Goal: Transaction & Acquisition: Purchase product/service

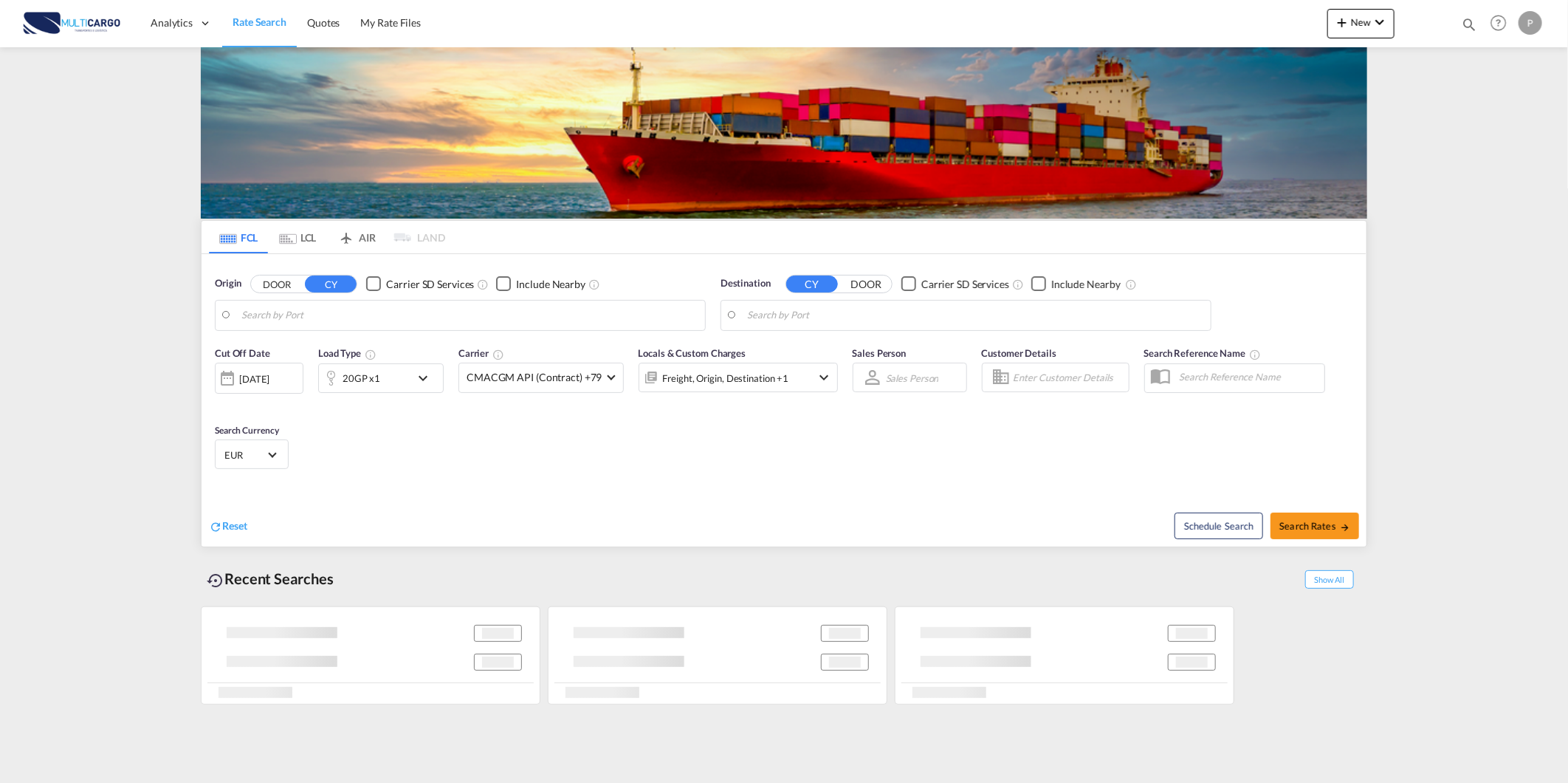
type input "[GEOGRAPHIC_DATA] ([GEOGRAPHIC_DATA]), PTLIS"
type input "Itapoa, BRIOA"
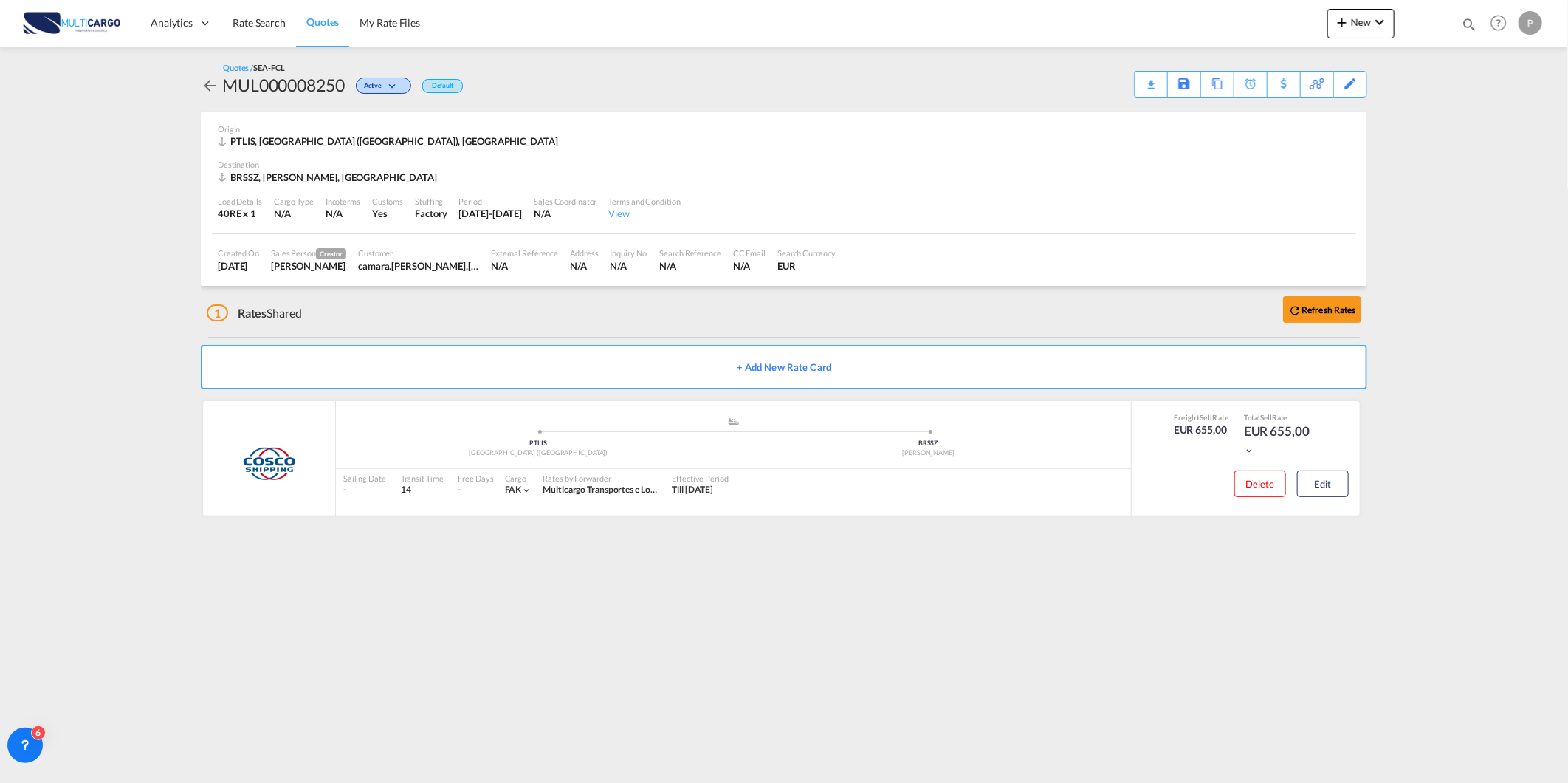
click at [307, 28] on span "Quotes" at bounding box center [323, 22] width 33 height 15
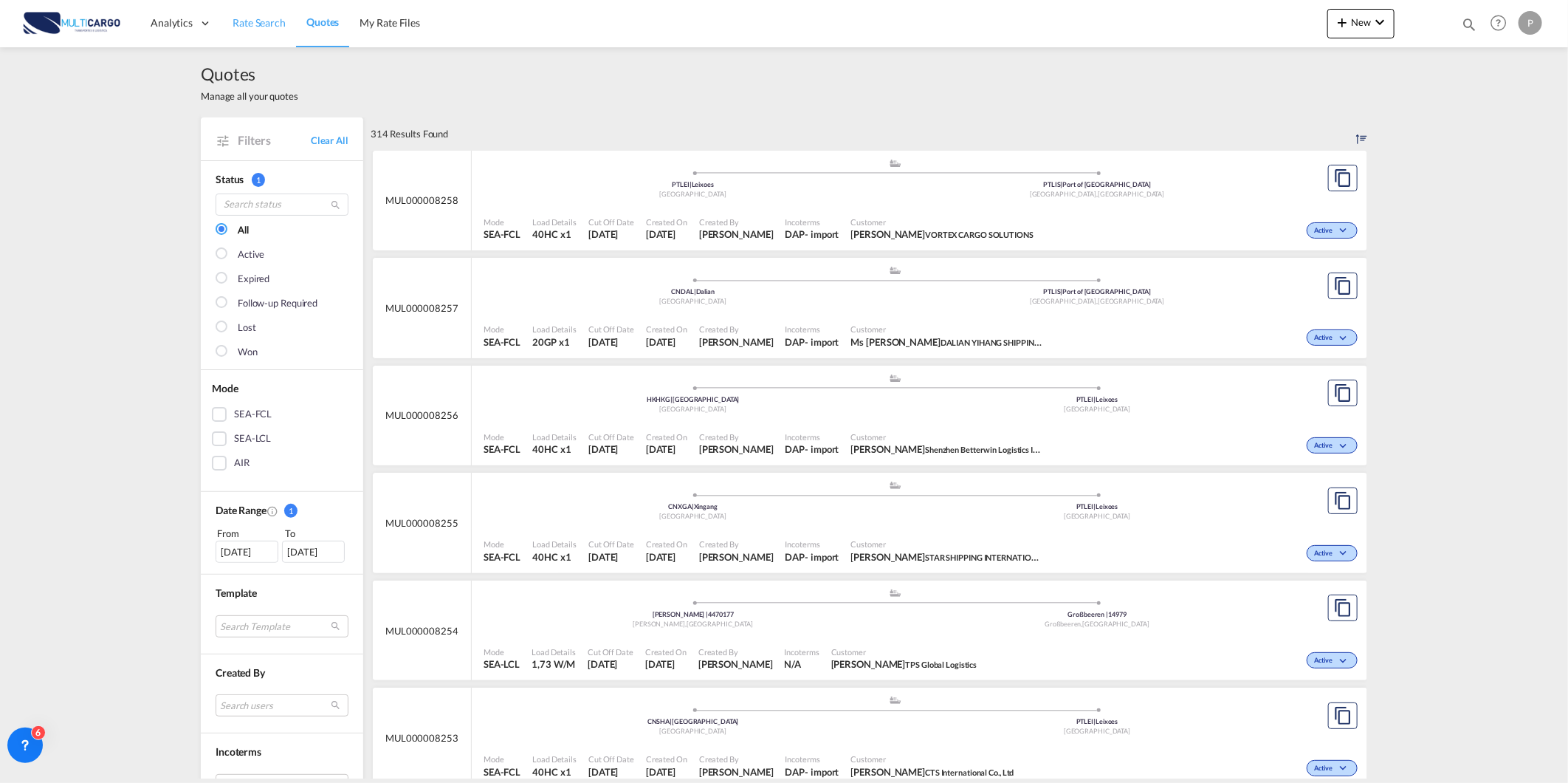
click at [267, 35] on link "Rate Search" at bounding box center [259, 23] width 74 height 48
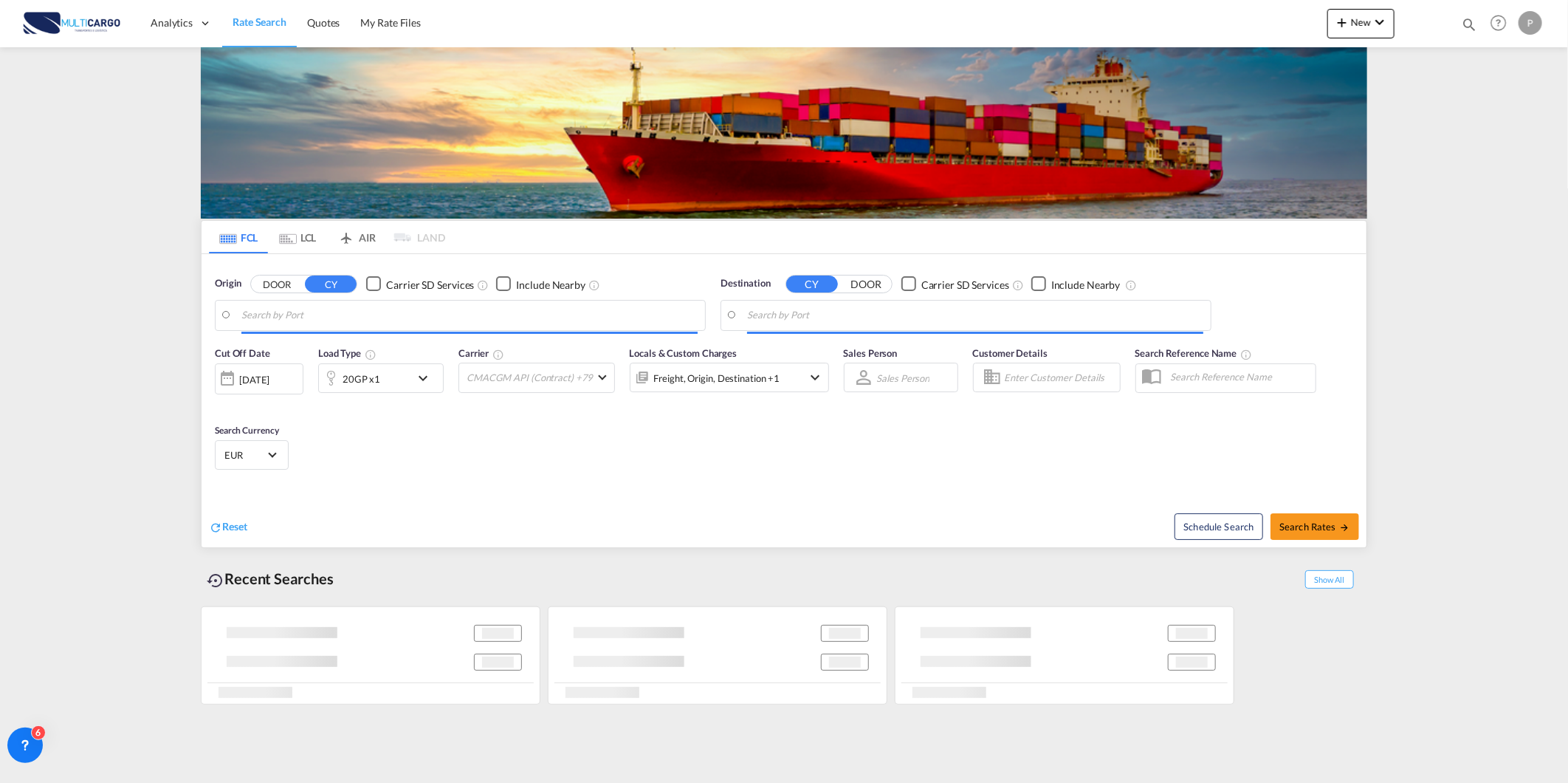
click at [1370, 39] on md-menu "New" at bounding box center [1360, 27] width 67 height 37
click at [1366, 23] on span "New" at bounding box center [1361, 22] width 56 height 12
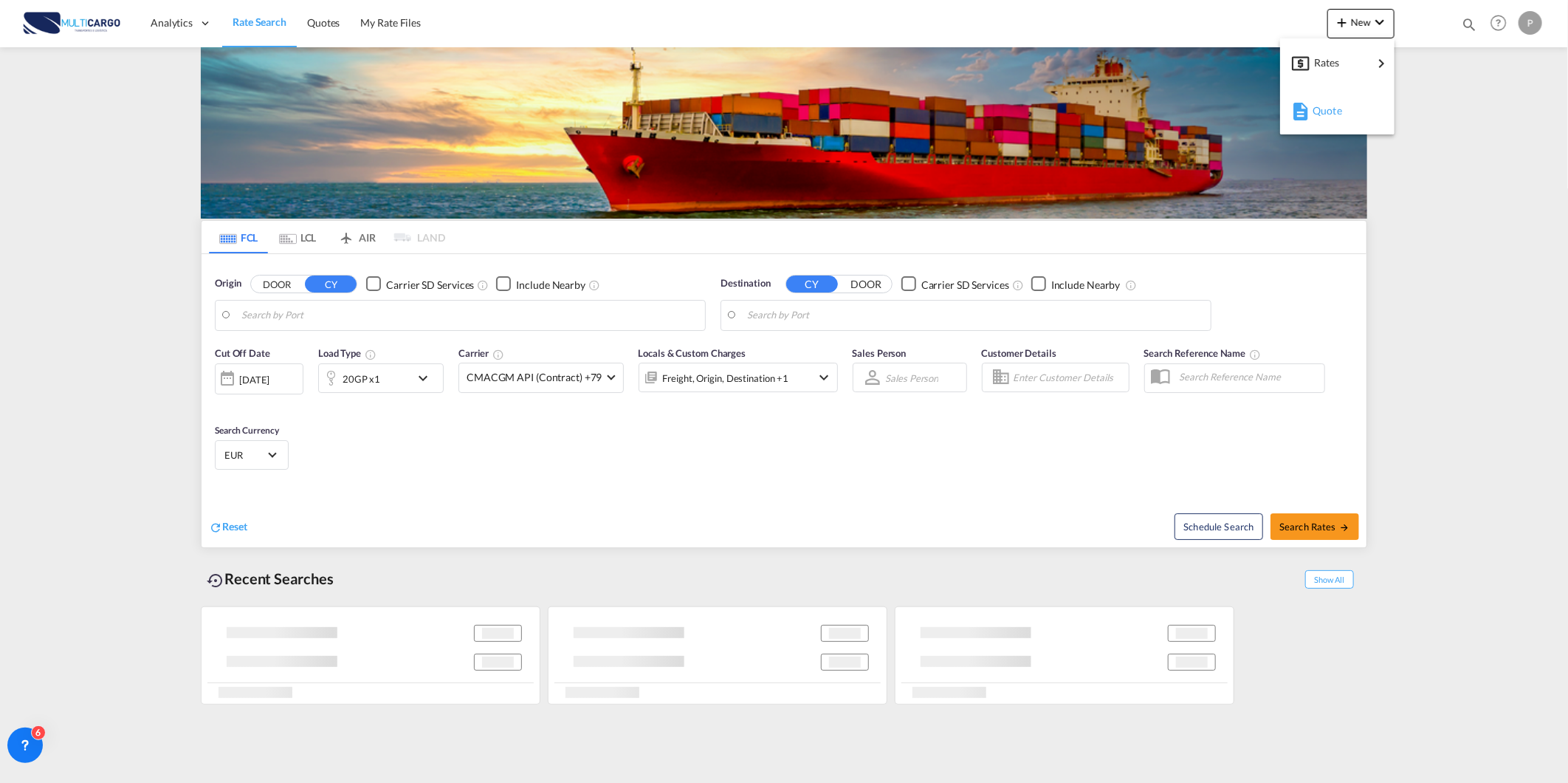
click at [1354, 104] on div "Quote" at bounding box center [1340, 111] width 55 height 37
type input "[GEOGRAPHIC_DATA] ([GEOGRAPHIC_DATA]), PTLIS"
type input "Itapoa, BRIOA"
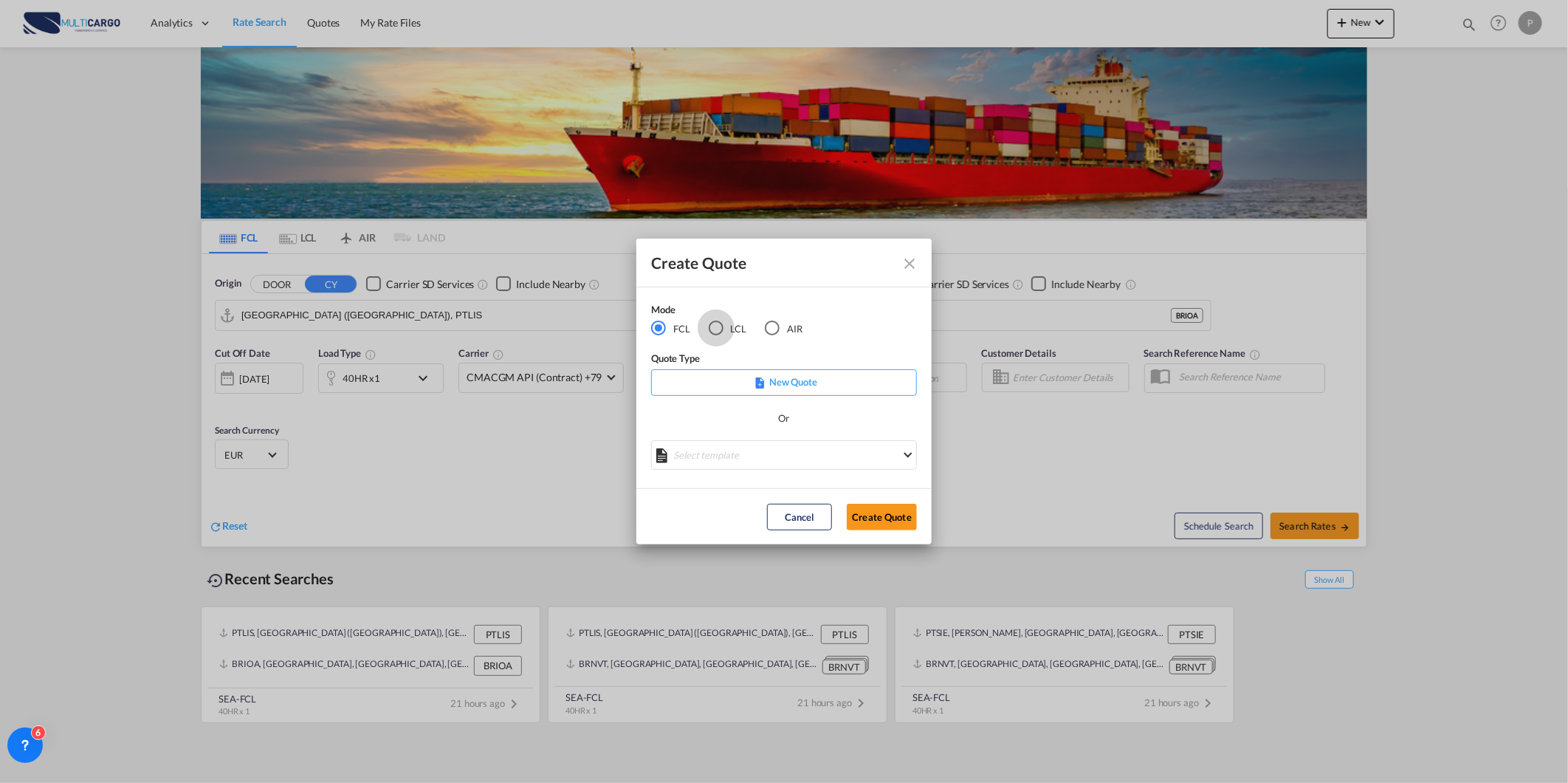
click at [719, 330] on div "LCL" at bounding box center [716, 328] width 15 height 15
click at [690, 466] on div "Create QuoteModeFCL LCLAIR ..." at bounding box center [784, 456] width 266 height 33
click at [688, 459] on div "Create QuoteModeFCL LCLAIR ..." at bounding box center [784, 456] width 266 height 33
click at [688, 459] on md-select "Select template TPS valid up to 31/12 [PERSON_NAME] | [DATE] [DATE] EXP_SP Gera…" at bounding box center [784, 455] width 266 height 30
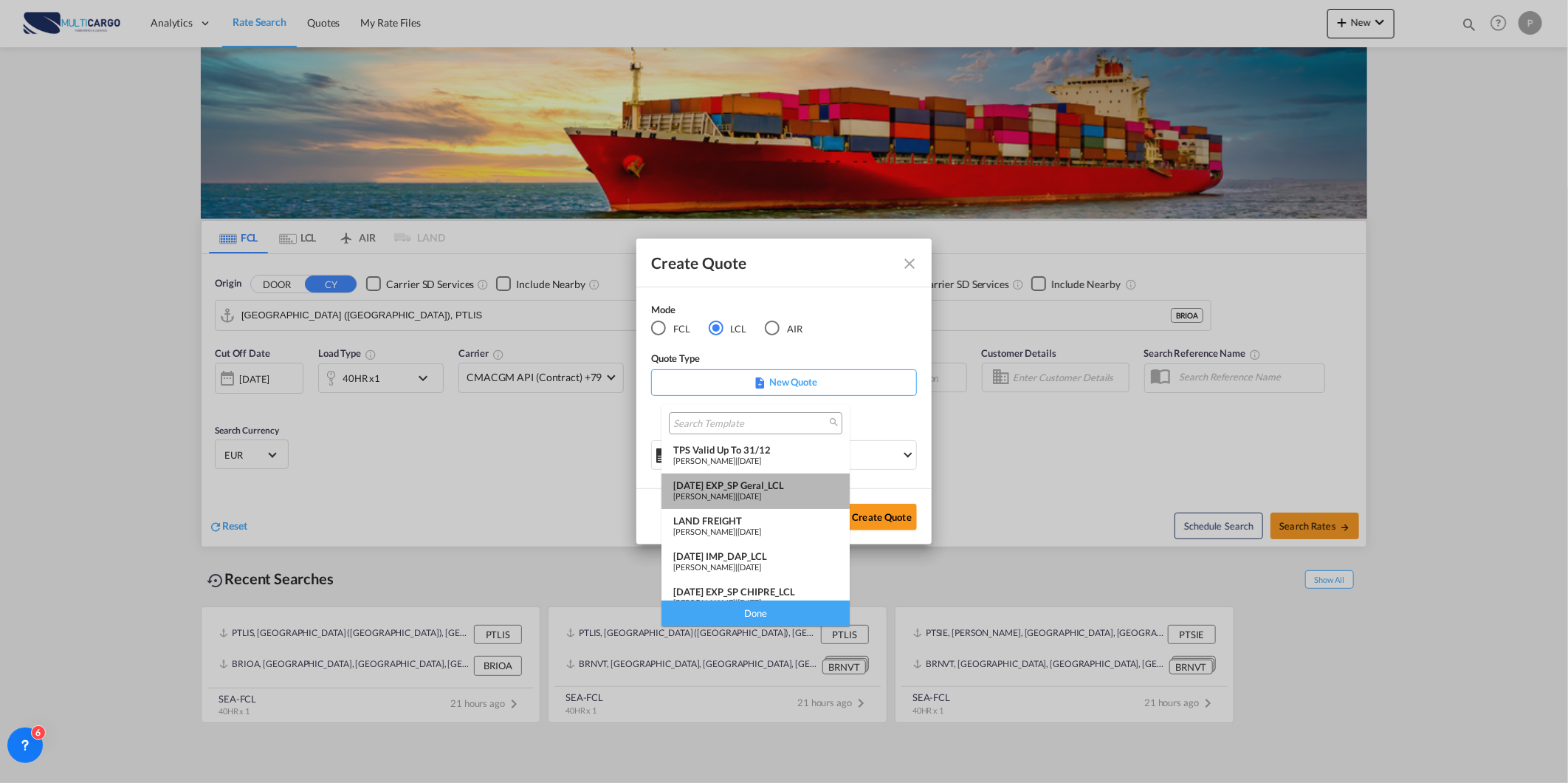
click at [759, 492] on span "[DATE]" at bounding box center [750, 496] width 24 height 10
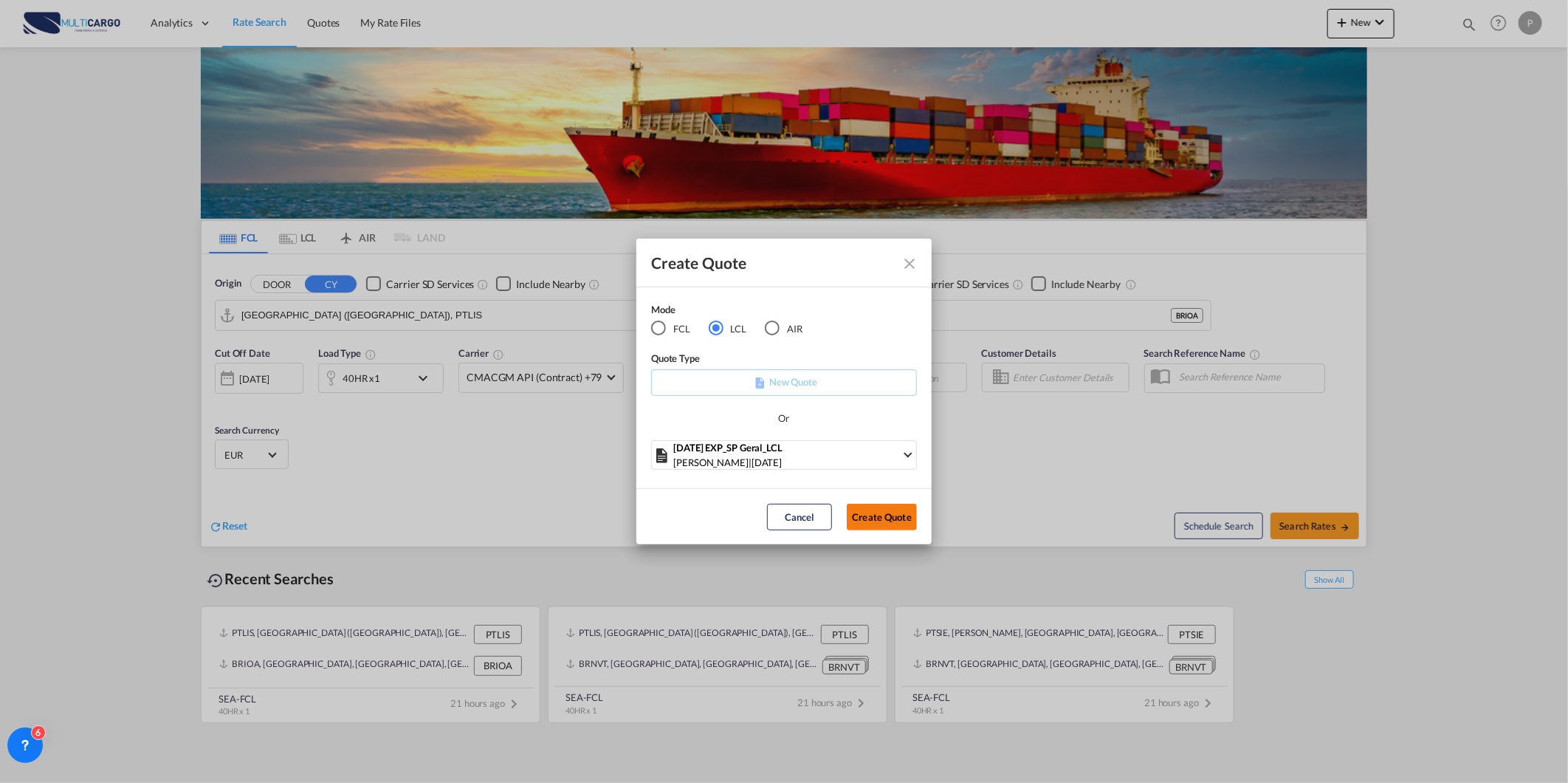
click at [902, 510] on button "Create Quote" at bounding box center [882, 517] width 70 height 27
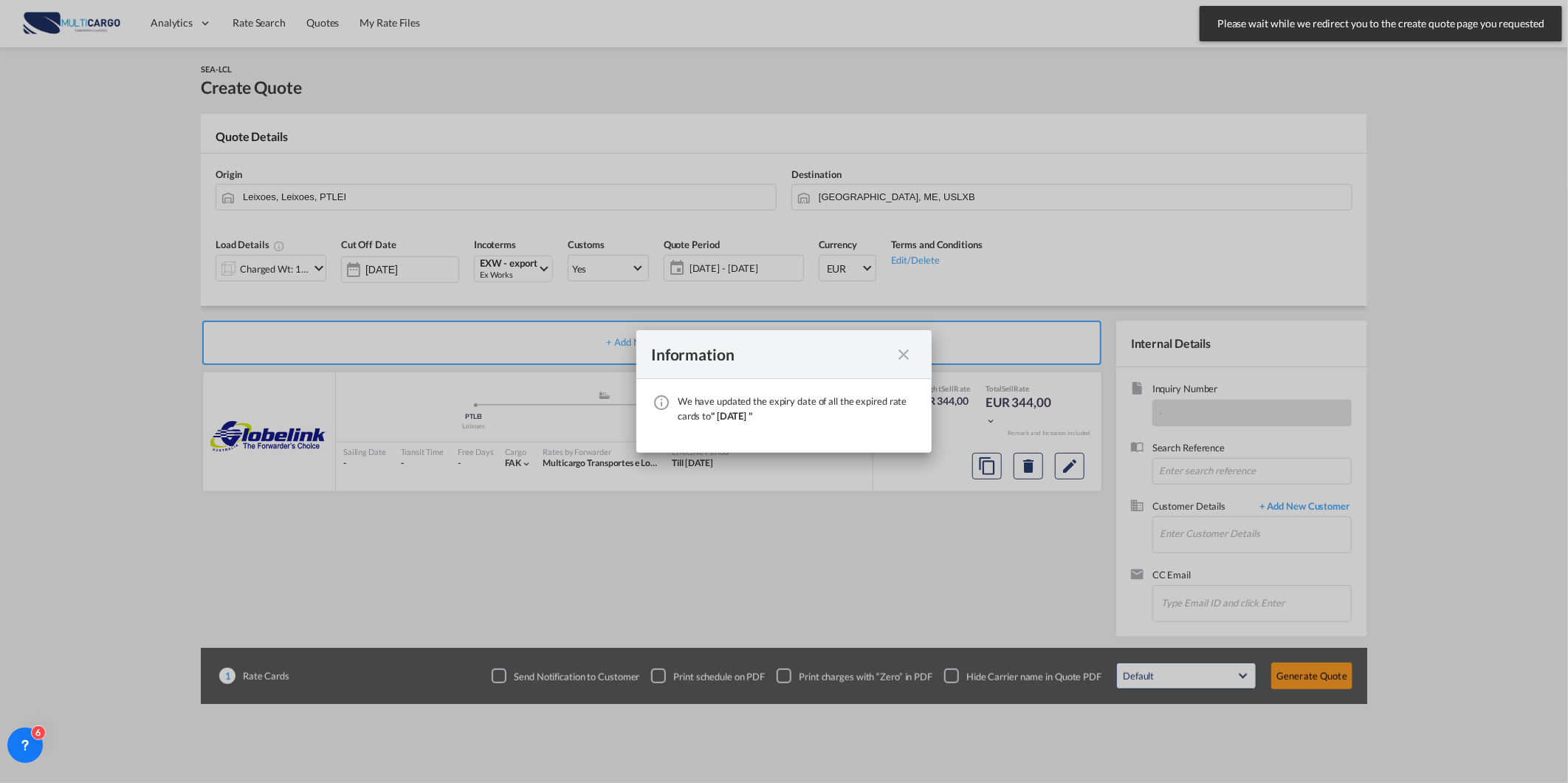
click at [899, 356] on md-icon "icon-close fg-AAA8AD cursor" at bounding box center [904, 355] width 18 height 18
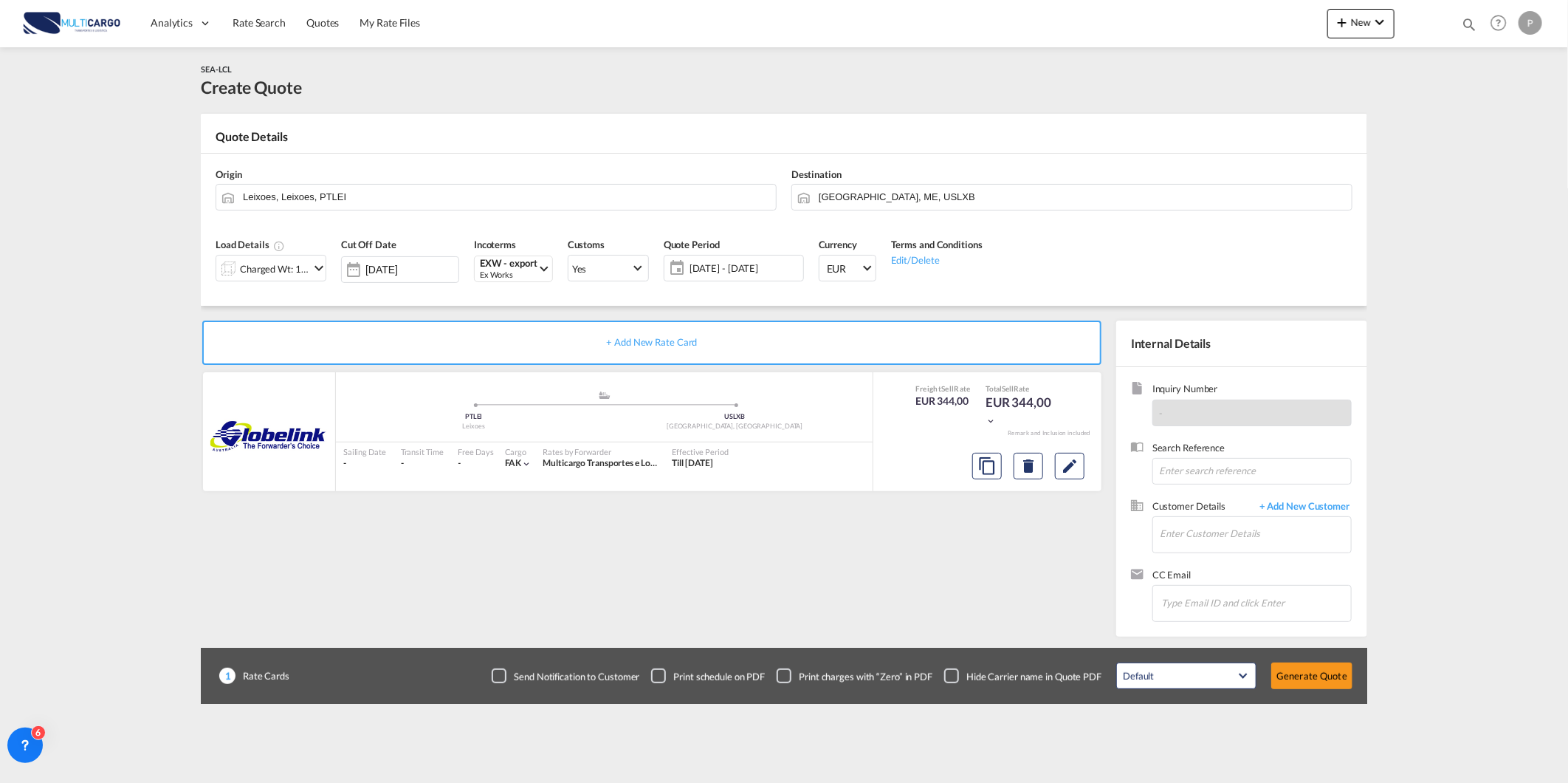
click at [955, 183] on div "Destination [GEOGRAPHIC_DATA], ME, USLXB" at bounding box center [1072, 188] width 575 height 59
click at [948, 190] on input "[GEOGRAPHIC_DATA], ME, USLXB" at bounding box center [1081, 197] width 526 height 26
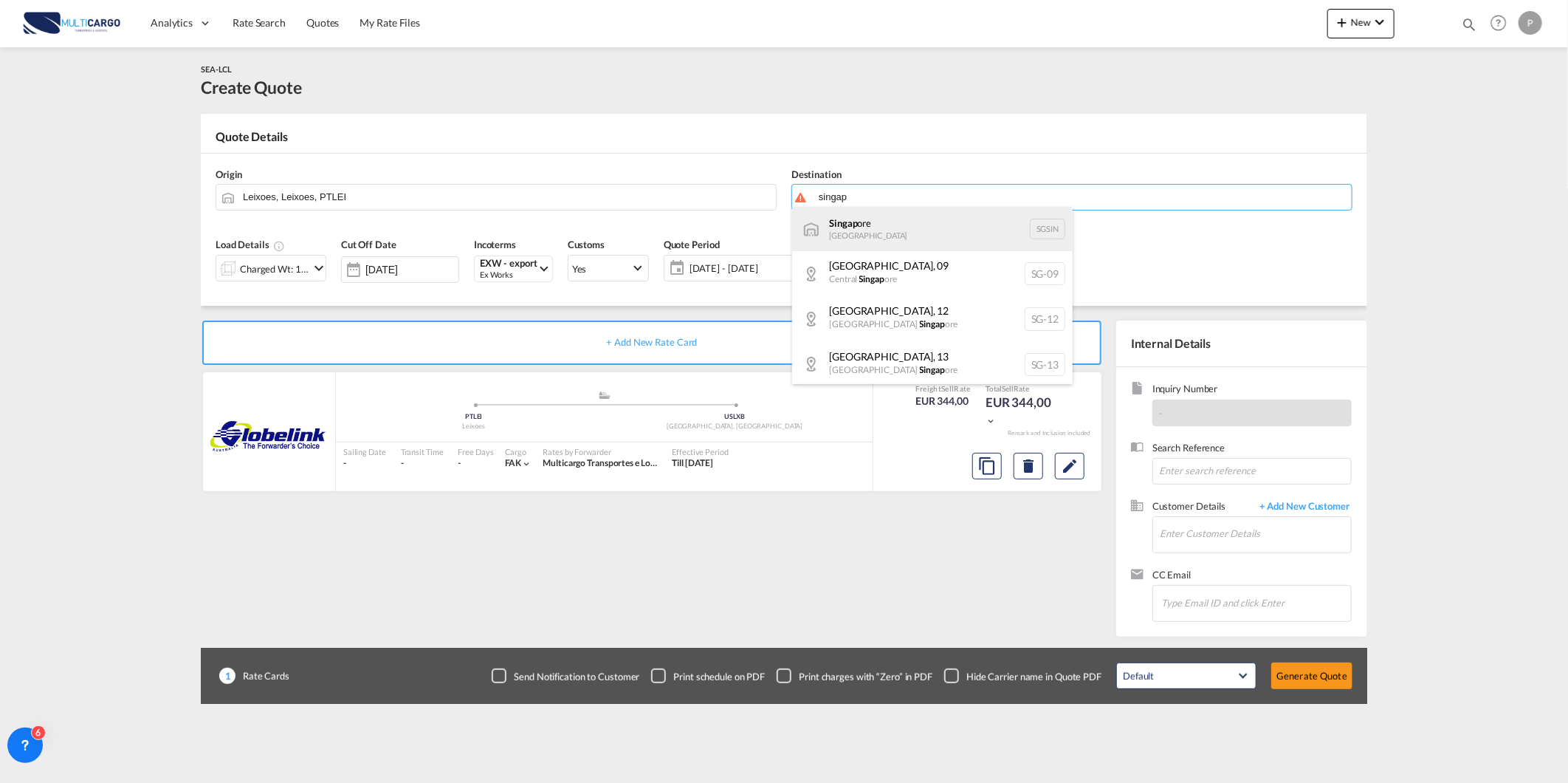
click at [994, 231] on div "Singap ore [GEOGRAPHIC_DATA] [GEOGRAPHIC_DATA]" at bounding box center [933, 229] width 281 height 44
type input "[GEOGRAPHIC_DATA], SGSIN"
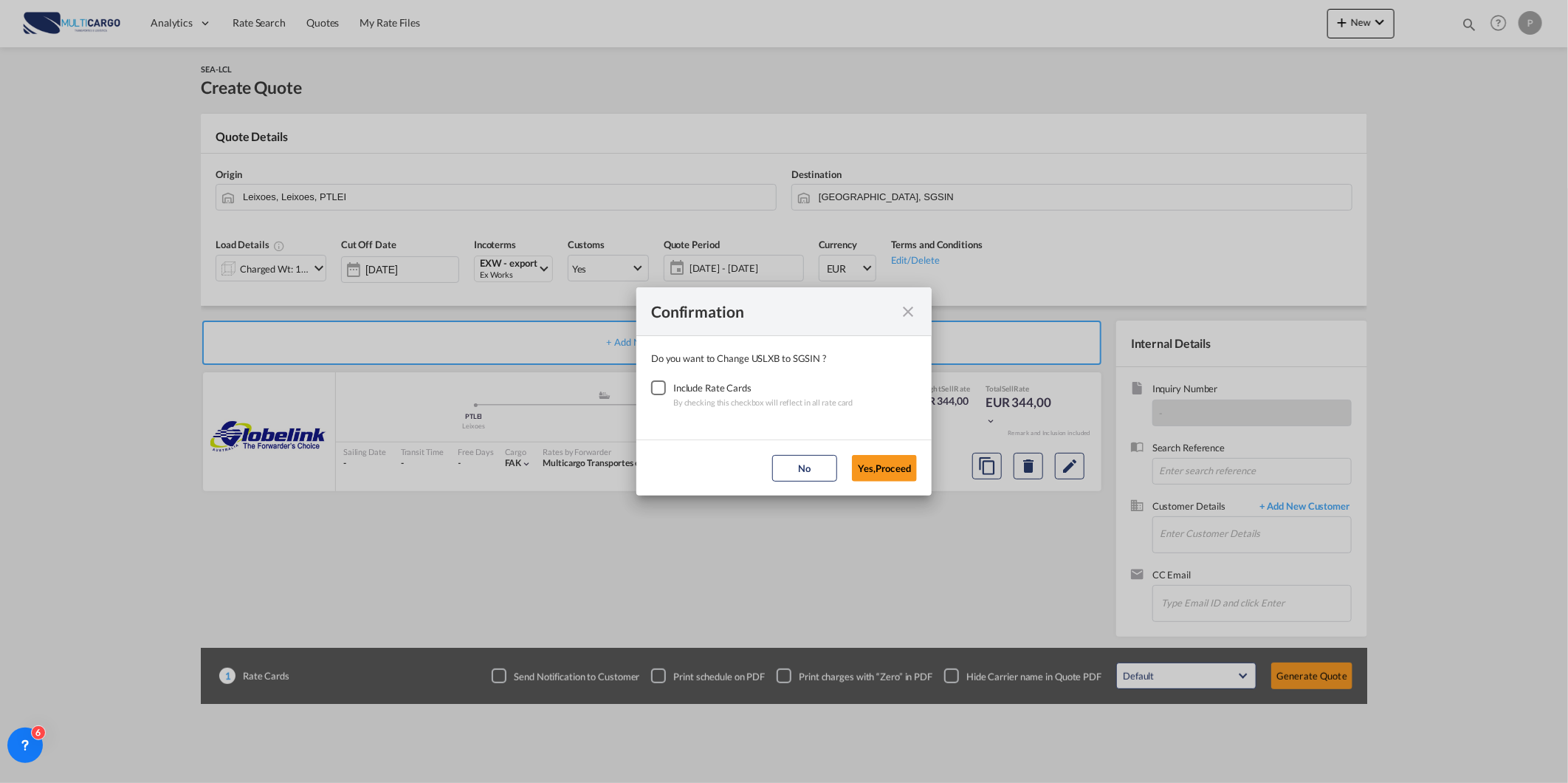
click at [658, 387] on div "Checkbox No Ink" at bounding box center [658, 388] width 15 height 15
click at [864, 470] on button "Yes,Proceed" at bounding box center [884, 468] width 65 height 27
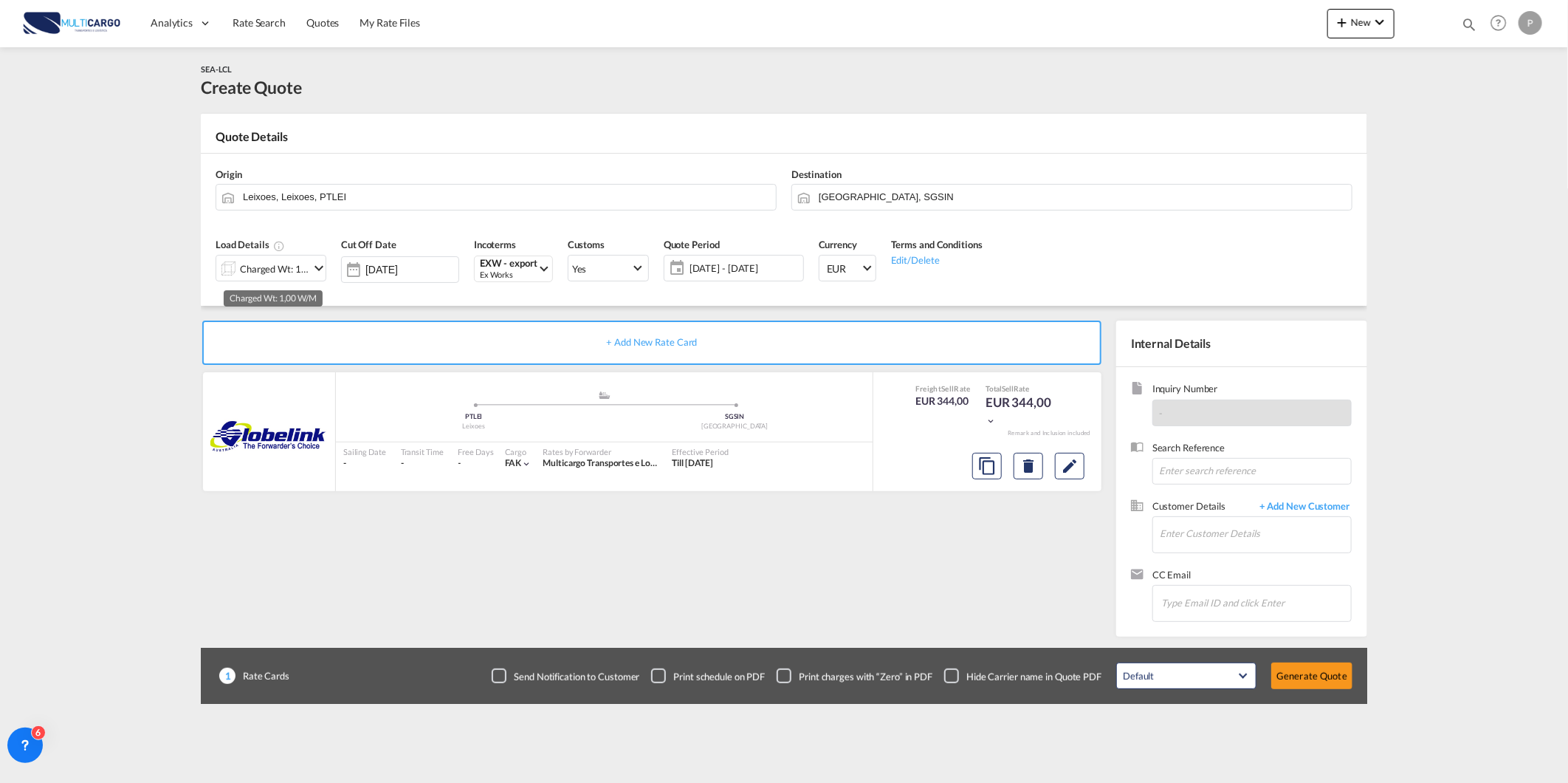
click at [276, 267] on div "Charged Wt: 1,00 W/M" at bounding box center [275, 269] width 70 height 21
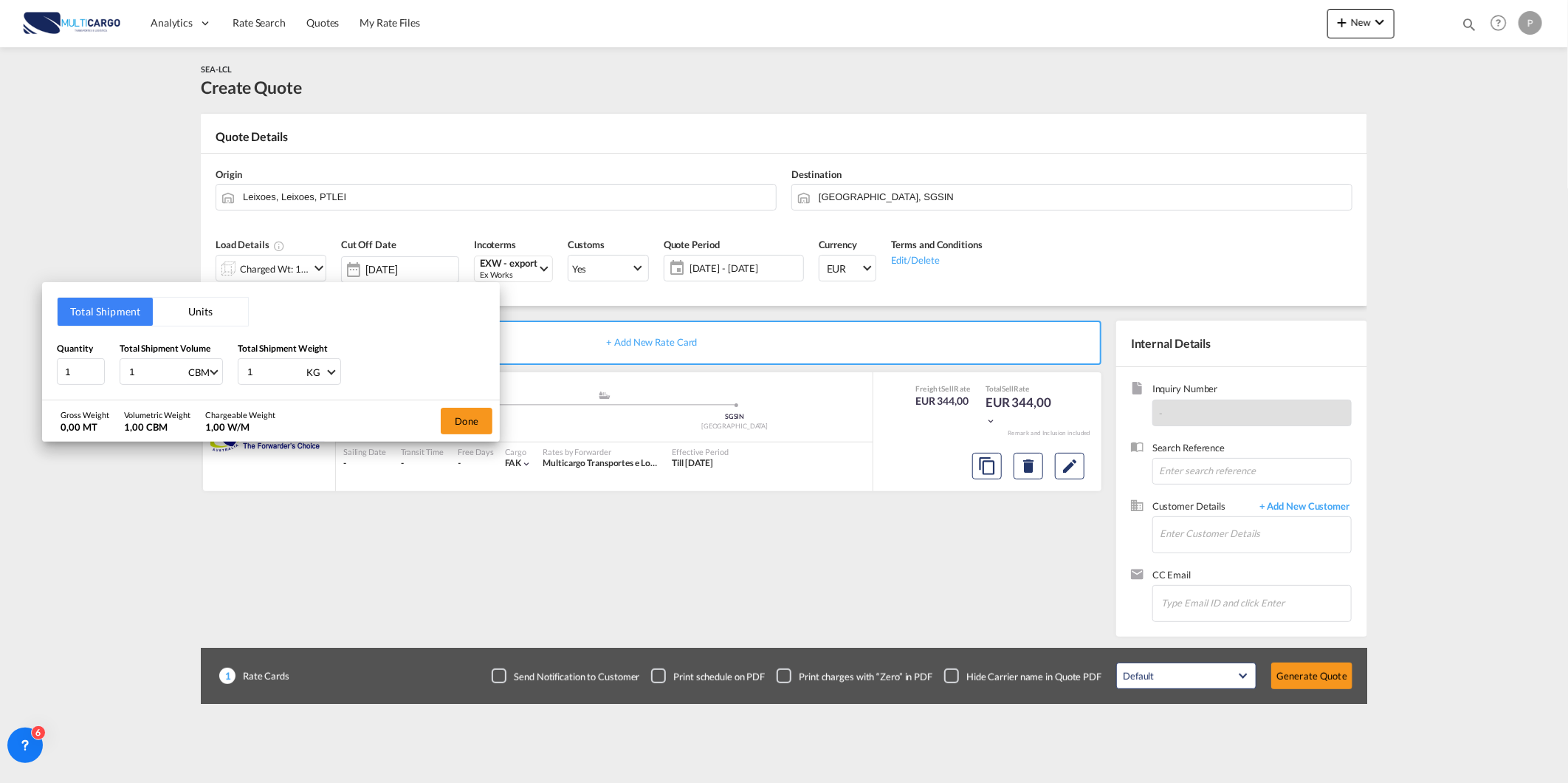
click at [224, 305] on button "Units" at bounding box center [201, 312] width 96 height 28
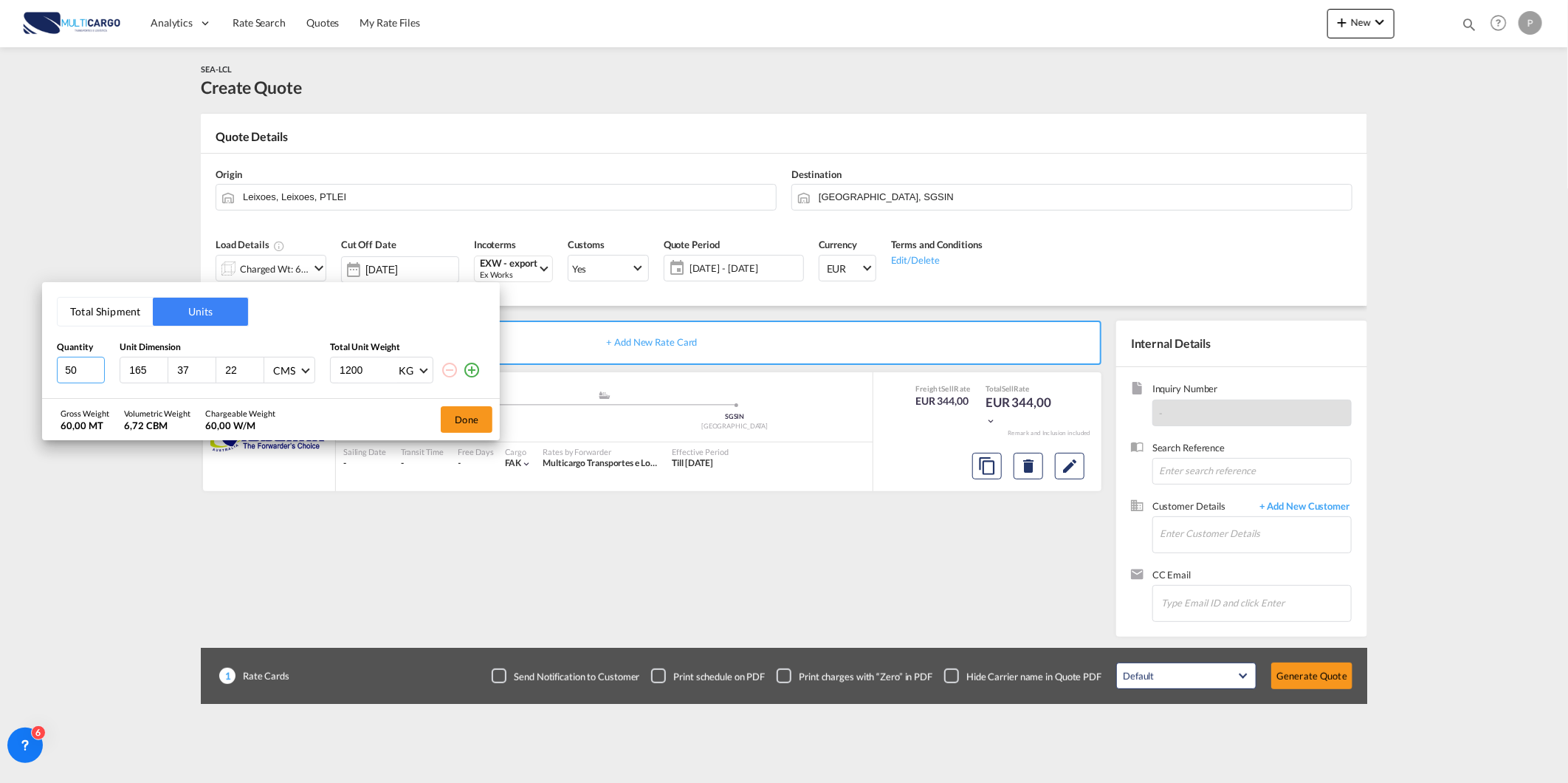
click at [83, 370] on input "50" at bounding box center [81, 370] width 48 height 27
click at [252, 25] on div "Total Shipment Units Quantity Unit Dimension Total Unit Weight 50 165 37 22 CMS…" at bounding box center [784, 392] width 1568 height 783
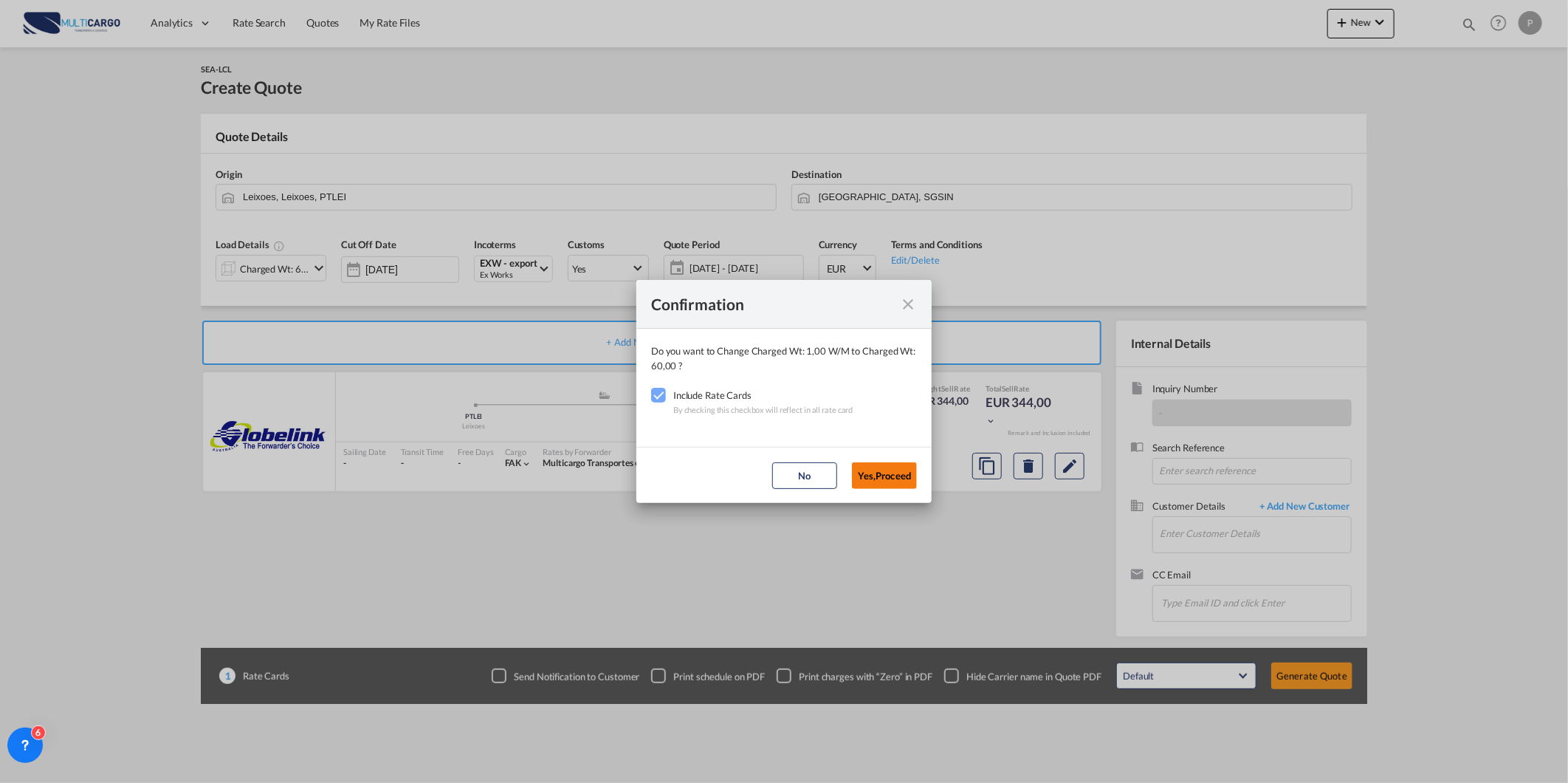
click at [898, 471] on button "Yes,Proceed" at bounding box center [884, 475] width 65 height 27
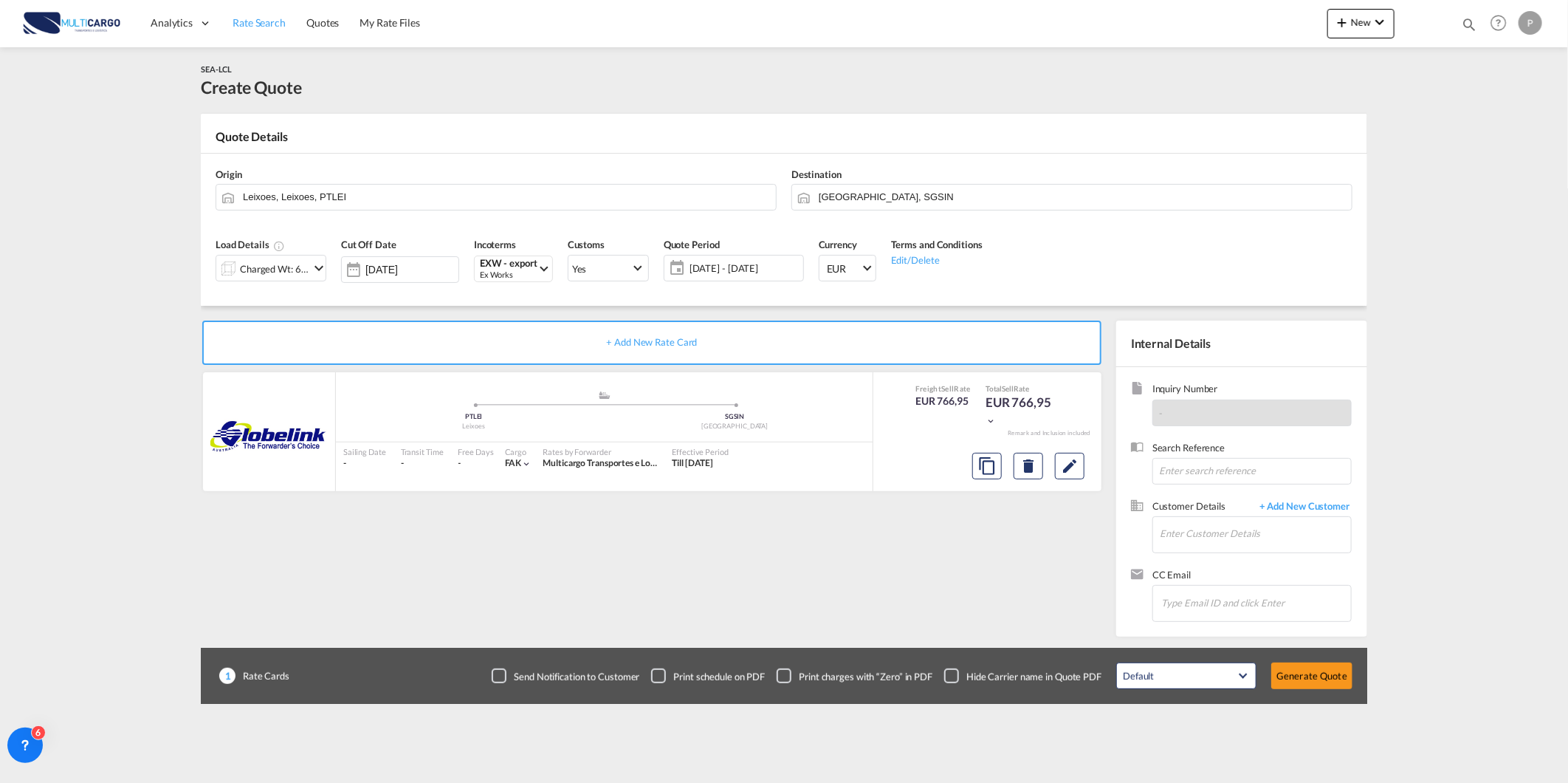
click at [244, 6] on link "Rate Search" at bounding box center [259, 23] width 74 height 48
click at [255, 24] on span "Rate Search" at bounding box center [259, 22] width 53 height 13
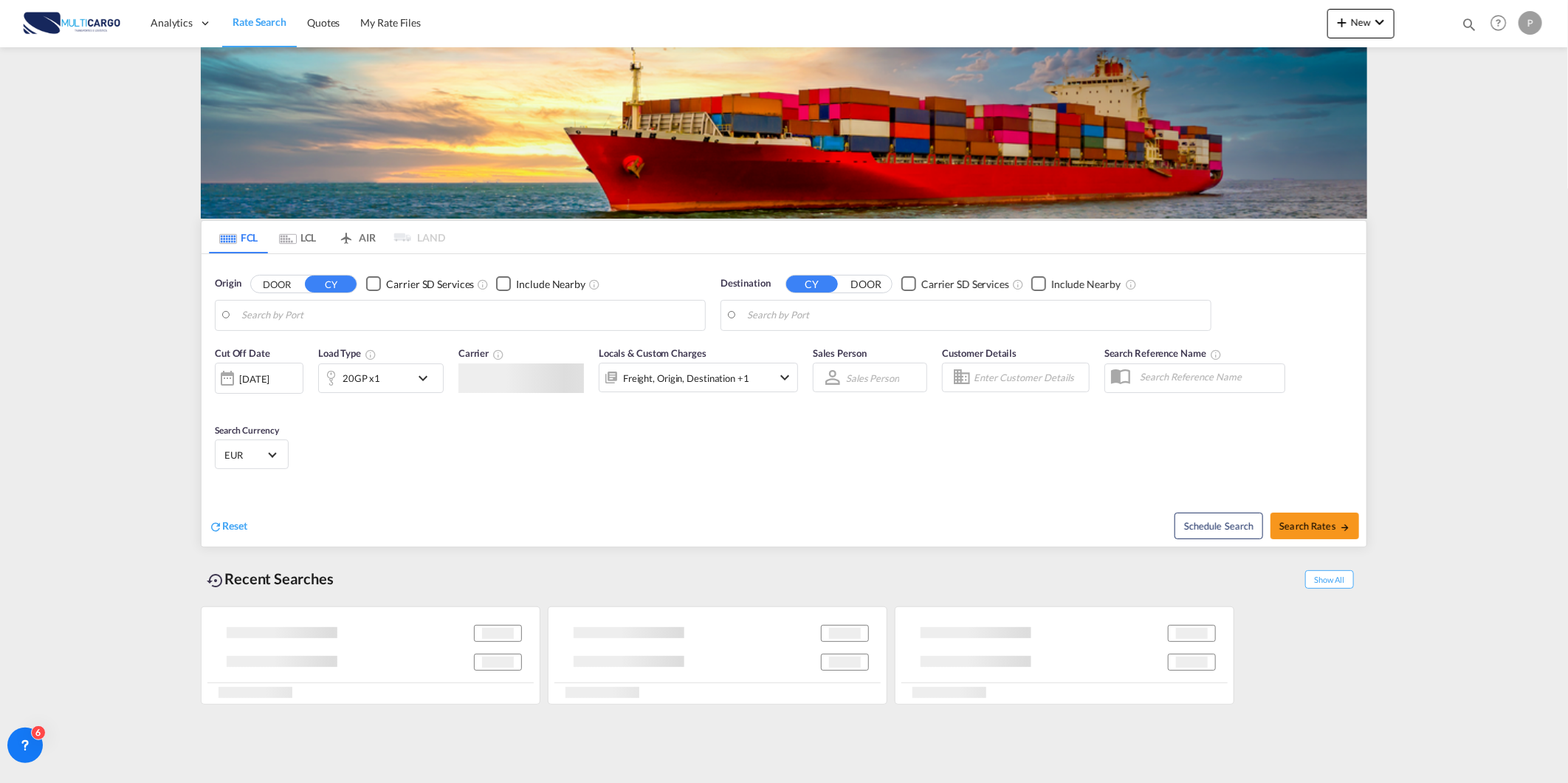
click at [255, 24] on span "Rate Search" at bounding box center [260, 22] width 54 height 13
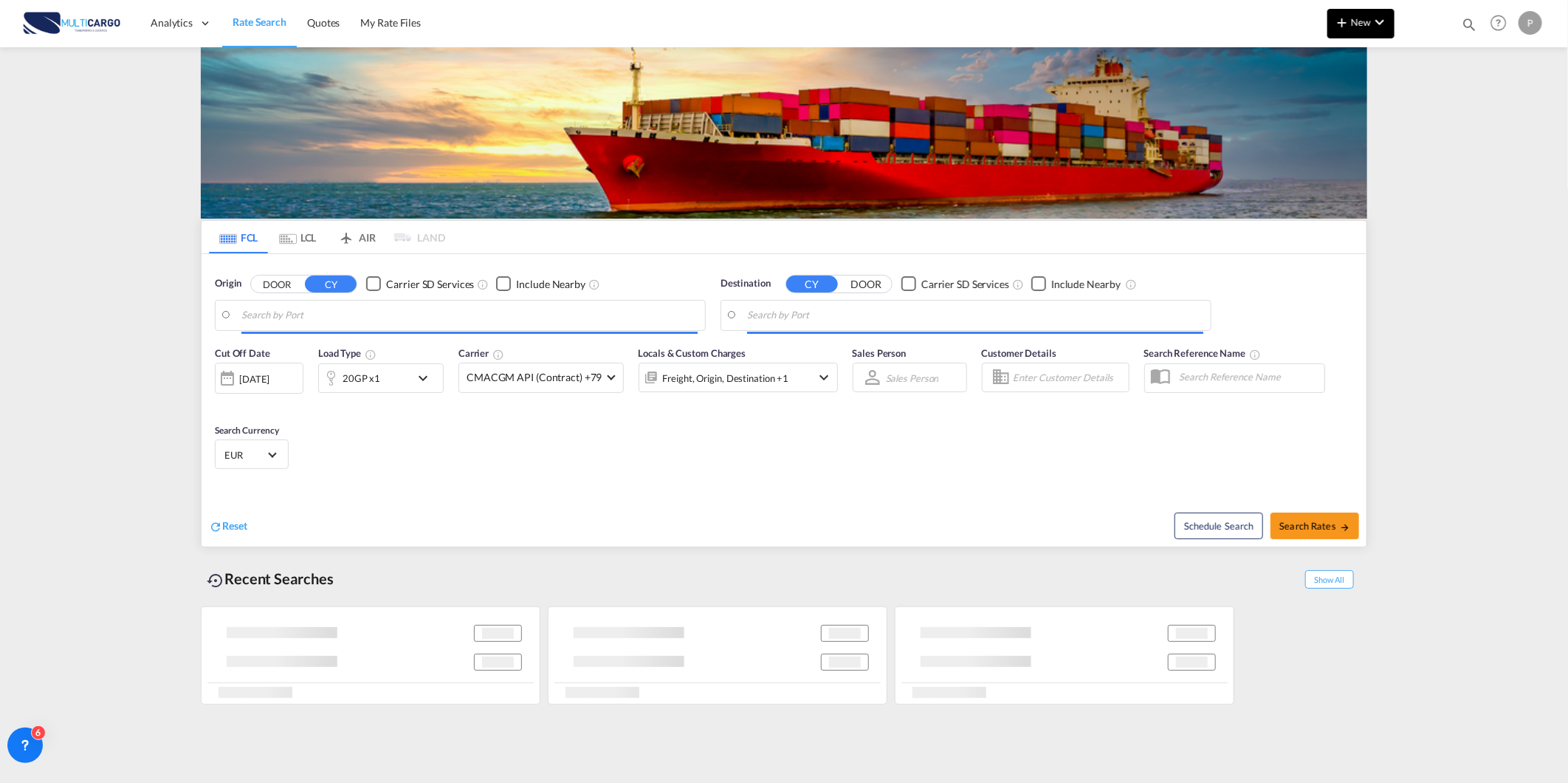
type input "[GEOGRAPHIC_DATA] ([GEOGRAPHIC_DATA]), PTLIS"
type input "Itapoa, BRIOA"
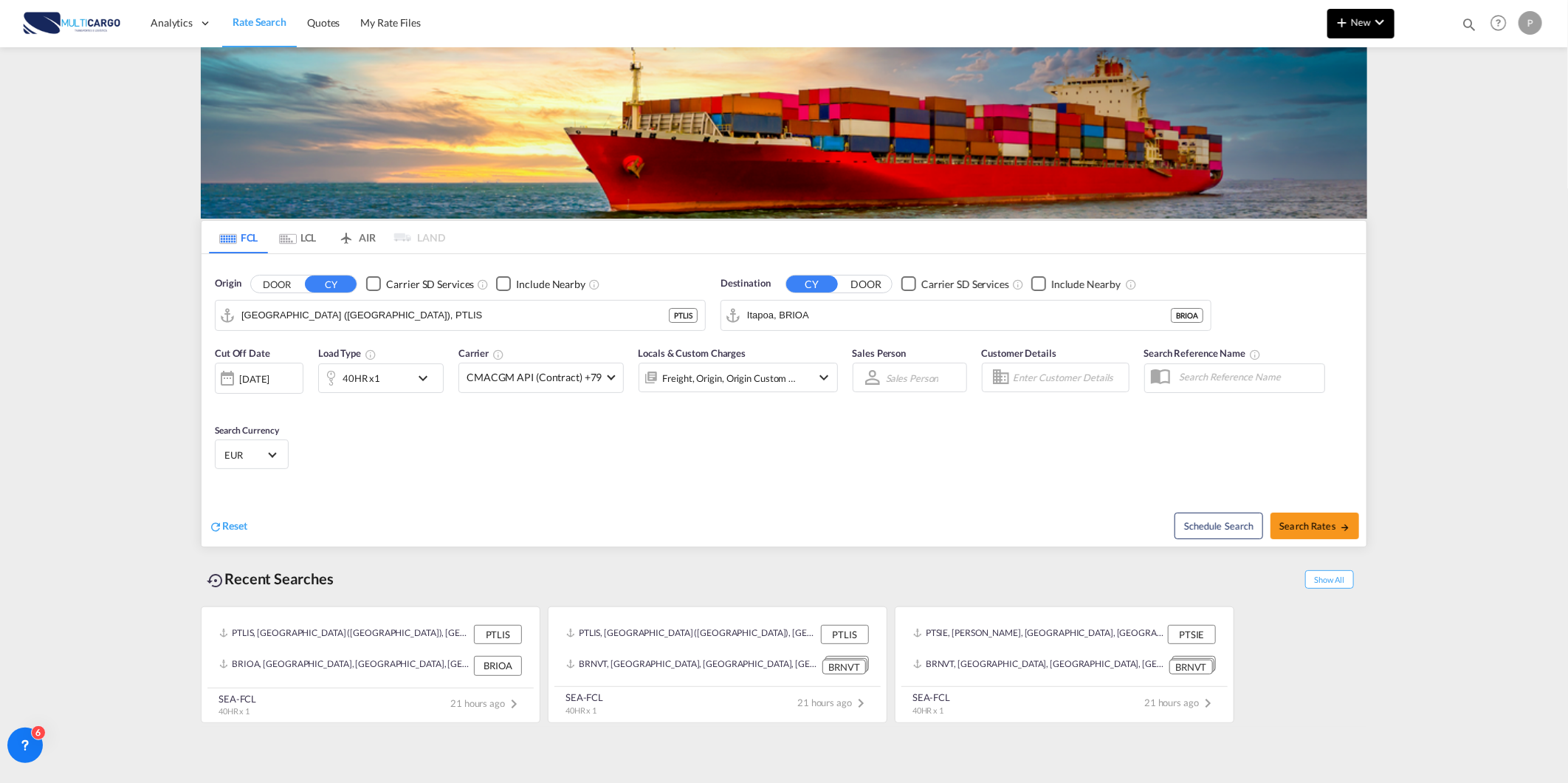
click at [1352, 37] on button "New" at bounding box center [1360, 24] width 67 height 30
click at [1319, 113] on span "Quote" at bounding box center [1321, 111] width 16 height 30
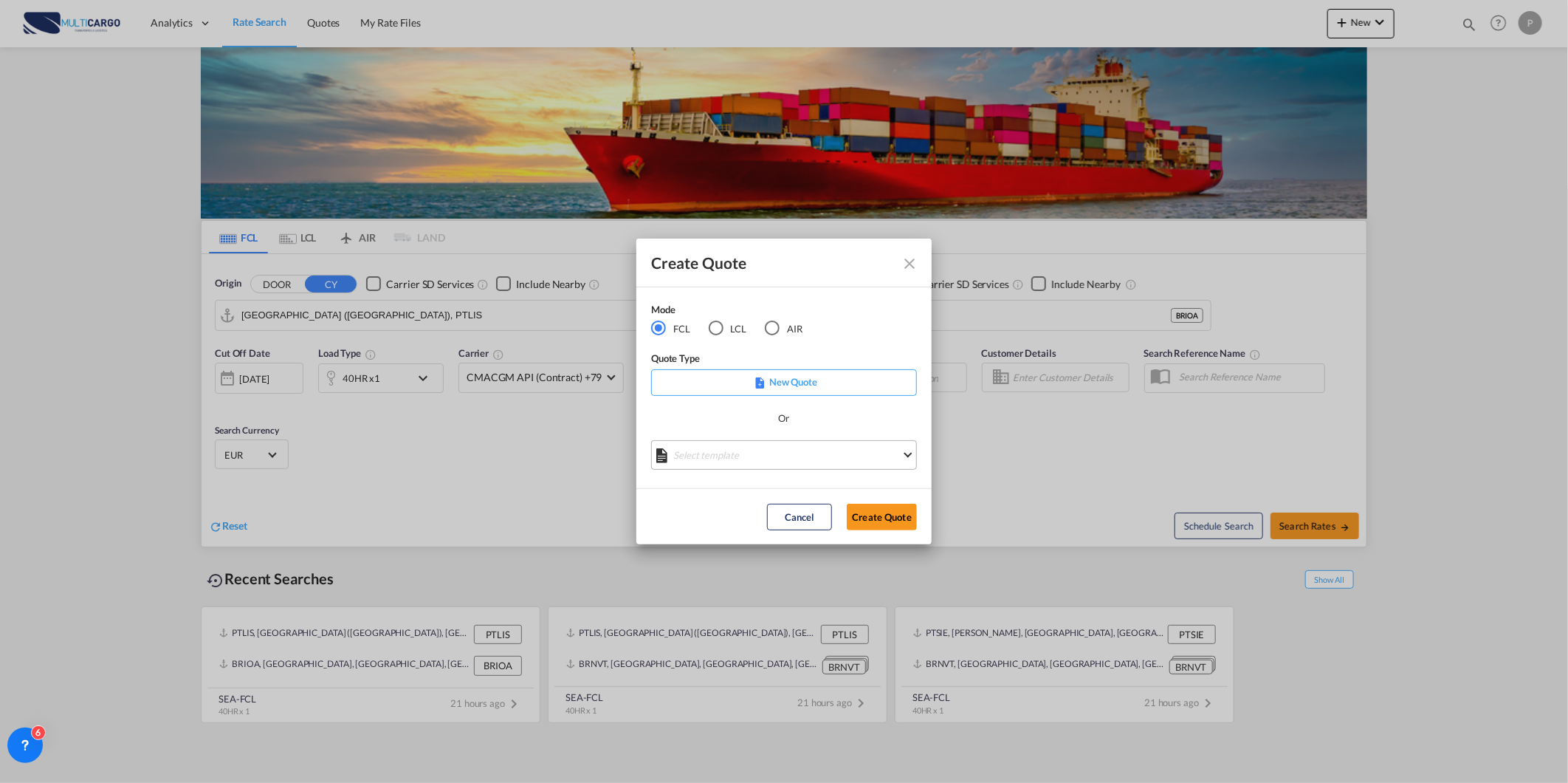
click at [759, 444] on md-select "Select template [DATE] IMP_EXW_FCL [PERSON_NAME] | [DATE] [DATE] IMP_DAP_FCL S/…" at bounding box center [784, 455] width 266 height 30
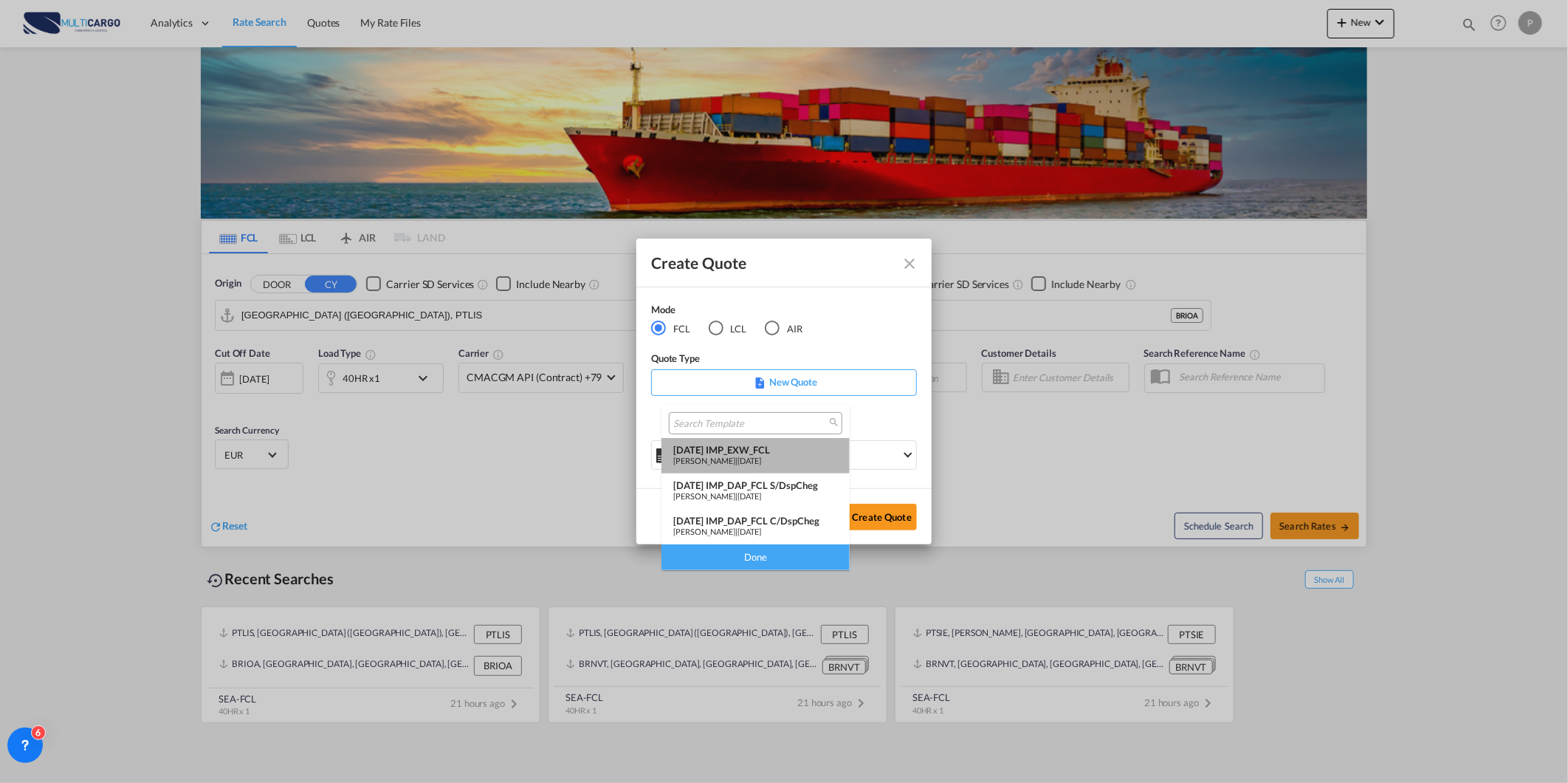
click at [754, 446] on div "[DATE] IMP_EXW_FCL" at bounding box center [755, 450] width 164 height 12
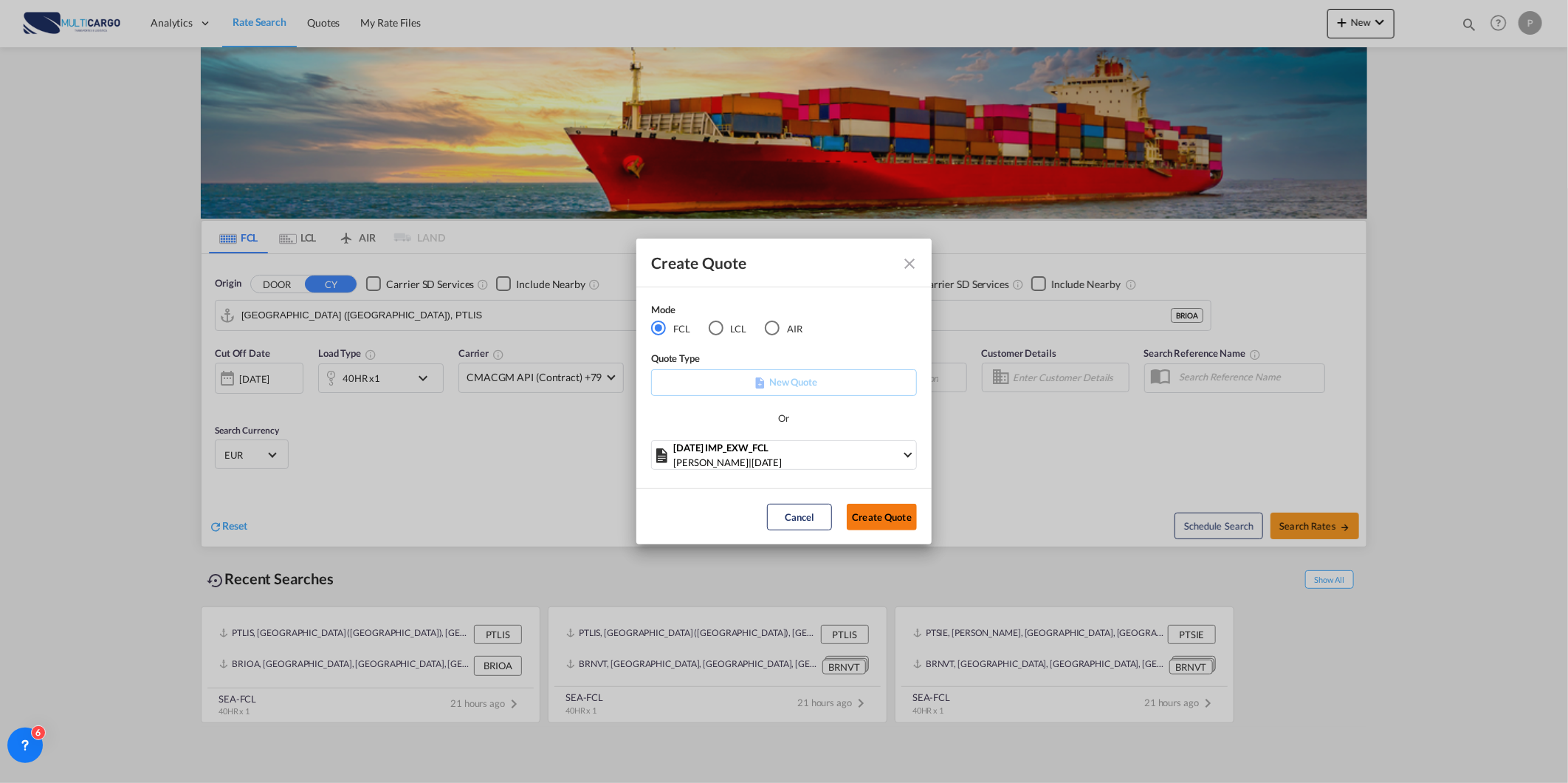
click at [882, 526] on button "Create Quote" at bounding box center [882, 517] width 70 height 27
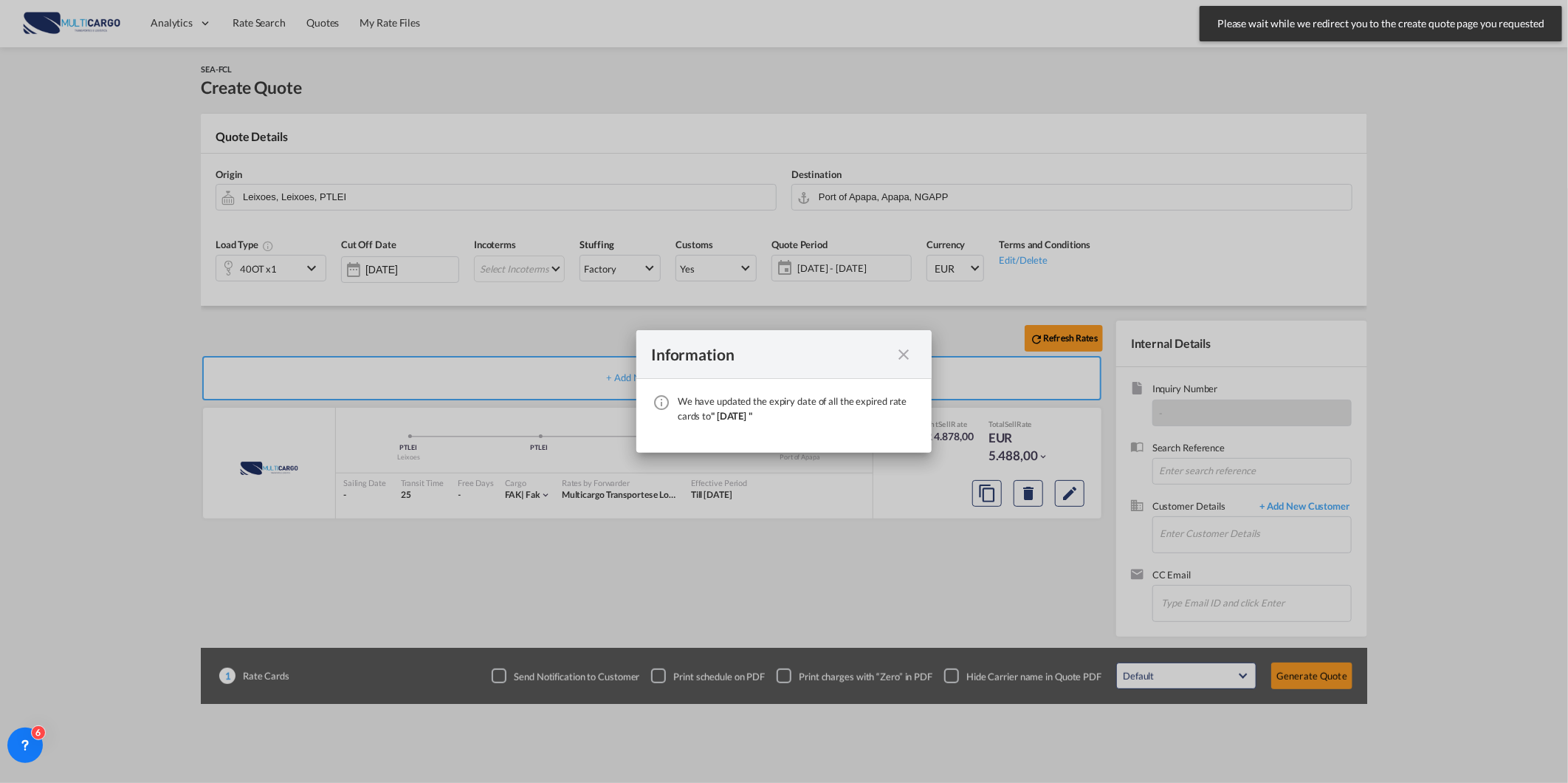
click at [909, 350] on md-icon "icon-close fg-AAA8AD cursor" at bounding box center [904, 355] width 18 height 18
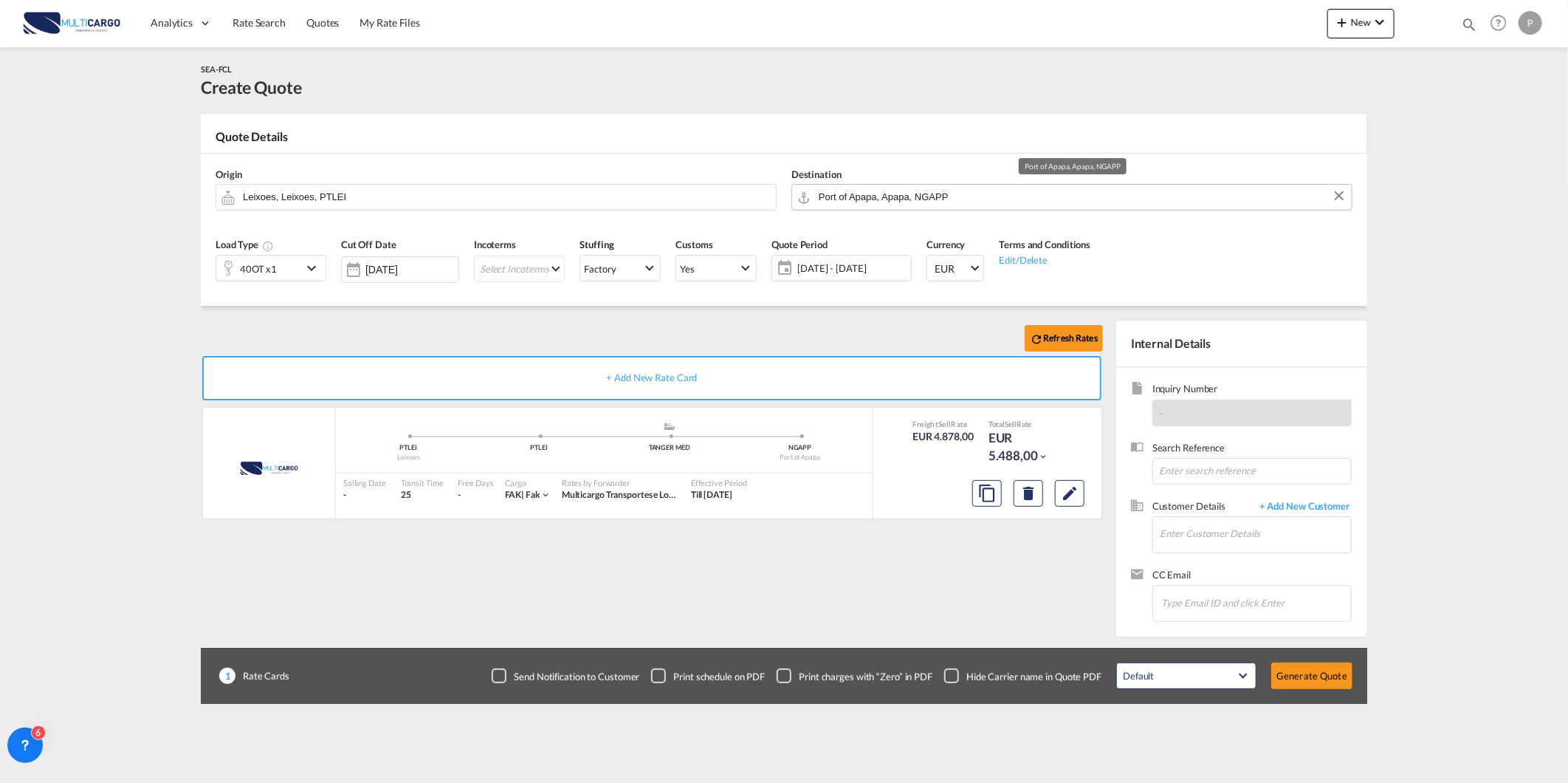
click at [909, 203] on input "Port of Apapa, Apapa, NGAPP" at bounding box center [1081, 197] width 526 height 26
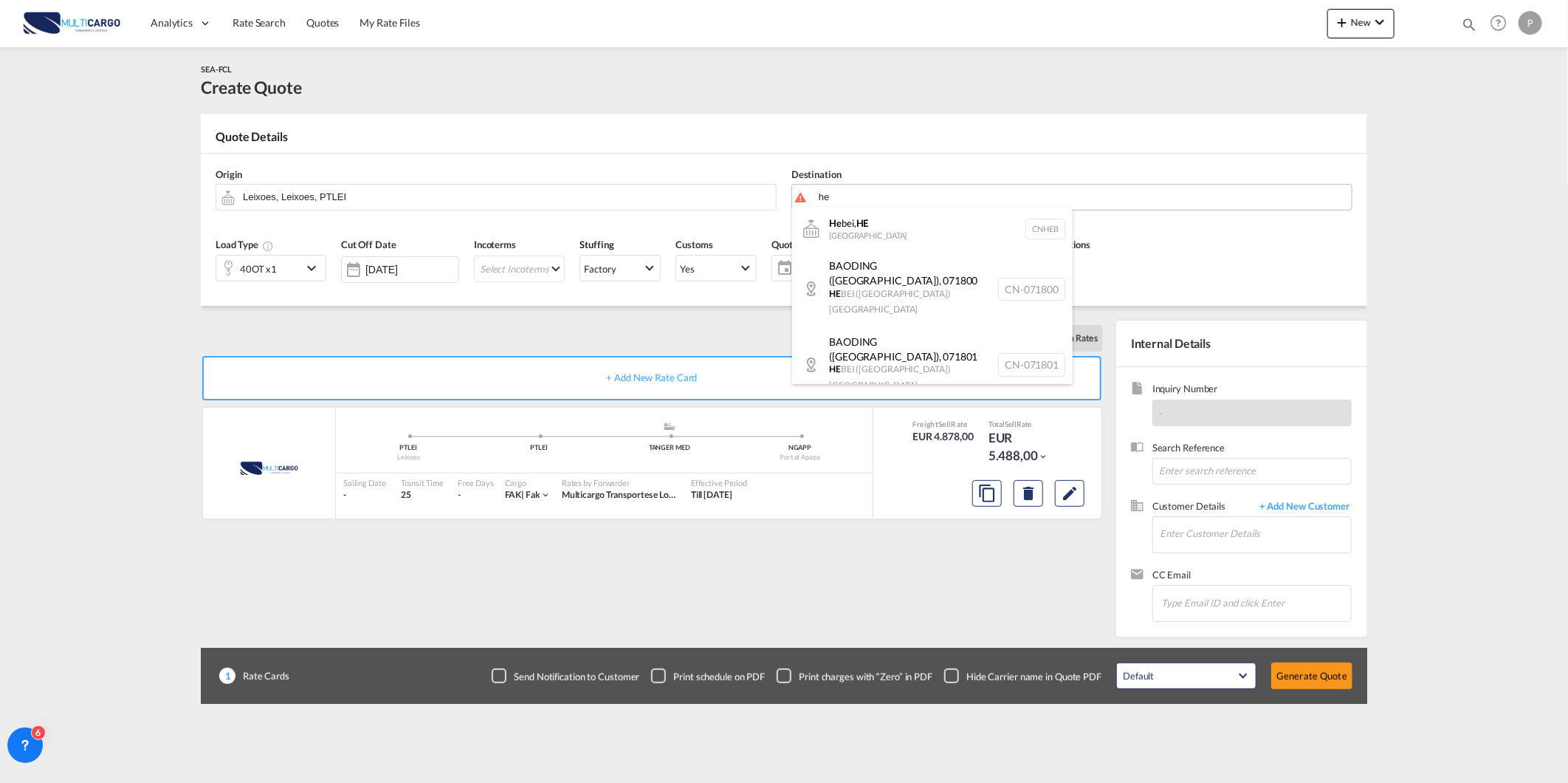
type input "h"
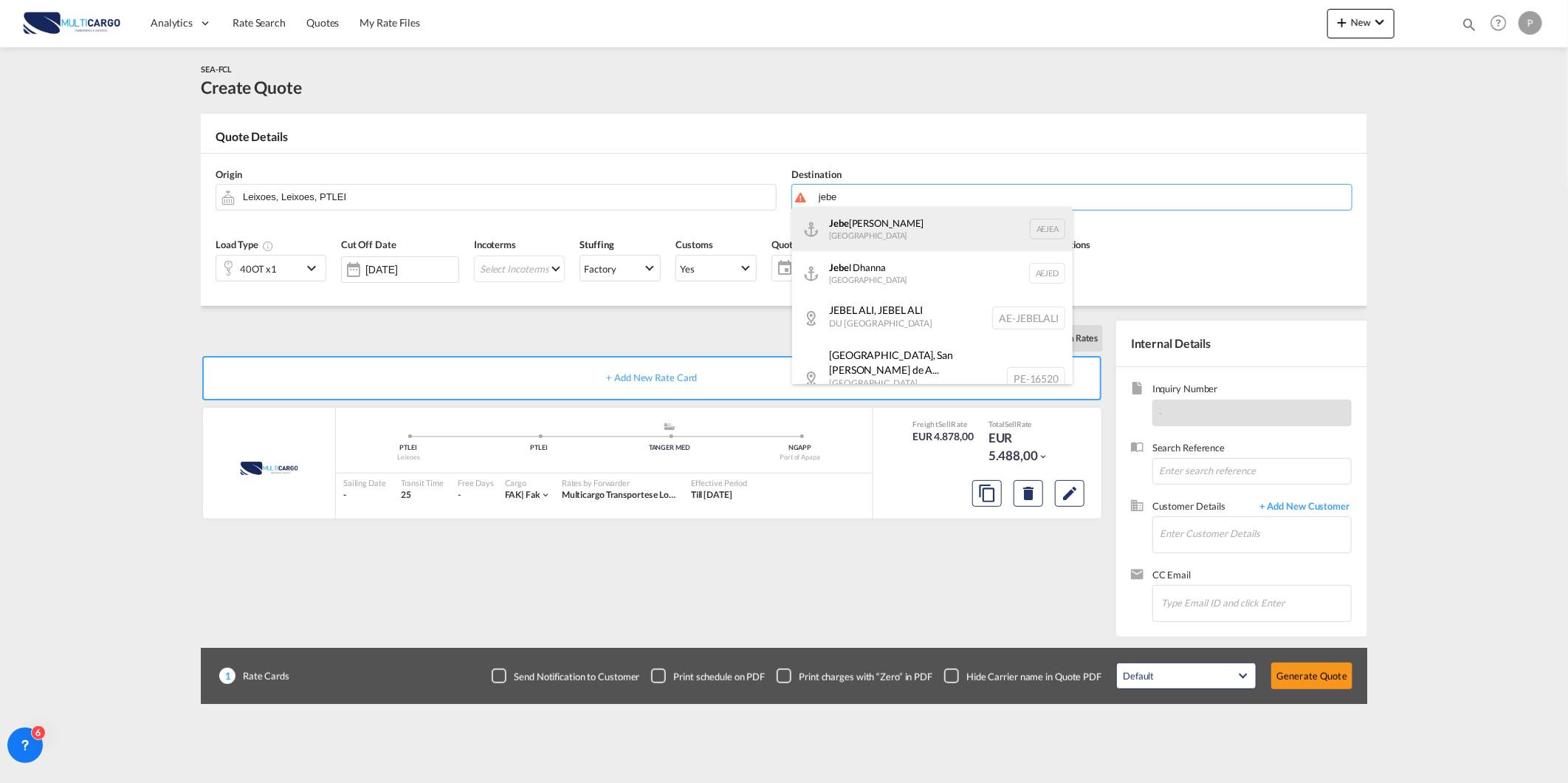
click at [928, 224] on div "Jebe l Ali [GEOGRAPHIC_DATA] [GEOGRAPHIC_DATA]" at bounding box center [933, 229] width 281 height 44
type input "[GEOGRAPHIC_DATA], [GEOGRAPHIC_DATA]"
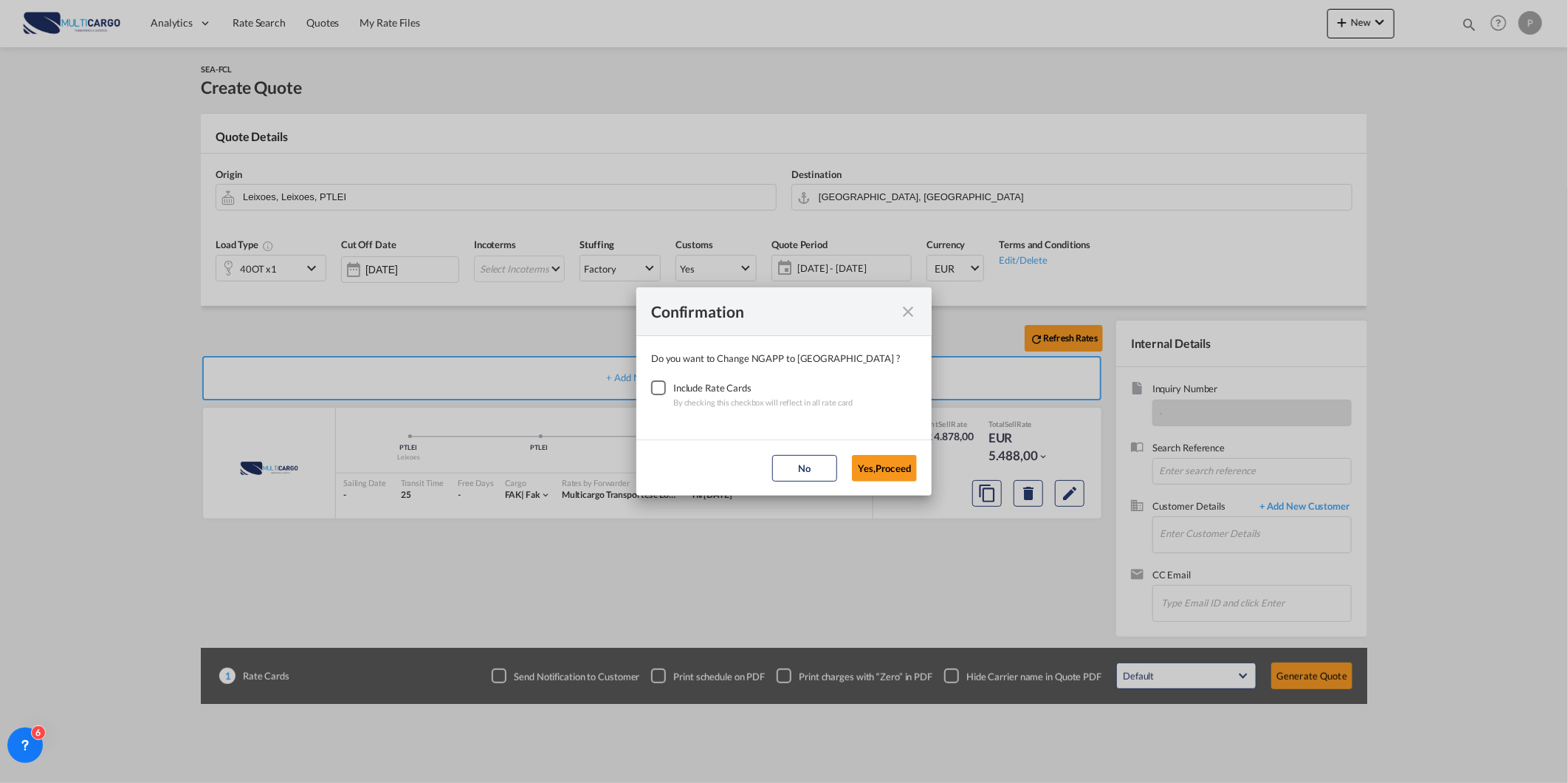
click at [661, 395] on div "Checkbox No Ink" at bounding box center [658, 388] width 15 height 15
click at [880, 477] on button "Yes,Proceed" at bounding box center [884, 468] width 65 height 27
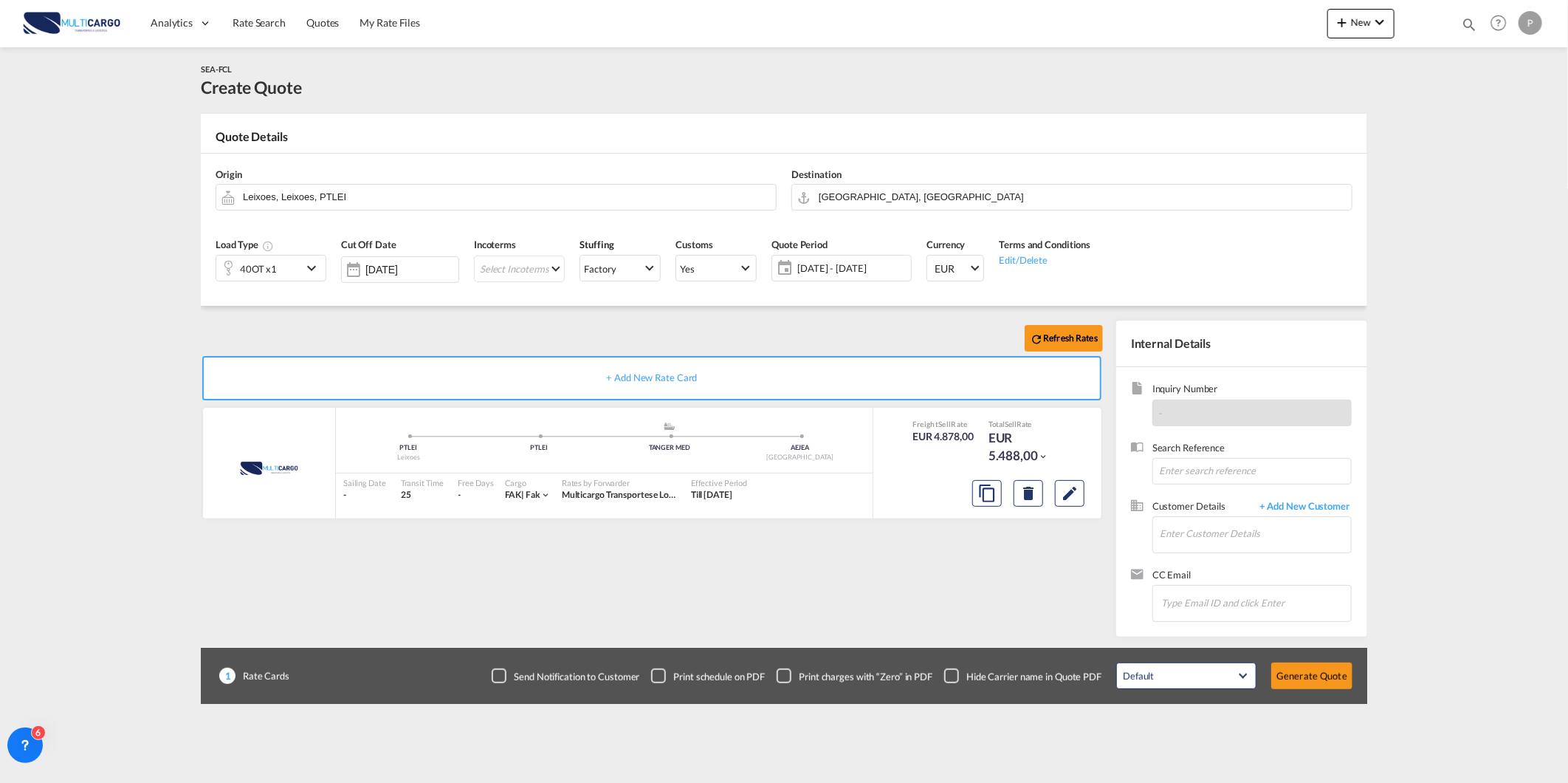
click at [276, 282] on div "40OT x1" at bounding box center [271, 268] width 111 height 27
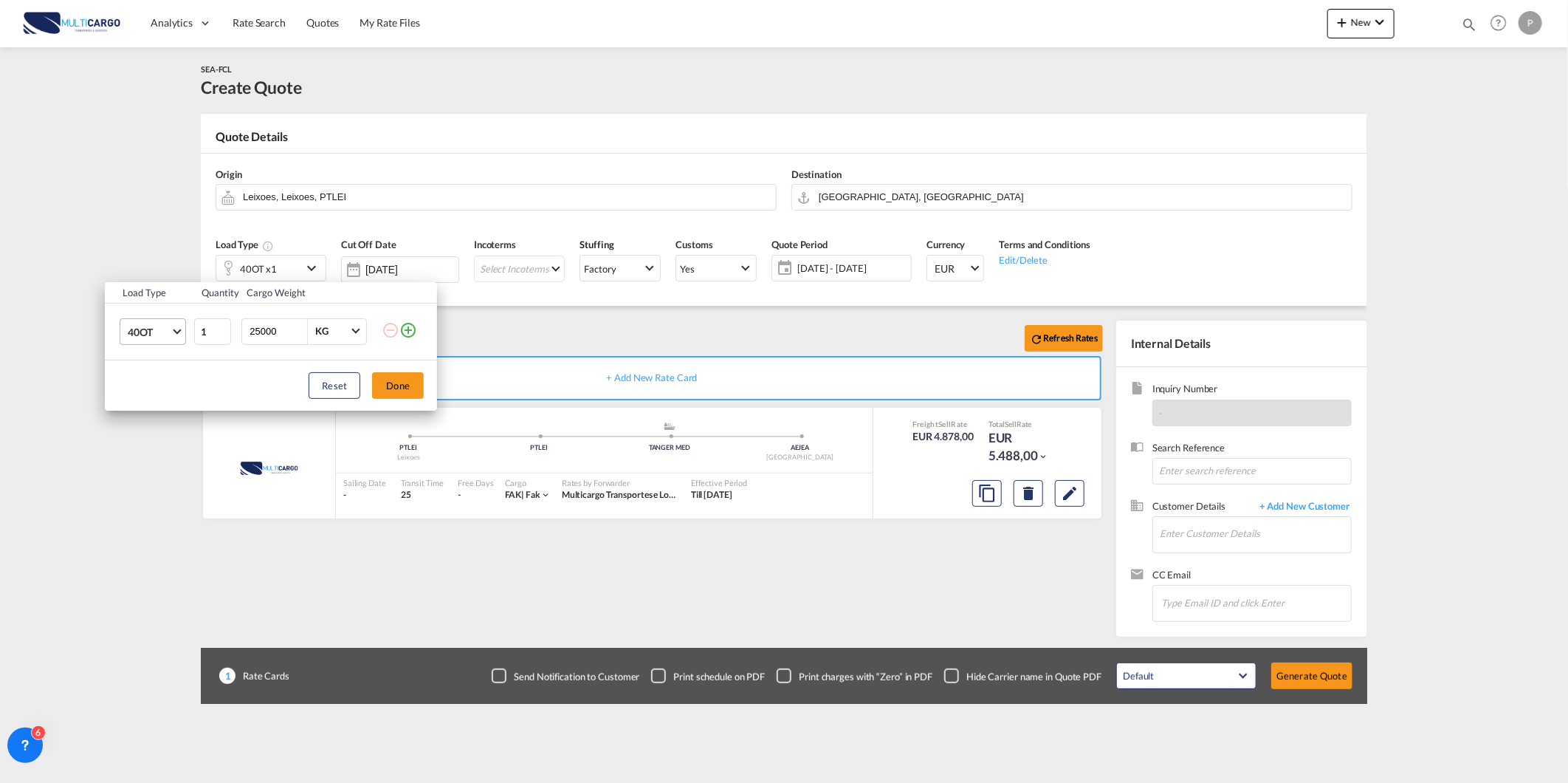
click at [145, 336] on span "40OT" at bounding box center [148, 332] width 43 height 15
click at [163, 336] on md-option "40FR" at bounding box center [165, 336] width 101 height 36
click at [400, 385] on button "Done" at bounding box center [398, 386] width 52 height 27
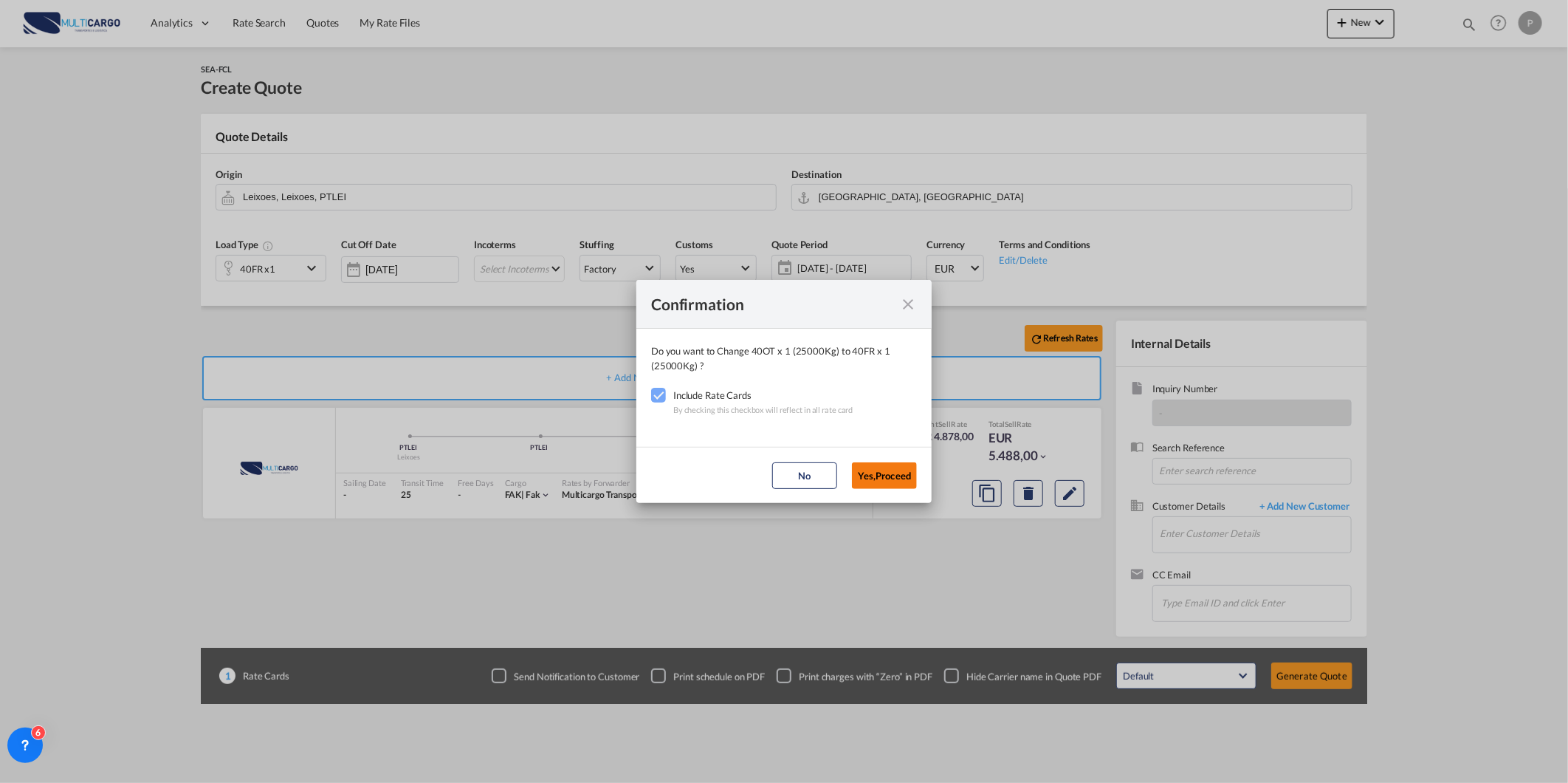
click at [880, 467] on button "Yes,Proceed" at bounding box center [884, 475] width 65 height 27
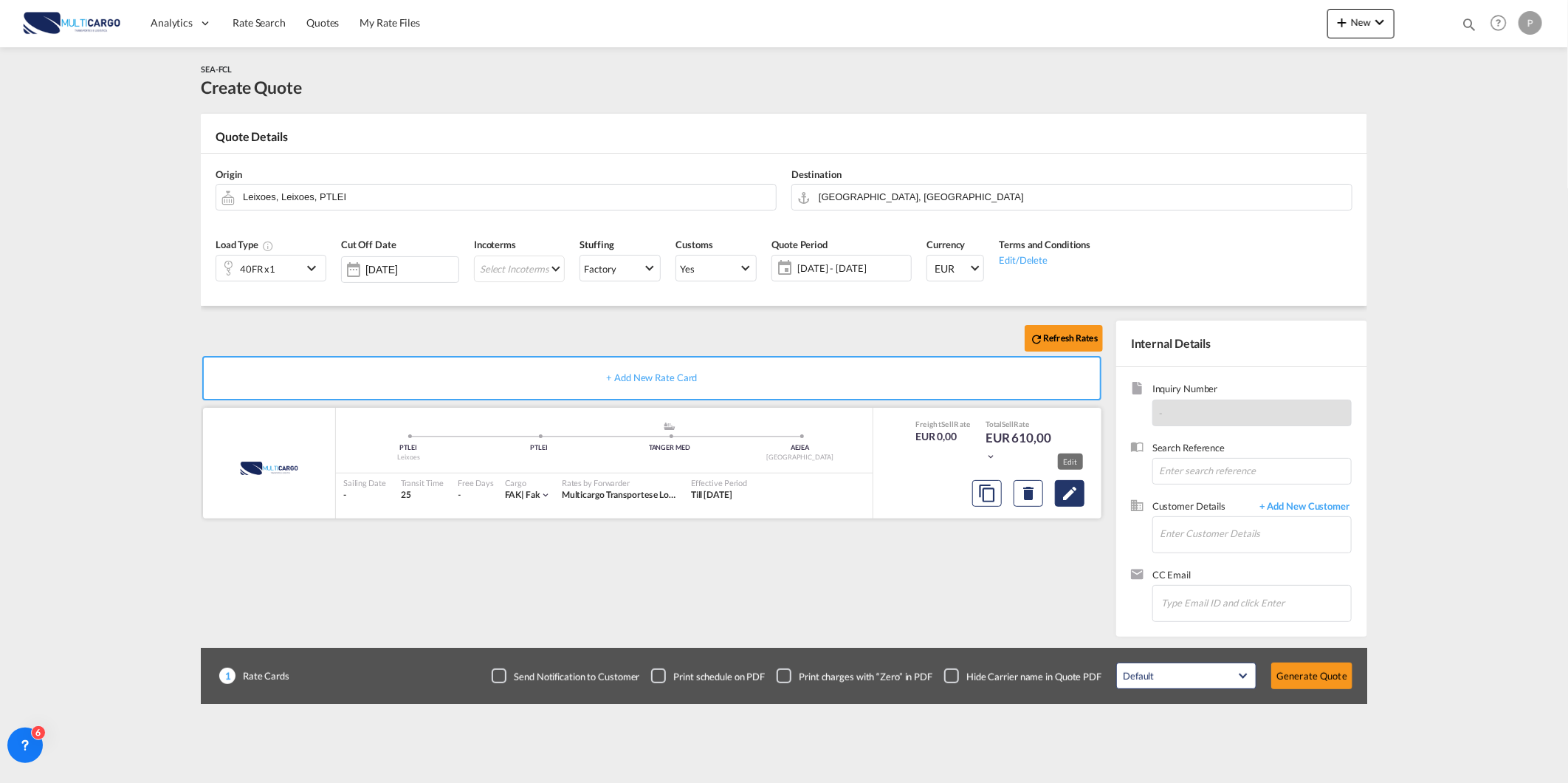
click at [1083, 496] on button "Edit" at bounding box center [1070, 493] width 30 height 27
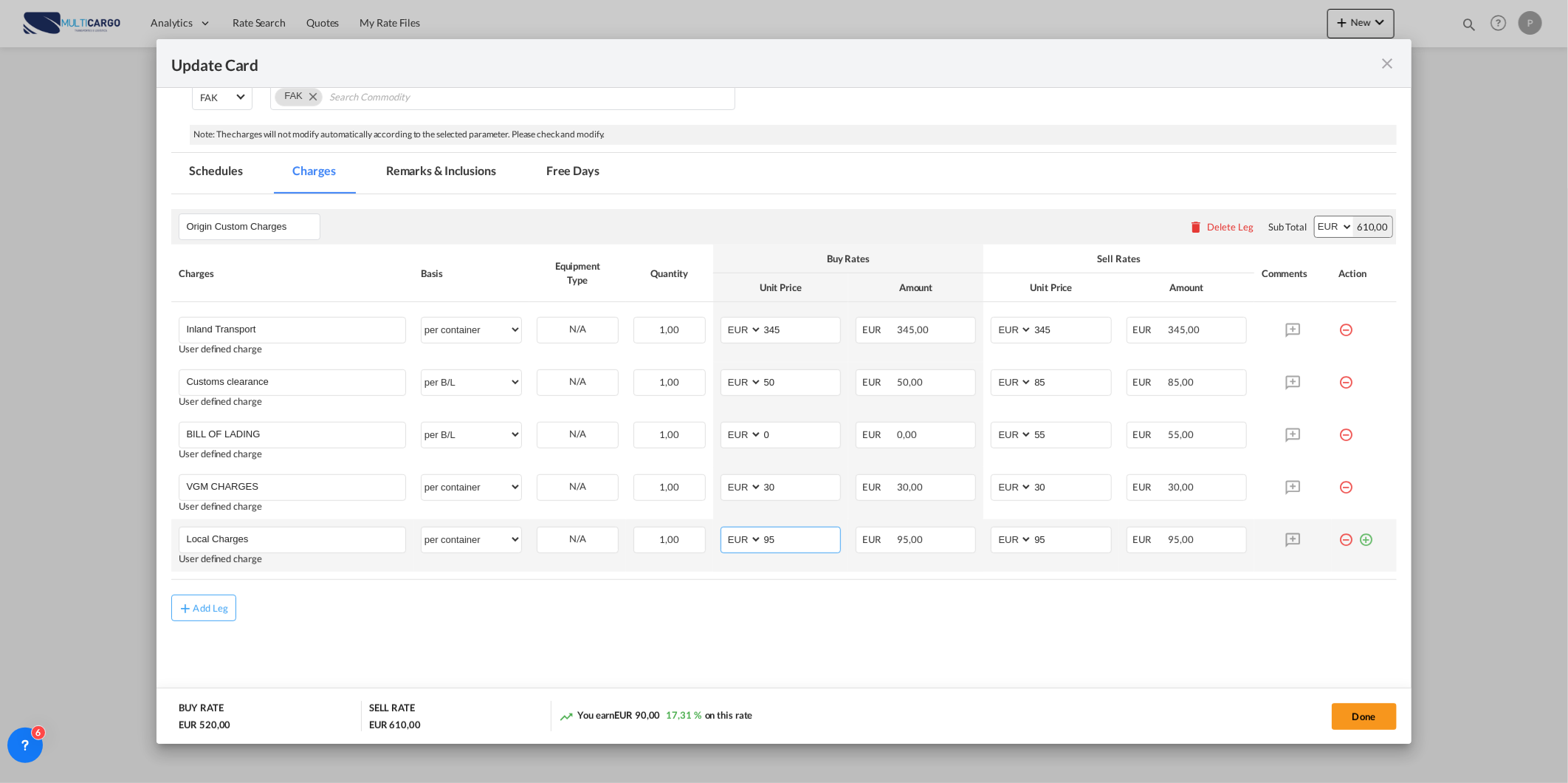
click at [787, 543] on input "95" at bounding box center [801, 539] width 78 height 22
click at [801, 335] on input "345" at bounding box center [801, 329] width 78 height 22
click at [801, 335] on input "2675" at bounding box center [801, 329] width 78 height 22
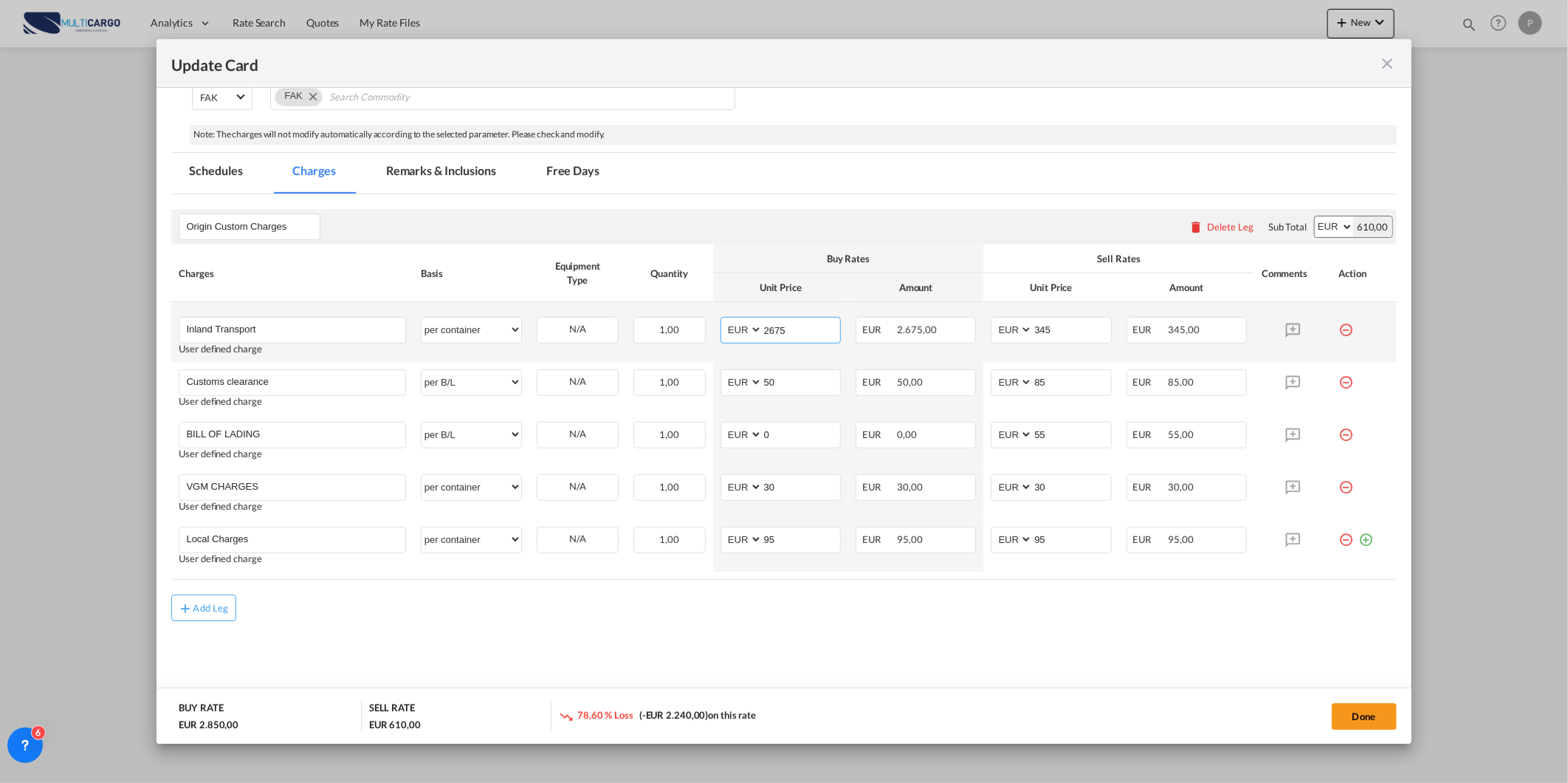
click at [801, 335] on input "2675" at bounding box center [801, 329] width 78 height 22
drag, startPoint x: 793, startPoint y: 336, endPoint x: 456, endPoint y: 360, distance: 337.9
click at [473, 360] on tr "Inland Transport Please Enter User Defined Charges Cannot Be Published User def…" at bounding box center [784, 332] width 1225 height 60
type input "255"
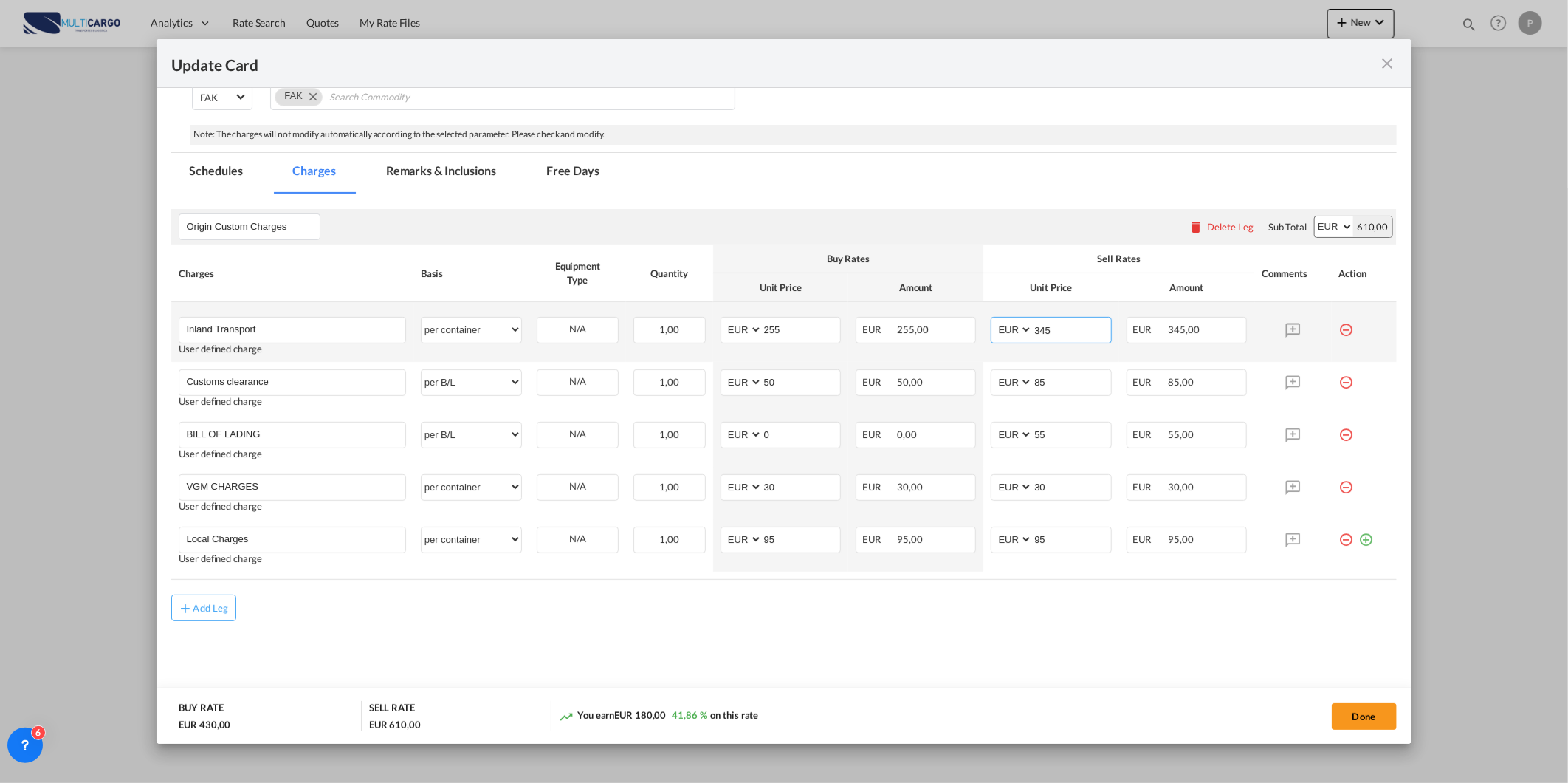
drag, startPoint x: 1059, startPoint y: 336, endPoint x: 883, endPoint y: 309, distance: 178.1
click at [893, 311] on tr "Inland Transport Please Enter User Defined Charges Cannot Be Published User def…" at bounding box center [784, 332] width 1225 height 60
type input "2600"
click at [1393, 63] on md-icon "icon-close fg-AAA8AD m-0 pointer" at bounding box center [1388, 64] width 18 height 18
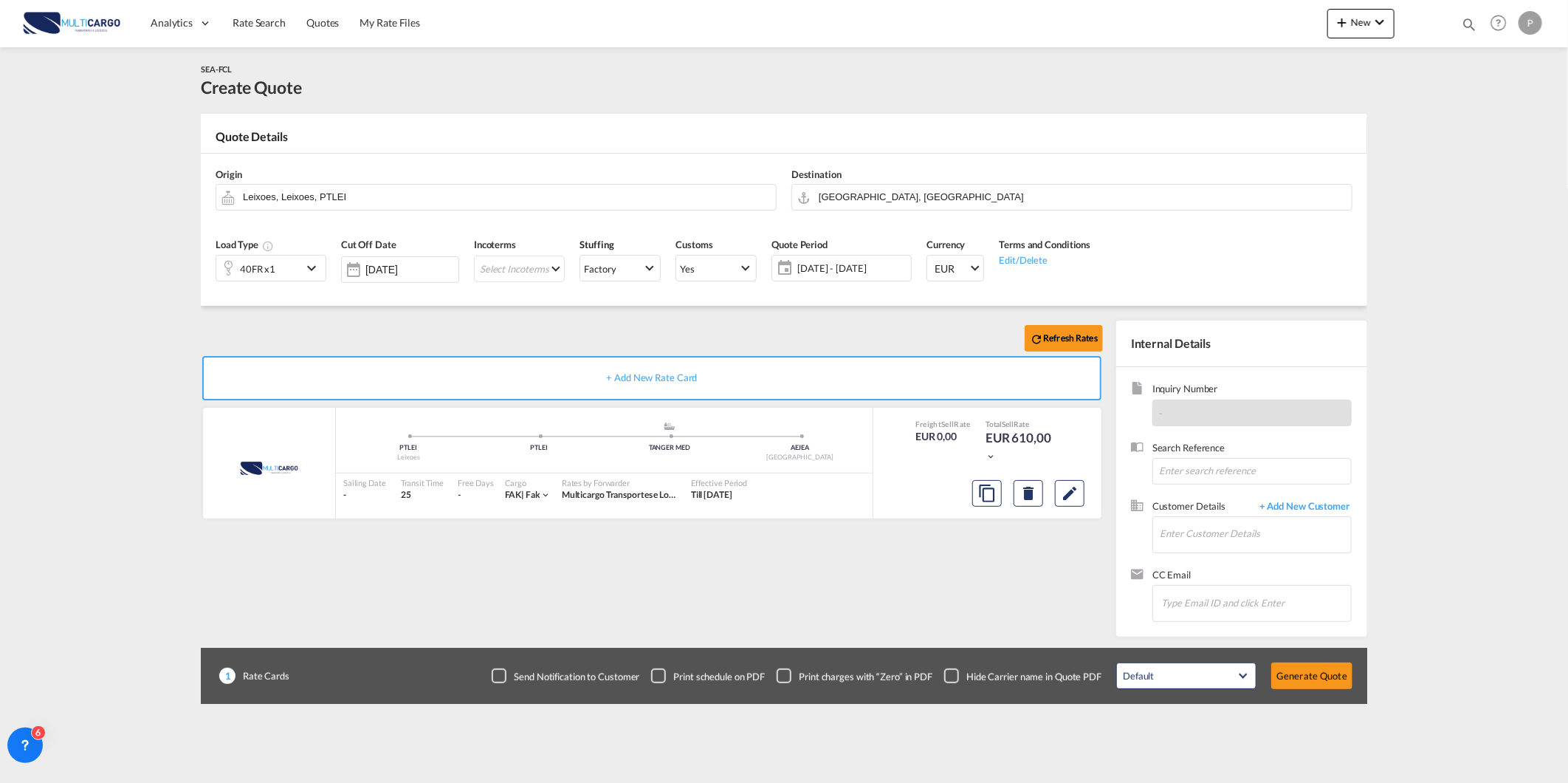
click at [1371, 24] on div "Update Card Port of Origin PTLEI Origin Haulage Select Origin Haulage rail road…" at bounding box center [784, 392] width 1568 height 783
click at [1371, 24] on md-icon "icon-chevron-down" at bounding box center [1380, 22] width 18 height 18
click at [1325, 122] on span "Quote" at bounding box center [1321, 111] width 16 height 30
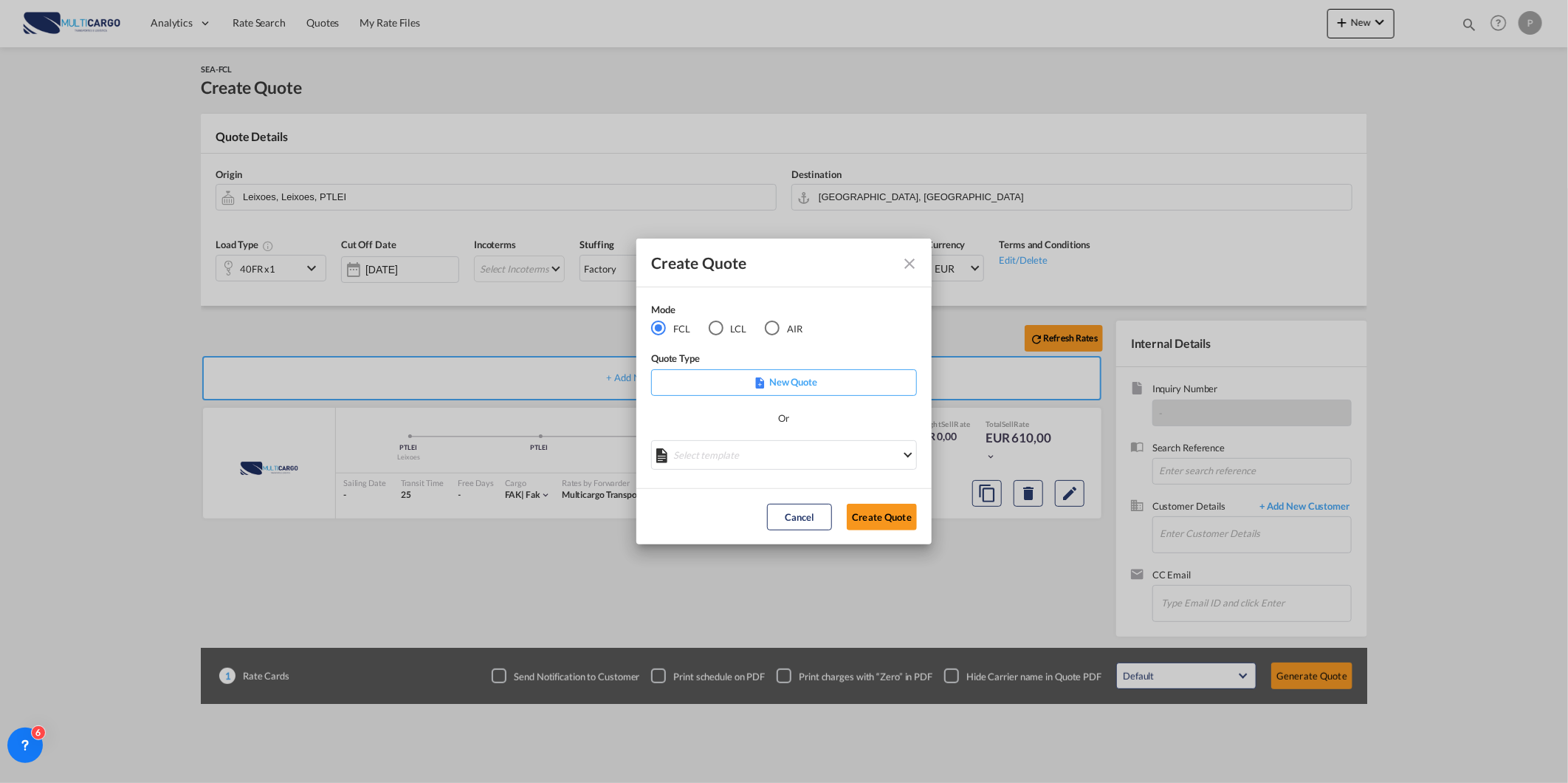
click at [776, 385] on p "New Quote" at bounding box center [784, 382] width 256 height 15
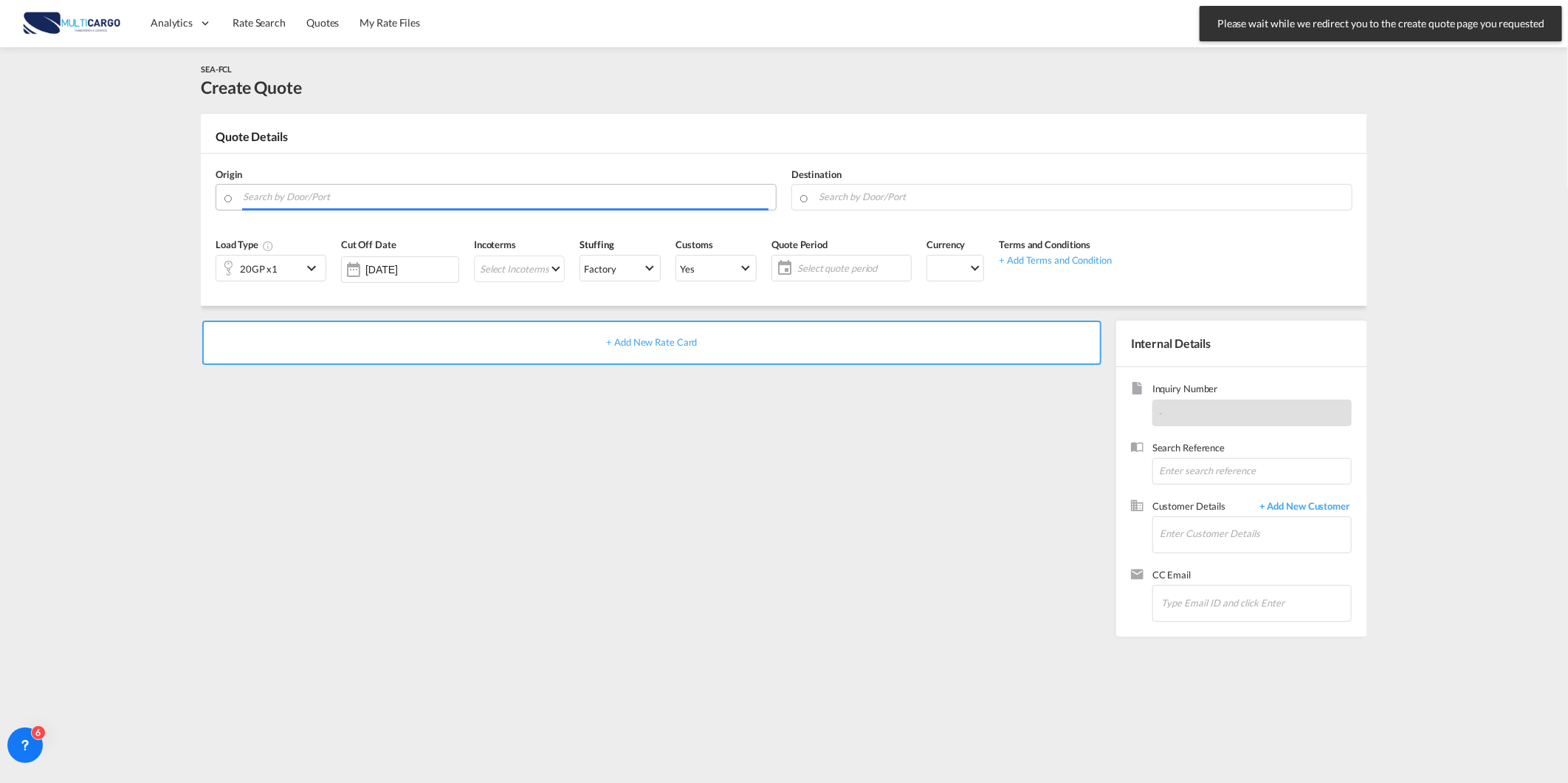
click at [366, 187] on input "Search by Door/Port" at bounding box center [506, 197] width 526 height 26
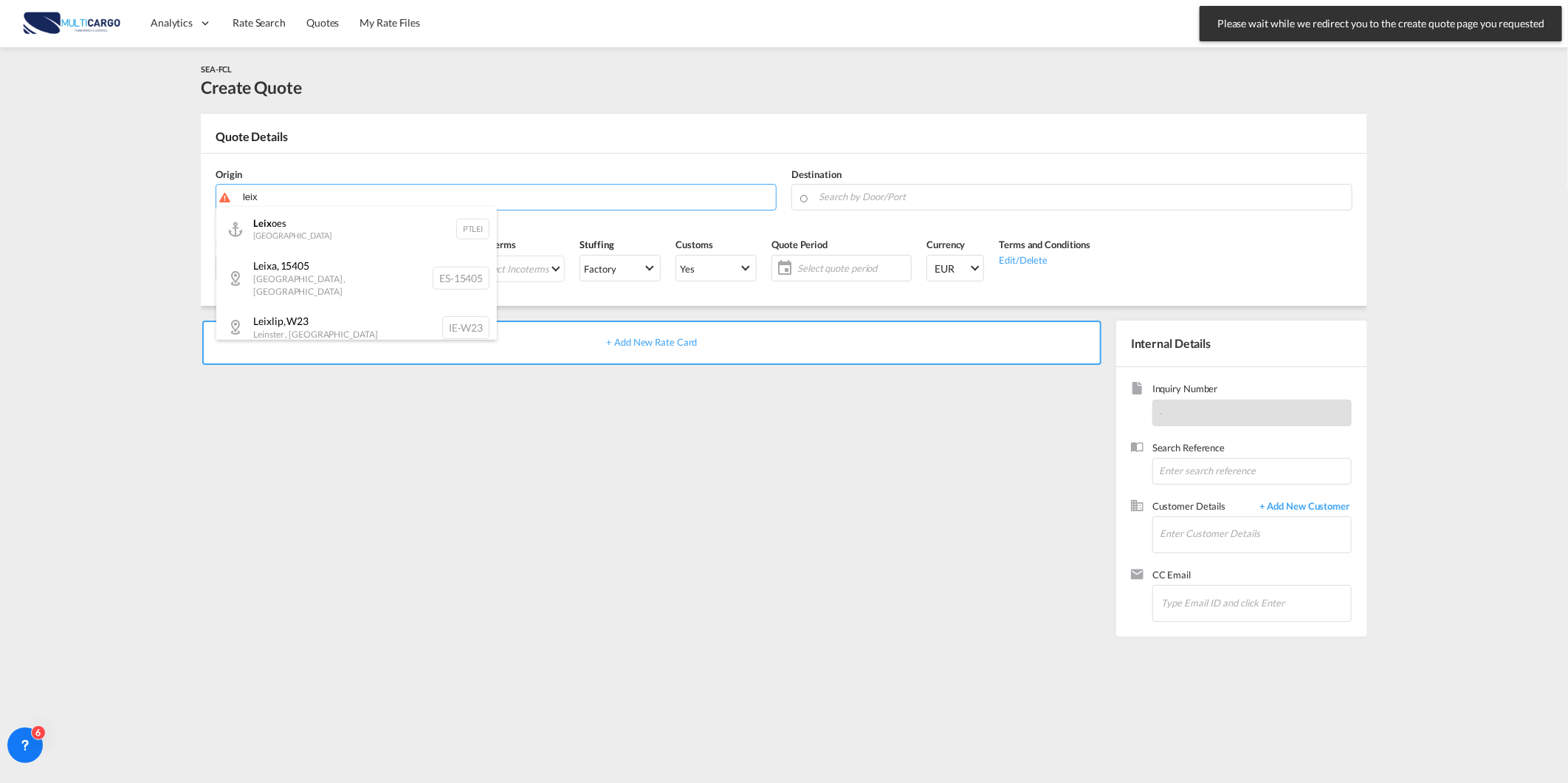
click at [385, 216] on div "Leix oes Portugal PTLEI" at bounding box center [356, 229] width 281 height 44
type input "Leixoes, PTLEI"
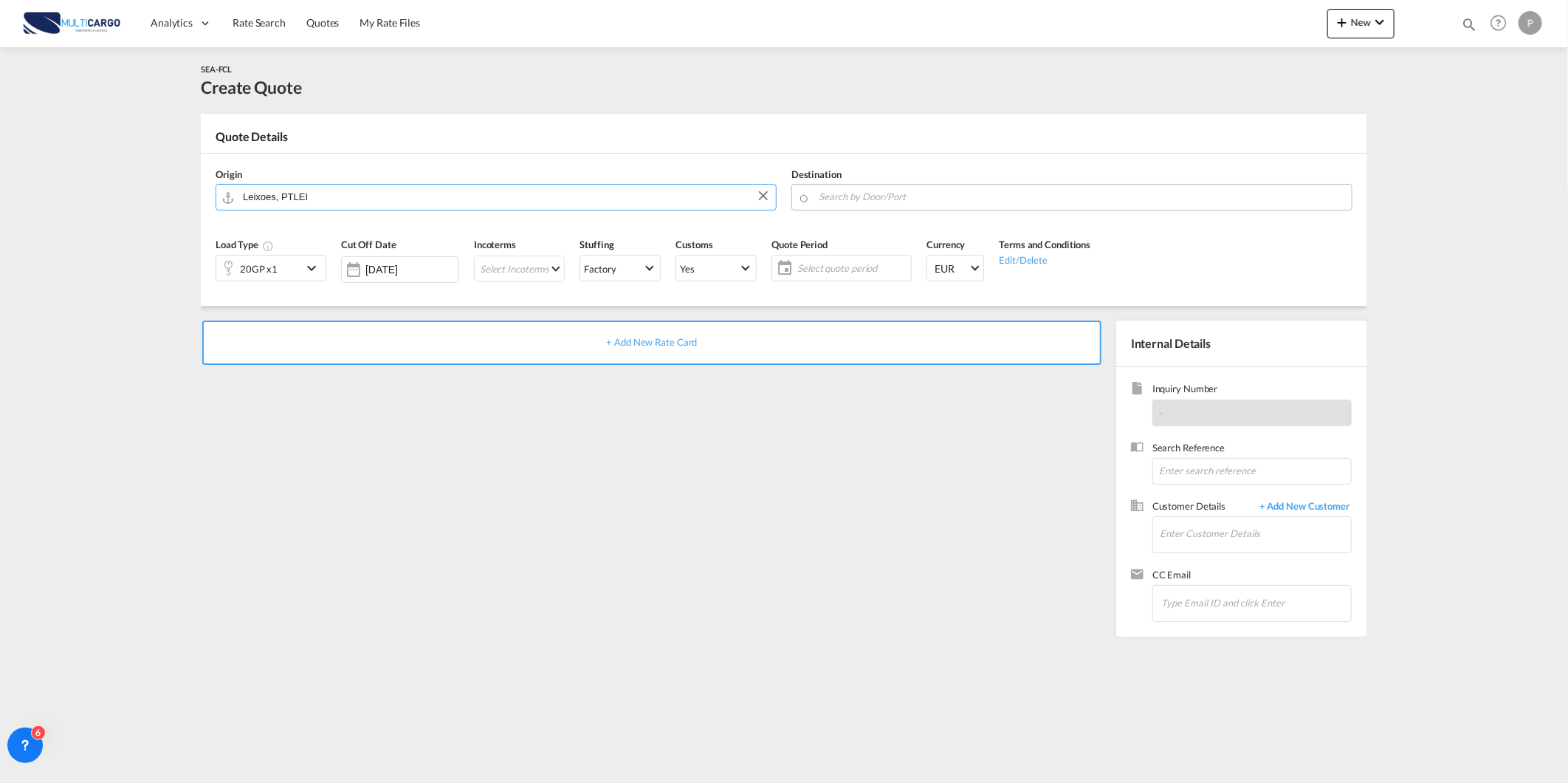
click at [898, 201] on input "Search by Door/Port" at bounding box center [1081, 197] width 526 height 26
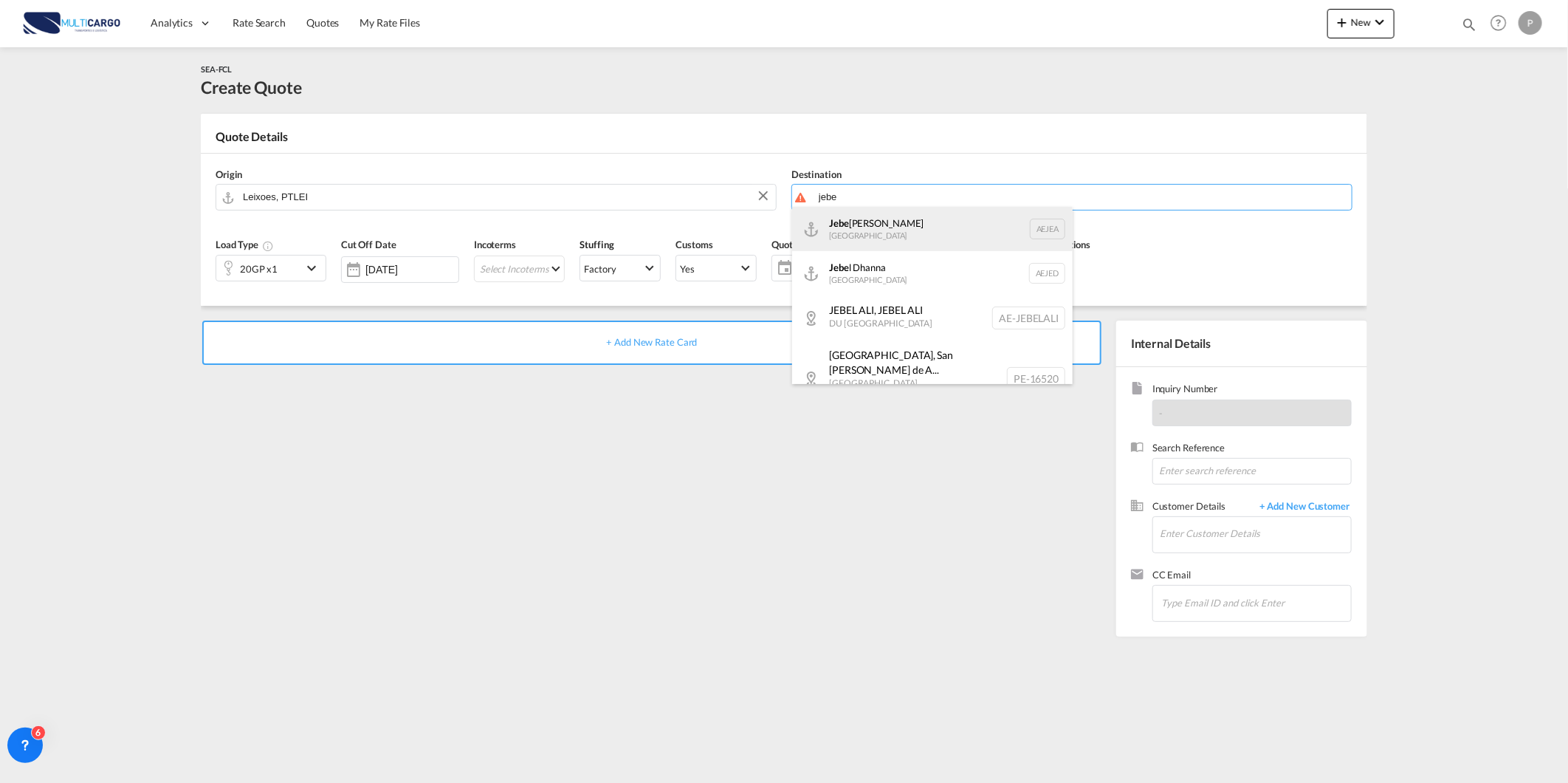
click at [931, 224] on div "Jebe l Ali [GEOGRAPHIC_DATA] [GEOGRAPHIC_DATA]" at bounding box center [933, 229] width 281 height 44
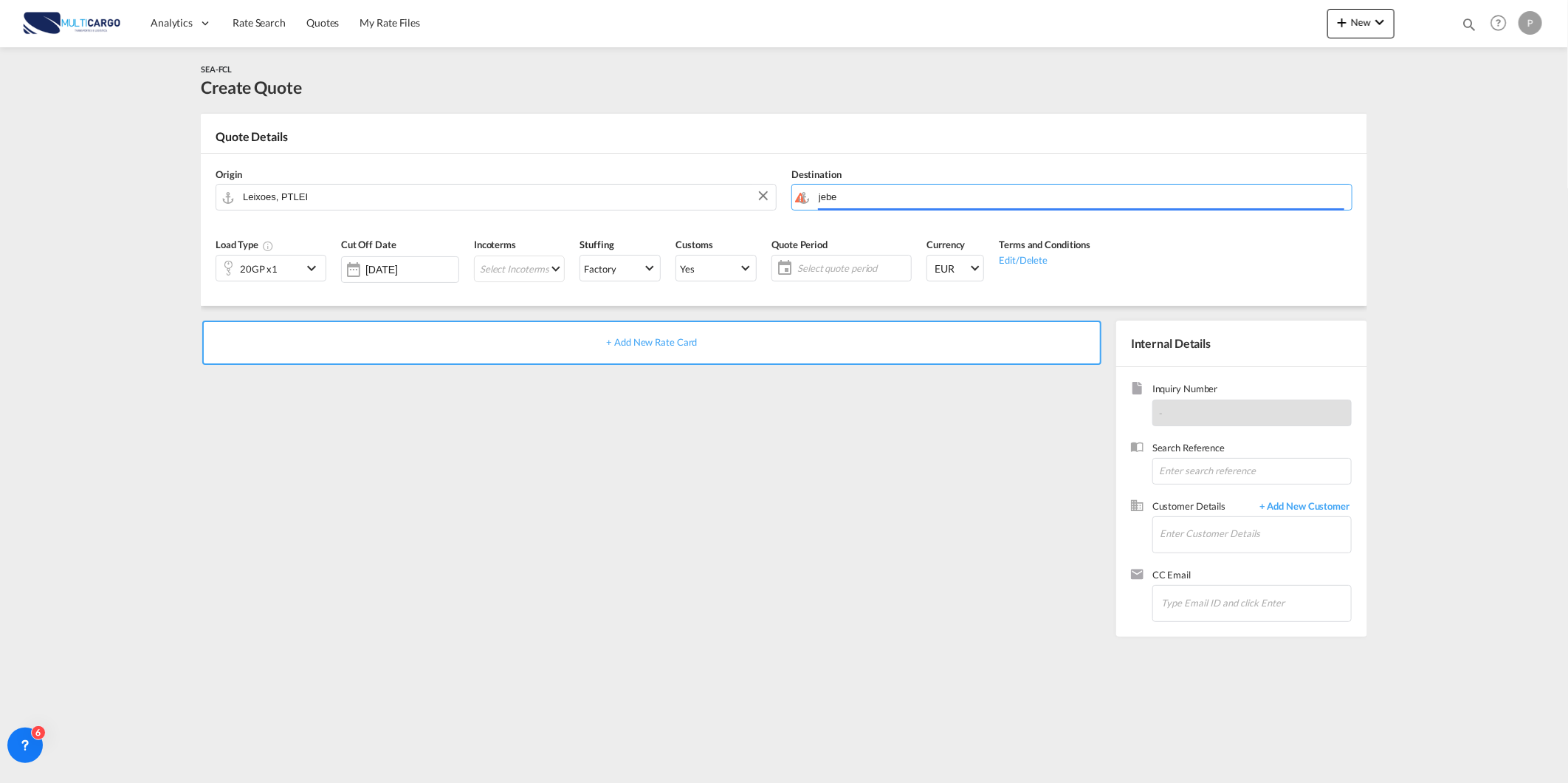
type input "[GEOGRAPHIC_DATA], [GEOGRAPHIC_DATA]"
click at [285, 256] on div "20GP x1" at bounding box center [259, 268] width 86 height 25
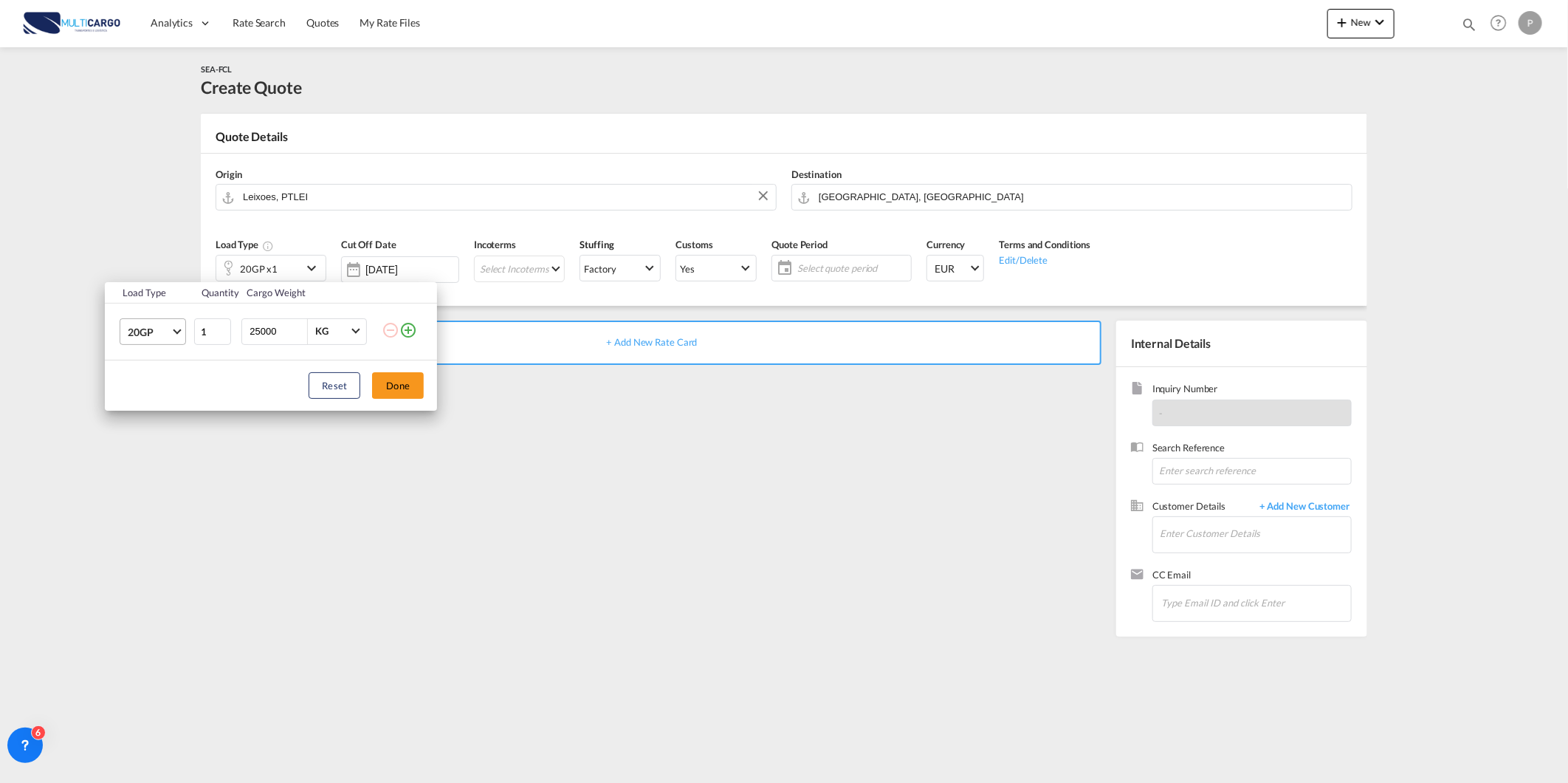
click at [166, 339] on span "20GP" at bounding box center [148, 332] width 43 height 15
click at [150, 424] on div "40RE" at bounding box center [139, 426] width 24 height 15
click at [402, 378] on button "Done" at bounding box center [398, 386] width 52 height 27
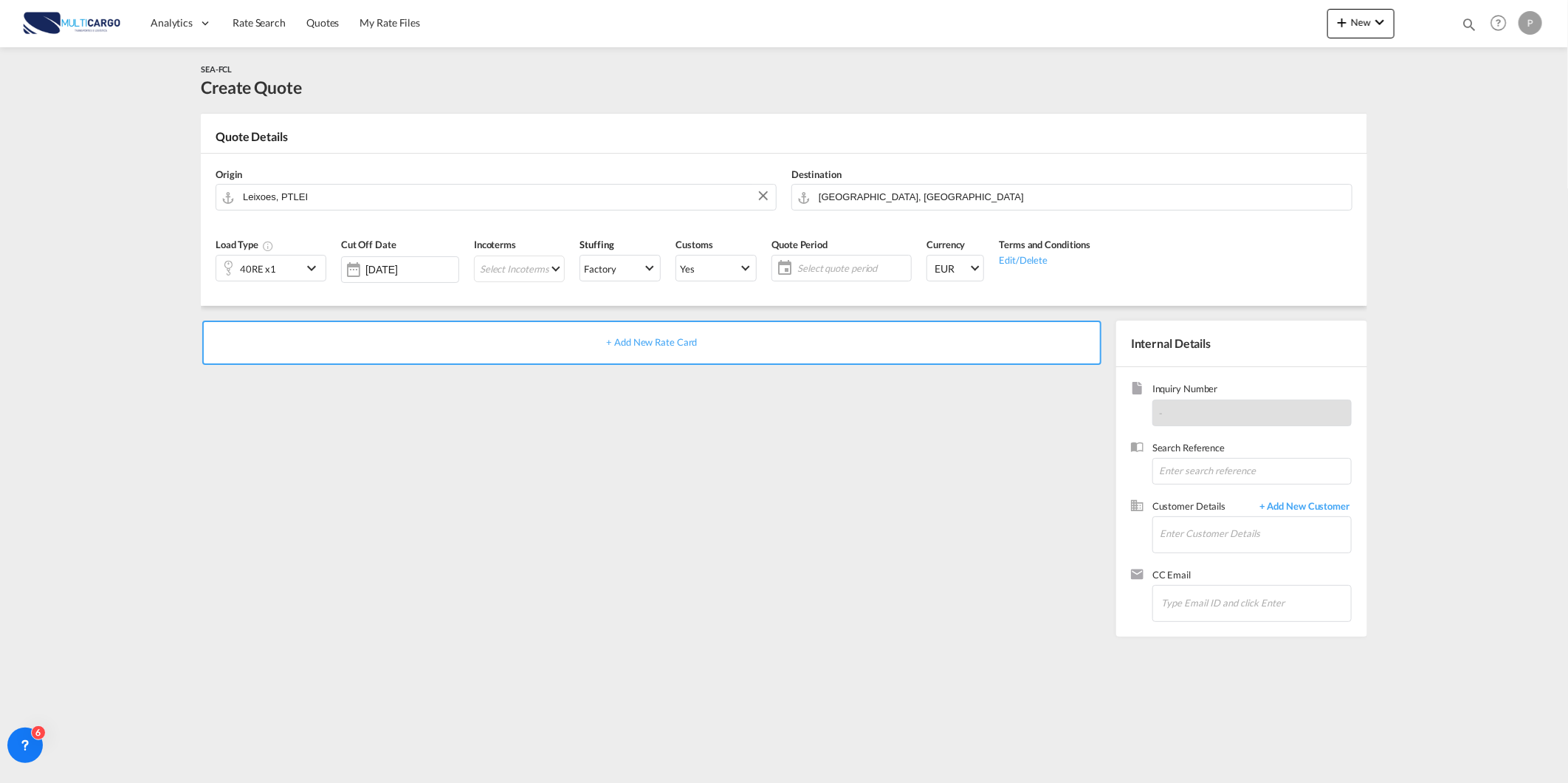
click at [853, 337] on div "+ Add New Rate Card" at bounding box center [651, 343] width 899 height 44
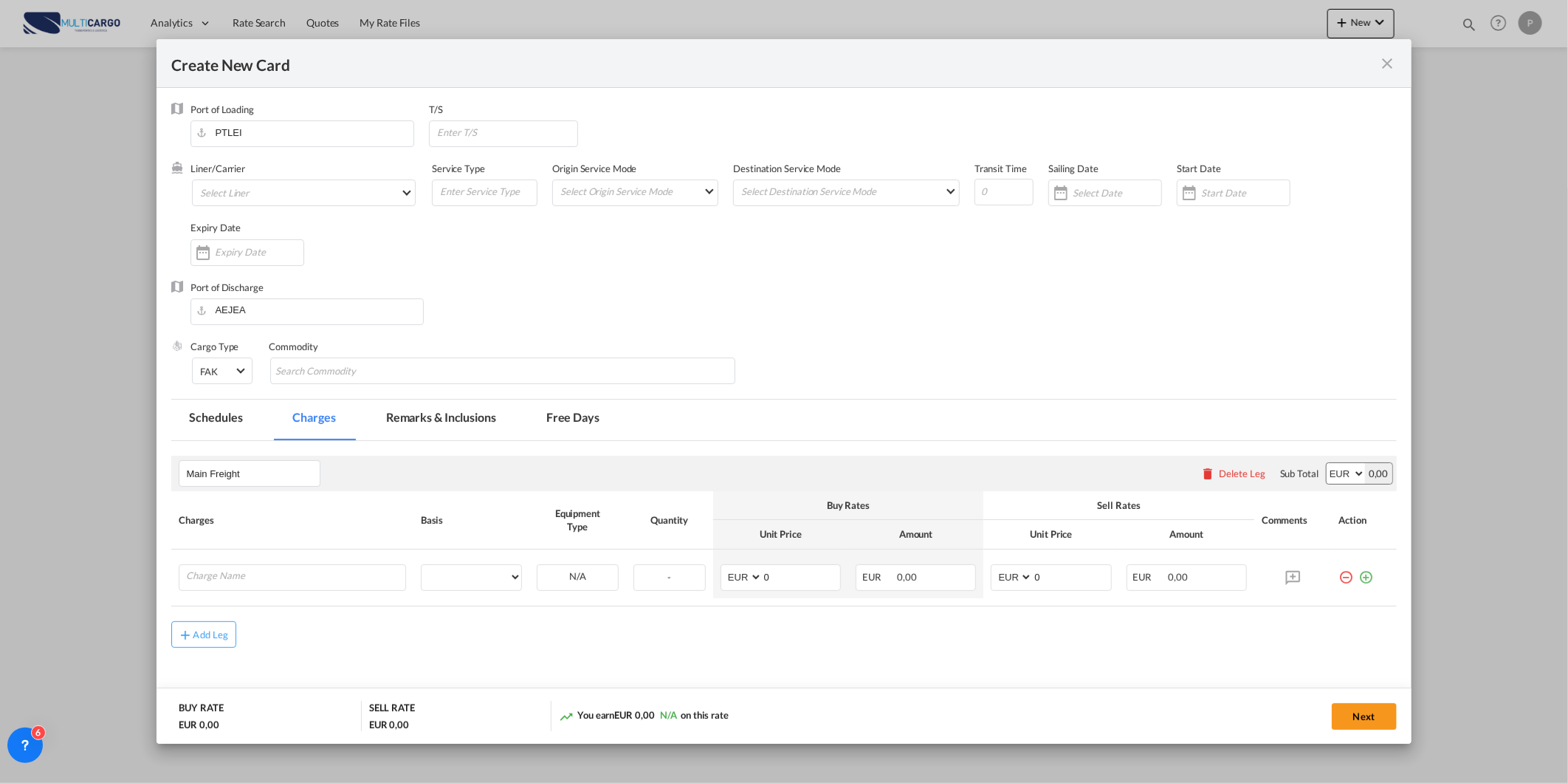
type input "Basic Ocean Freight"
select select "per equipment"
click at [268, 187] on md-select "Select Liner 2HM LOGISTICS D.O.O AAXL GLOBAL SHIPPING LINES LLC [PERSON_NAME] S…" at bounding box center [304, 192] width 224 height 27
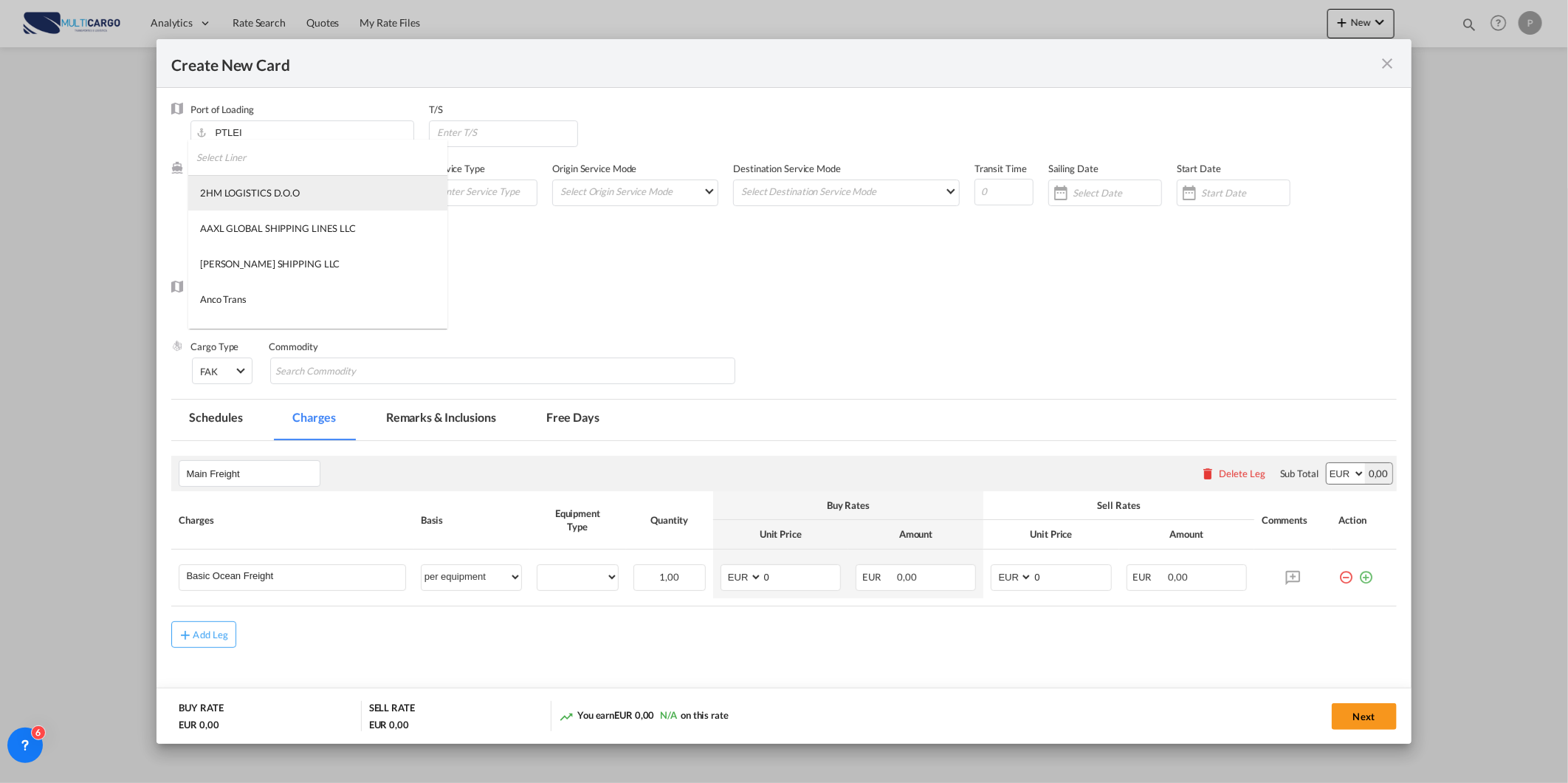
type md-option "1489"
type md-option "795"
type md-option "367"
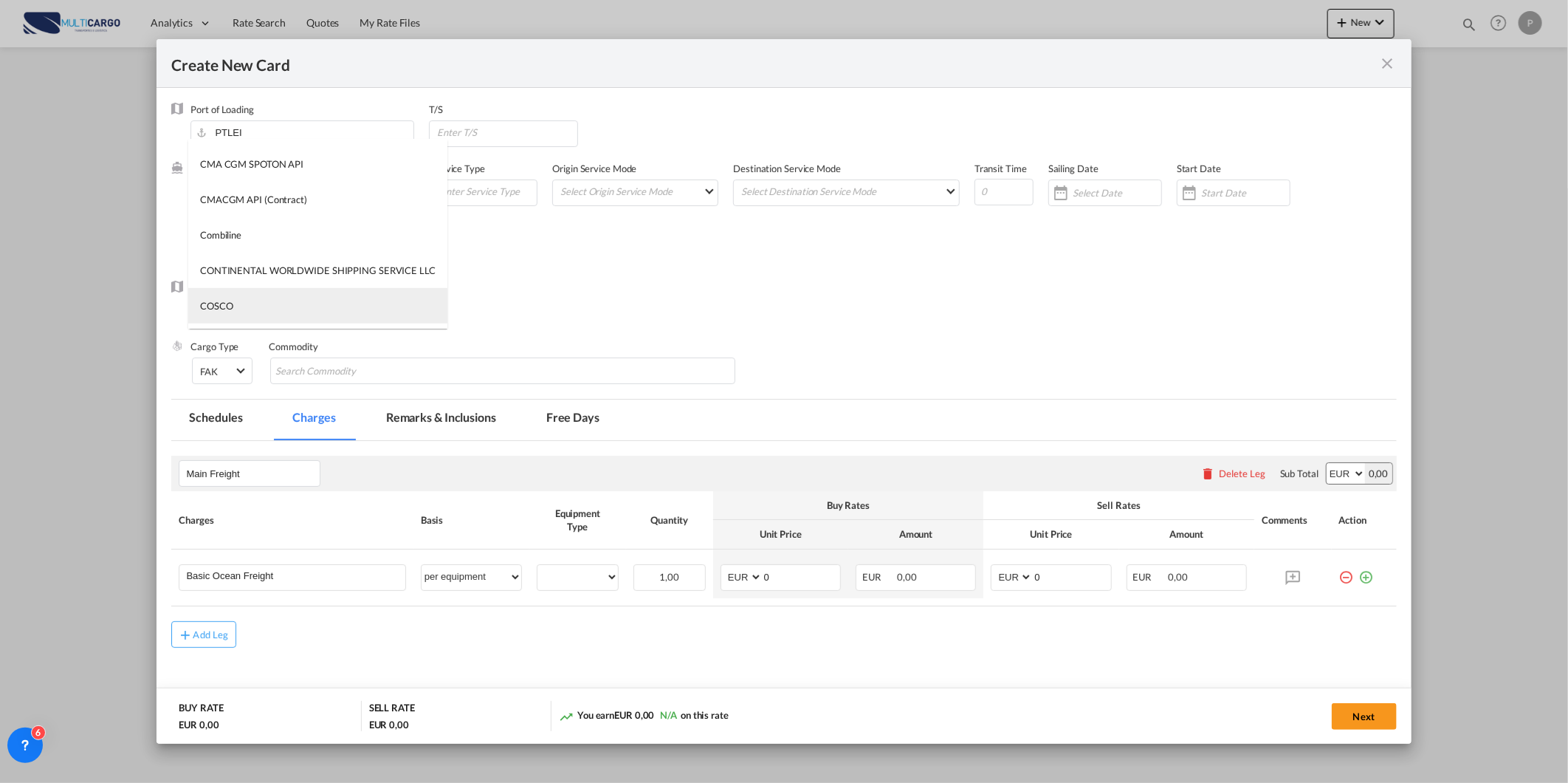
type md-option "55"
click at [230, 308] on div "COSCO" at bounding box center [216, 305] width 33 height 13
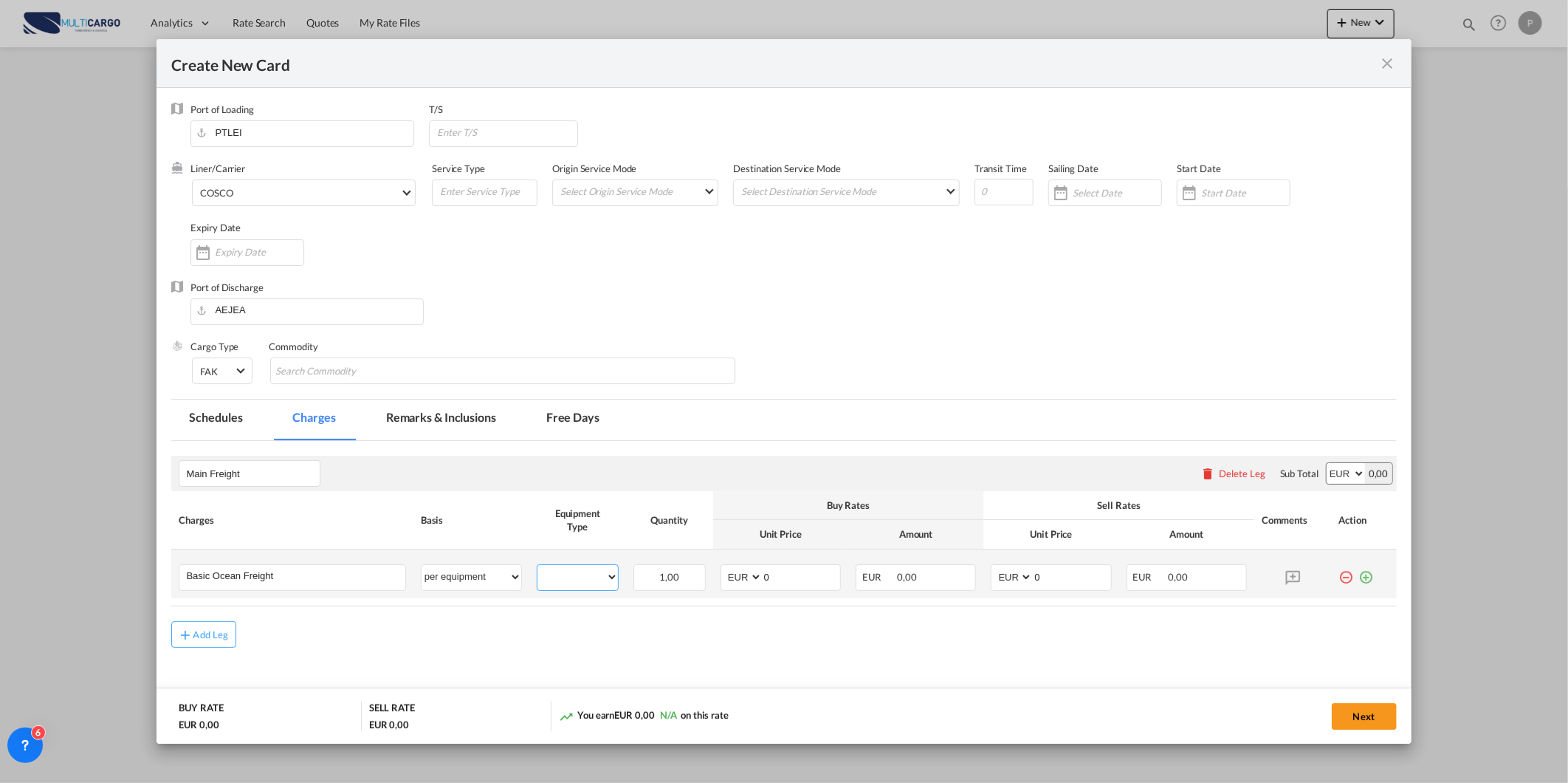
click at [573, 586] on select "40RE" at bounding box center [577, 578] width 81 height 20
click at [538, 568] on select "40RE" at bounding box center [577, 578] width 81 height 20
drag, startPoint x: 564, startPoint y: 579, endPoint x: 572, endPoint y: 594, distance: 17.0
click at [572, 594] on td "40RE Please Select Already exists" at bounding box center [577, 574] width 97 height 49
select select "40RE"
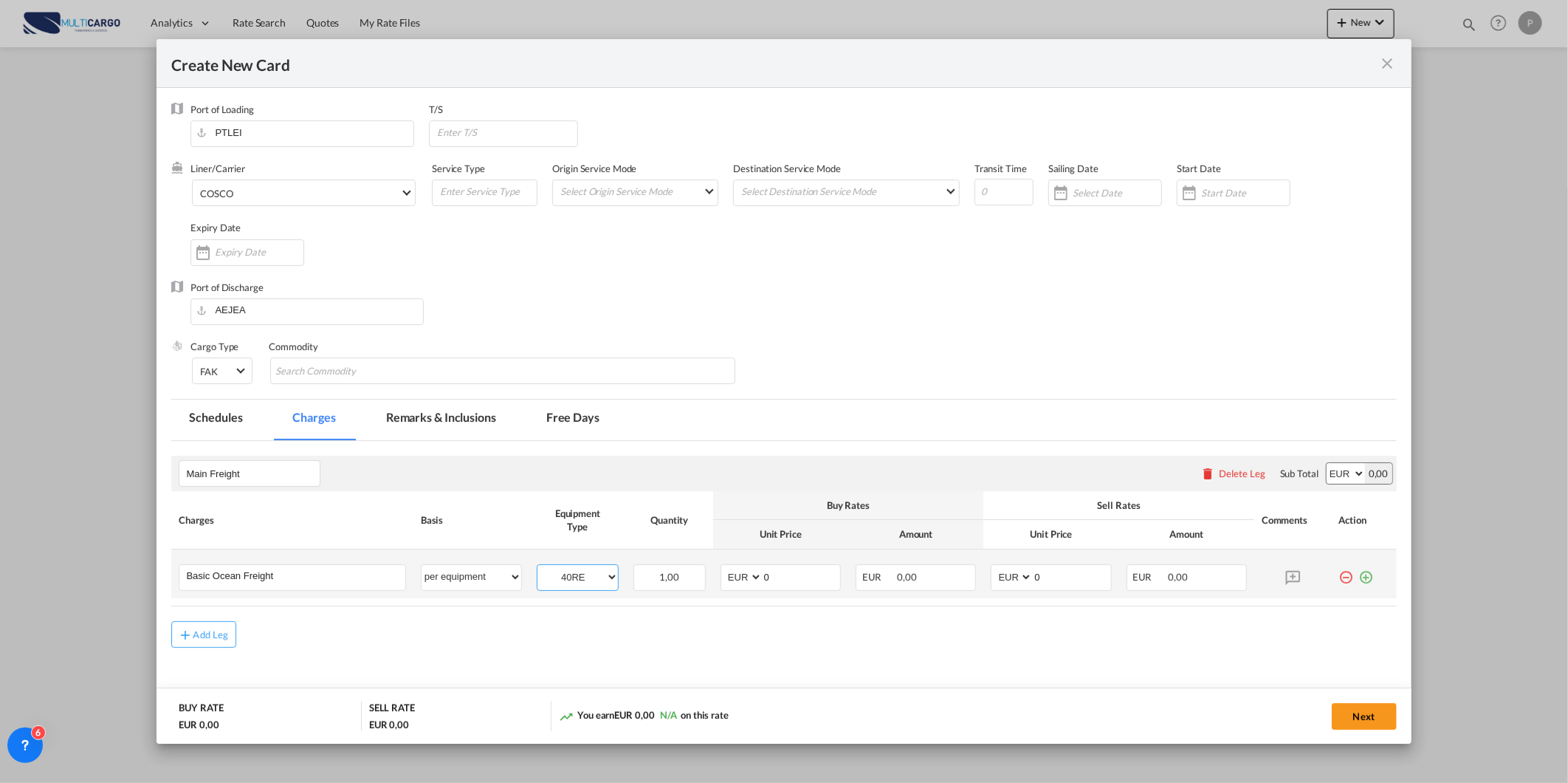
click at [538, 568] on select "40RE" at bounding box center [577, 578] width 81 height 20
click at [772, 582] on input "0" at bounding box center [801, 576] width 78 height 22
type input "2550"
click at [1057, 581] on input "0" at bounding box center [1072, 576] width 78 height 22
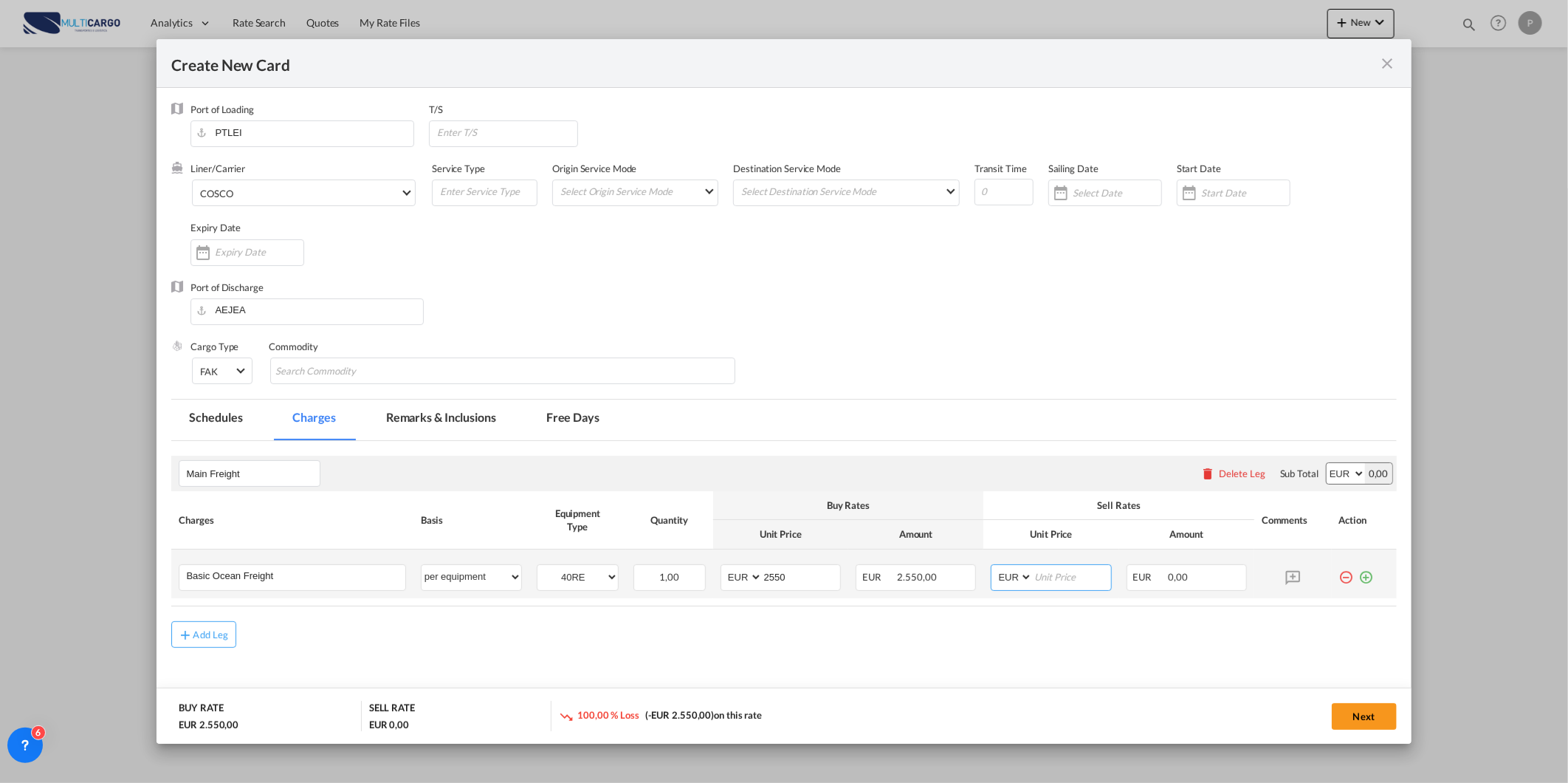
type input "3"
type input "2950"
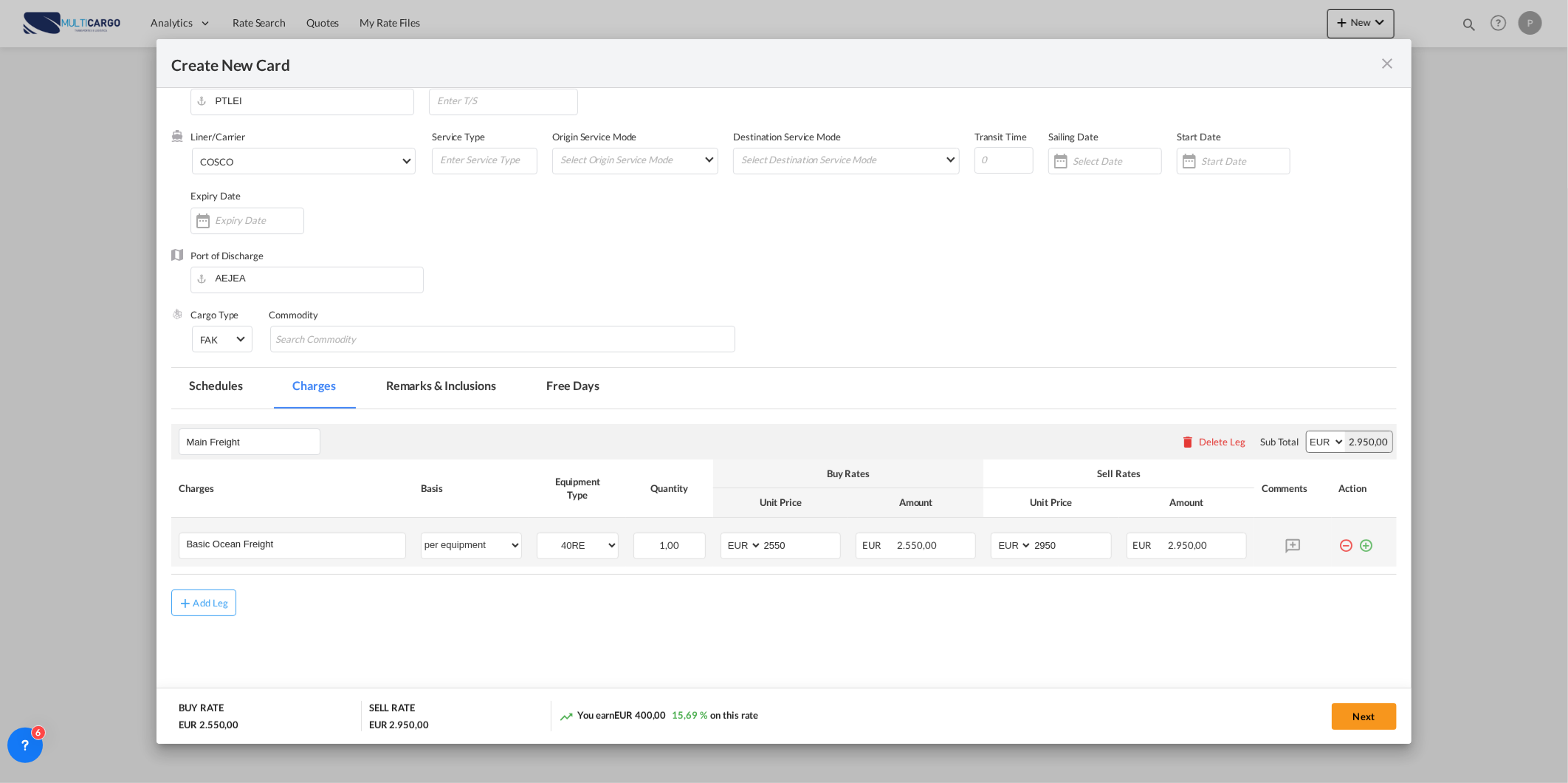
scroll to position [41, 0]
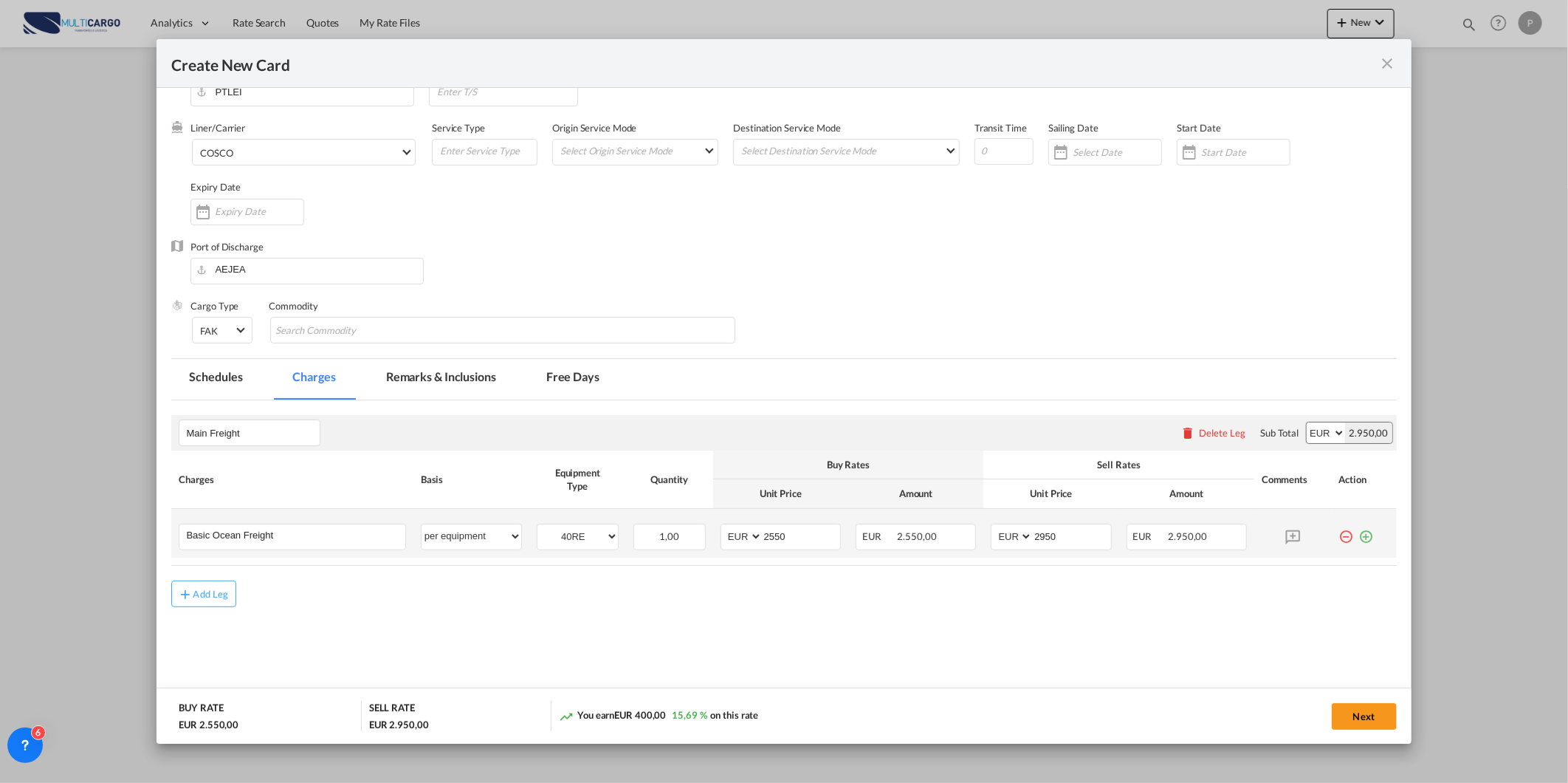
click at [1359, 536] on md-icon "icon-plus-circle-outline green-400-fg" at bounding box center [1366, 531] width 15 height 15
type input "Local charges"
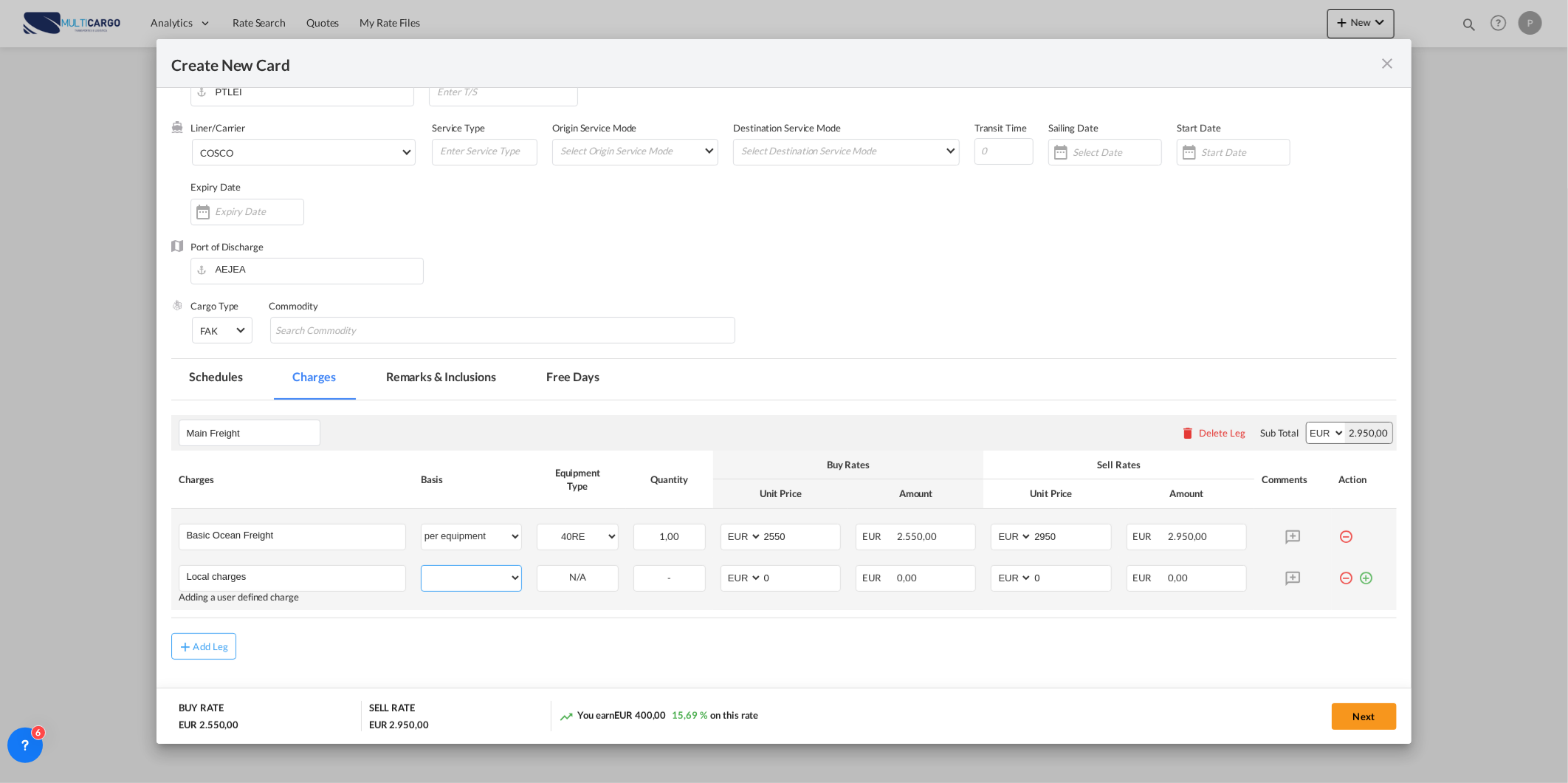
click at [502, 580] on select "per equipment per container per B/L per shipping bill per shipment % on freight…" at bounding box center [471, 578] width 100 height 24
select select "per equipment"
click at [421, 566] on select "per equipment per container per B/L per shipping bill per shipment % on freight…" at bounding box center [471, 578] width 100 height 24
drag, startPoint x: 774, startPoint y: 573, endPoint x: 669, endPoint y: 591, distance: 106.5
click at [678, 589] on tr "Local charges Please Enter User Defined Charges Cannot Be Published Adding a us…" at bounding box center [784, 584] width 1225 height 53
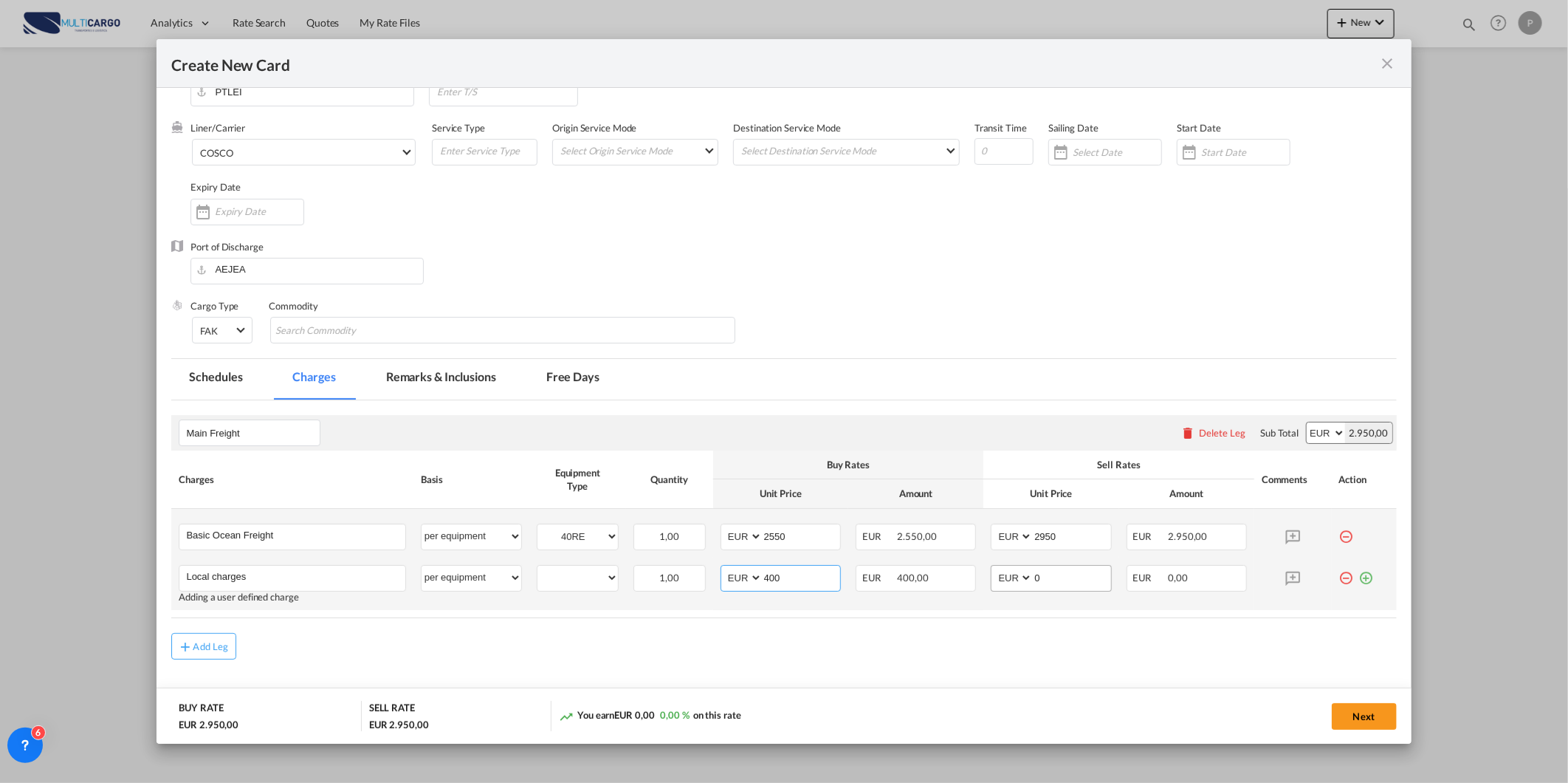
type input "400"
drag, startPoint x: 1028, startPoint y: 579, endPoint x: 990, endPoint y: 579, distance: 38.0
click at [991, 579] on md-input-container "AED AFN ALL AMD ANG AOA ARS AUD AWG AZN BAM BBD BDT BGN BHD BIF BMD BND [PERSON…" at bounding box center [1050, 578] width 120 height 27
drag, startPoint x: 1033, startPoint y: 573, endPoint x: 975, endPoint y: 585, distance: 59.2
click at [991, 582] on md-input-container "AED AFN ALL AMD ANG AOA ARS AUD AWG AZN BAM BBD BDT BGN BHD BIF BMD BND [PERSON…" at bounding box center [1050, 578] width 120 height 27
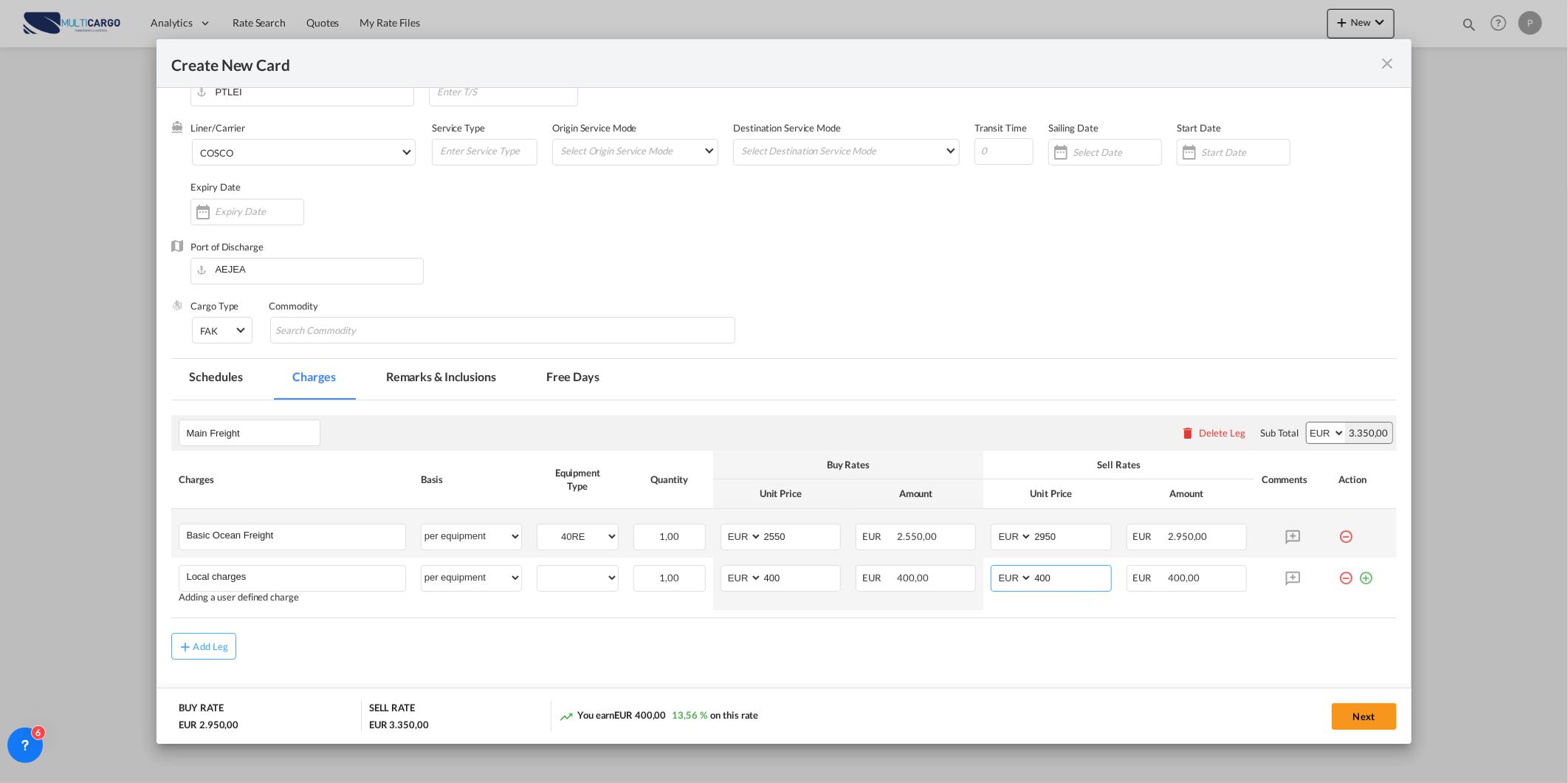
scroll to position [79, 0]
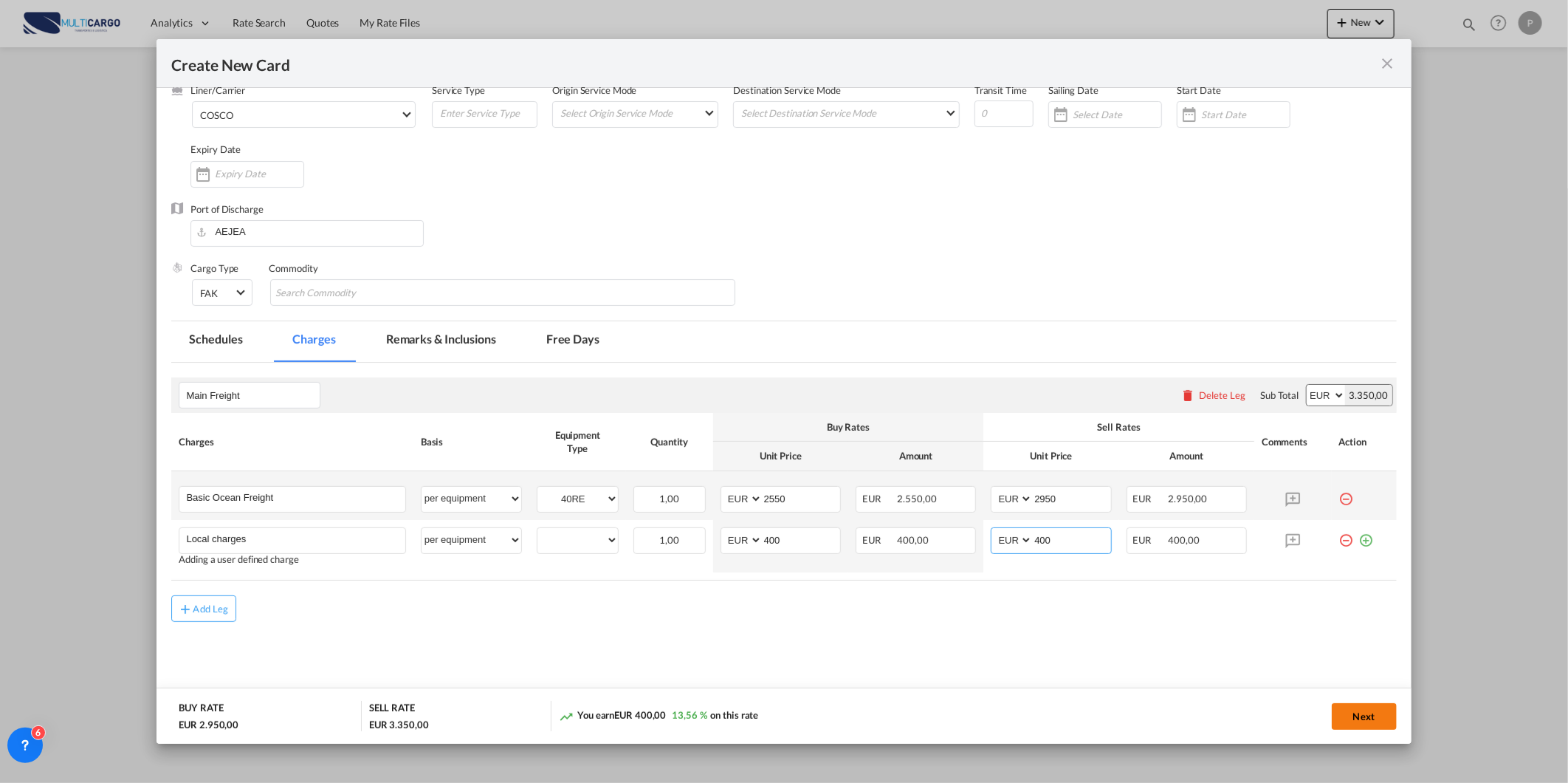
type input "400"
click at [1344, 719] on button "Next" at bounding box center [1364, 716] width 65 height 27
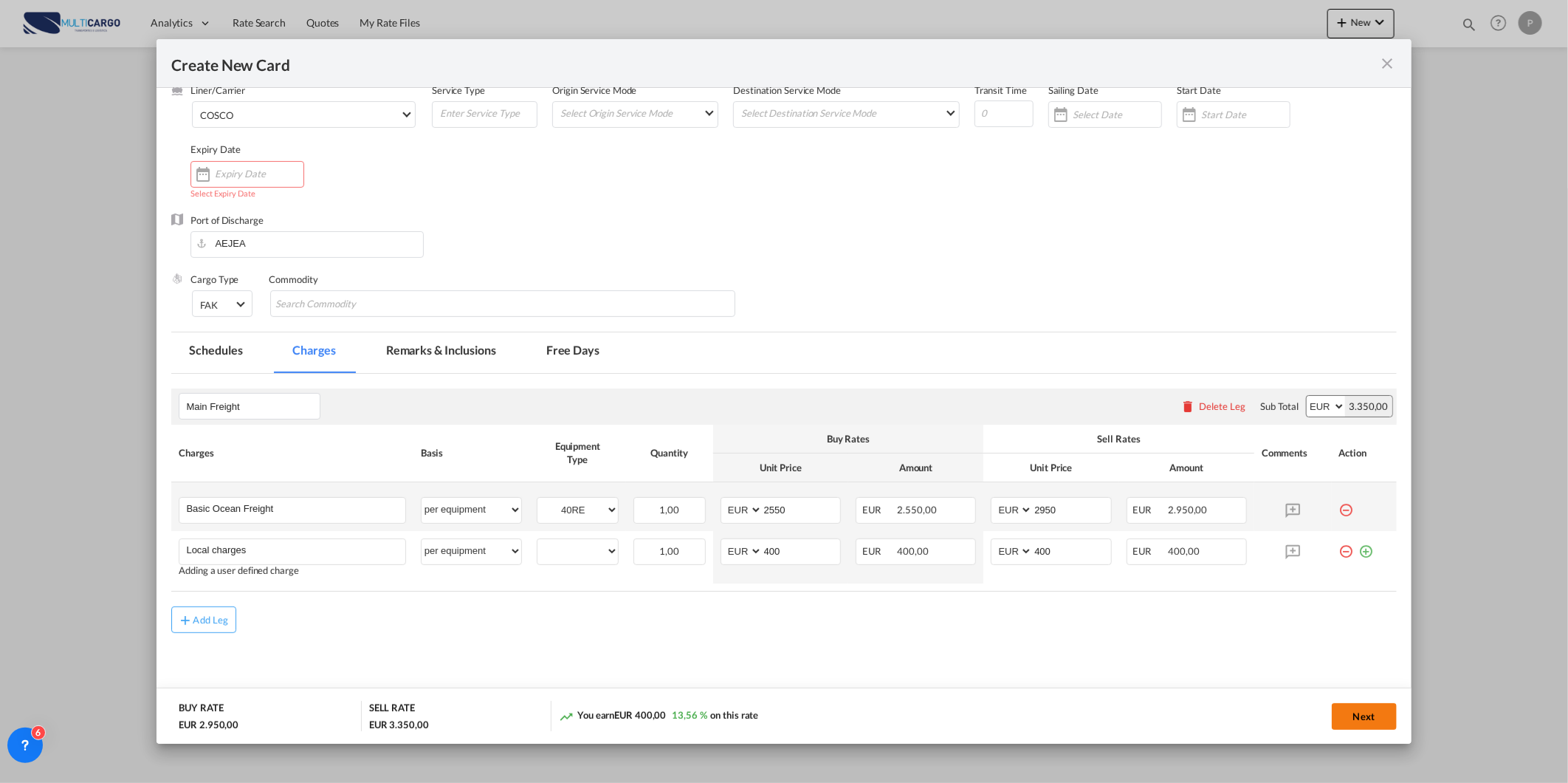
scroll to position [0, 0]
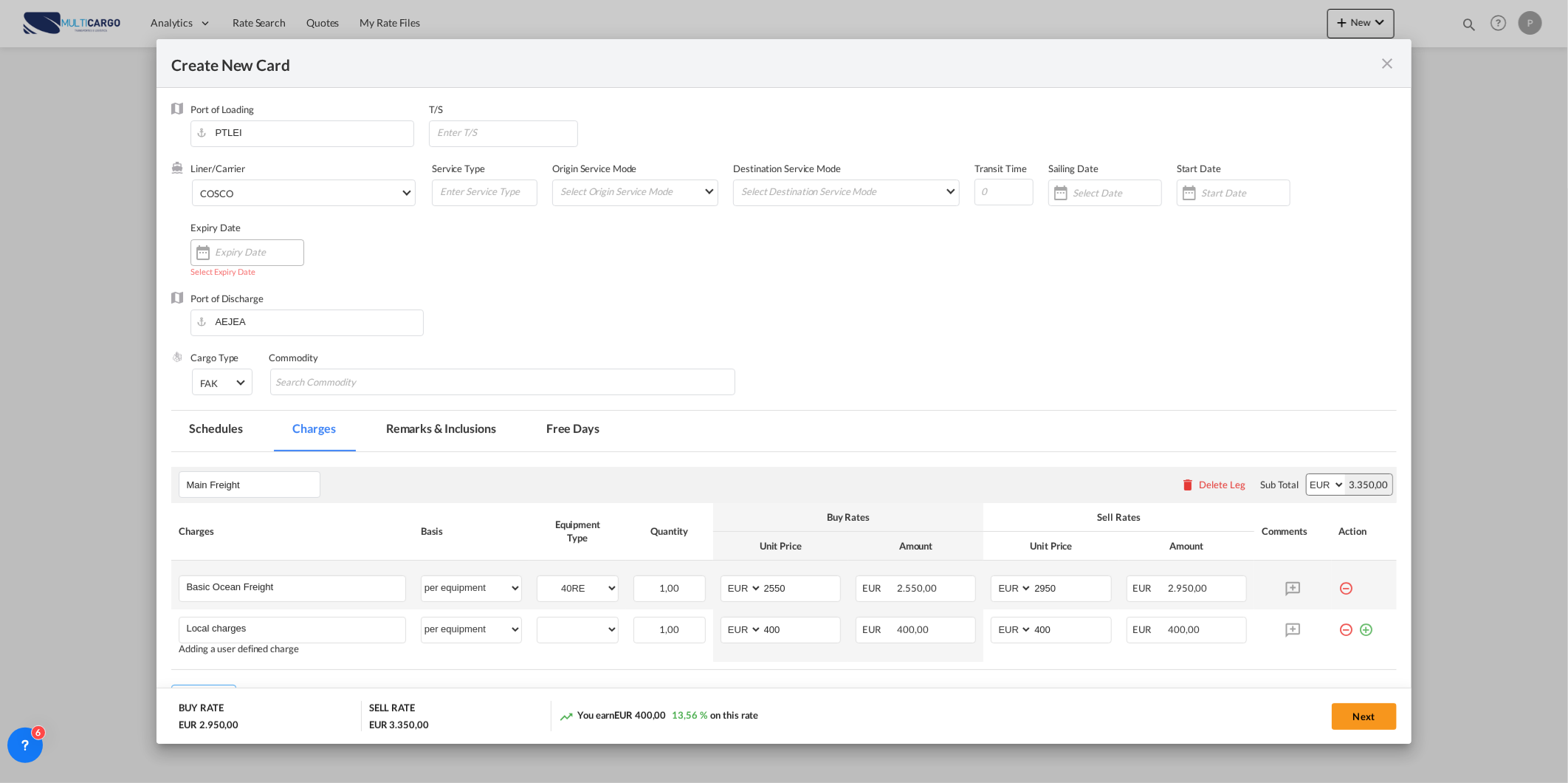
click at [236, 253] on input "Create New Card ..." at bounding box center [259, 252] width 89 height 12
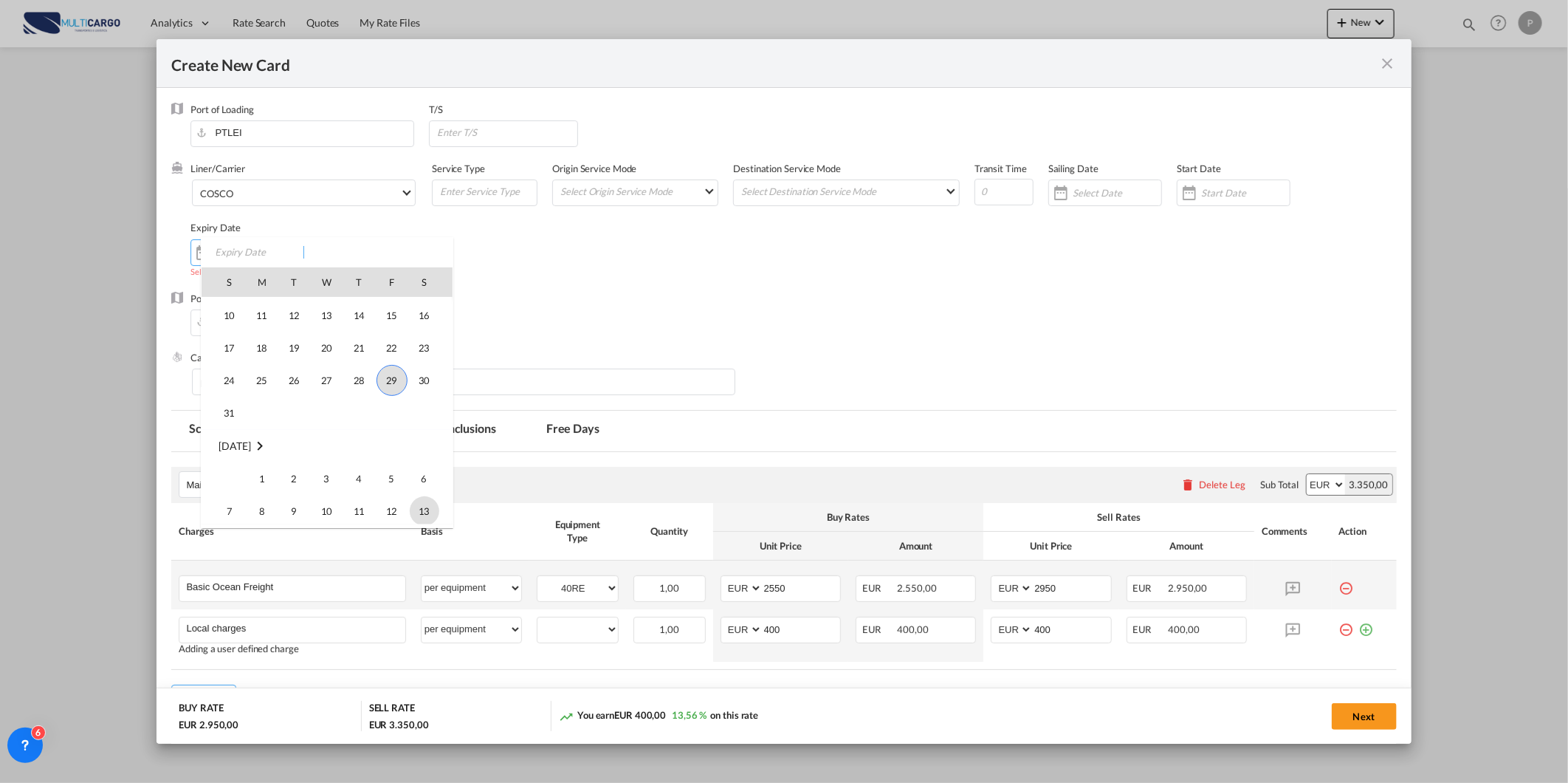
scroll to position [342285, 0]
click at [424, 334] on span "13" at bounding box center [425, 329] width 30 height 30
type input "[DATE]"
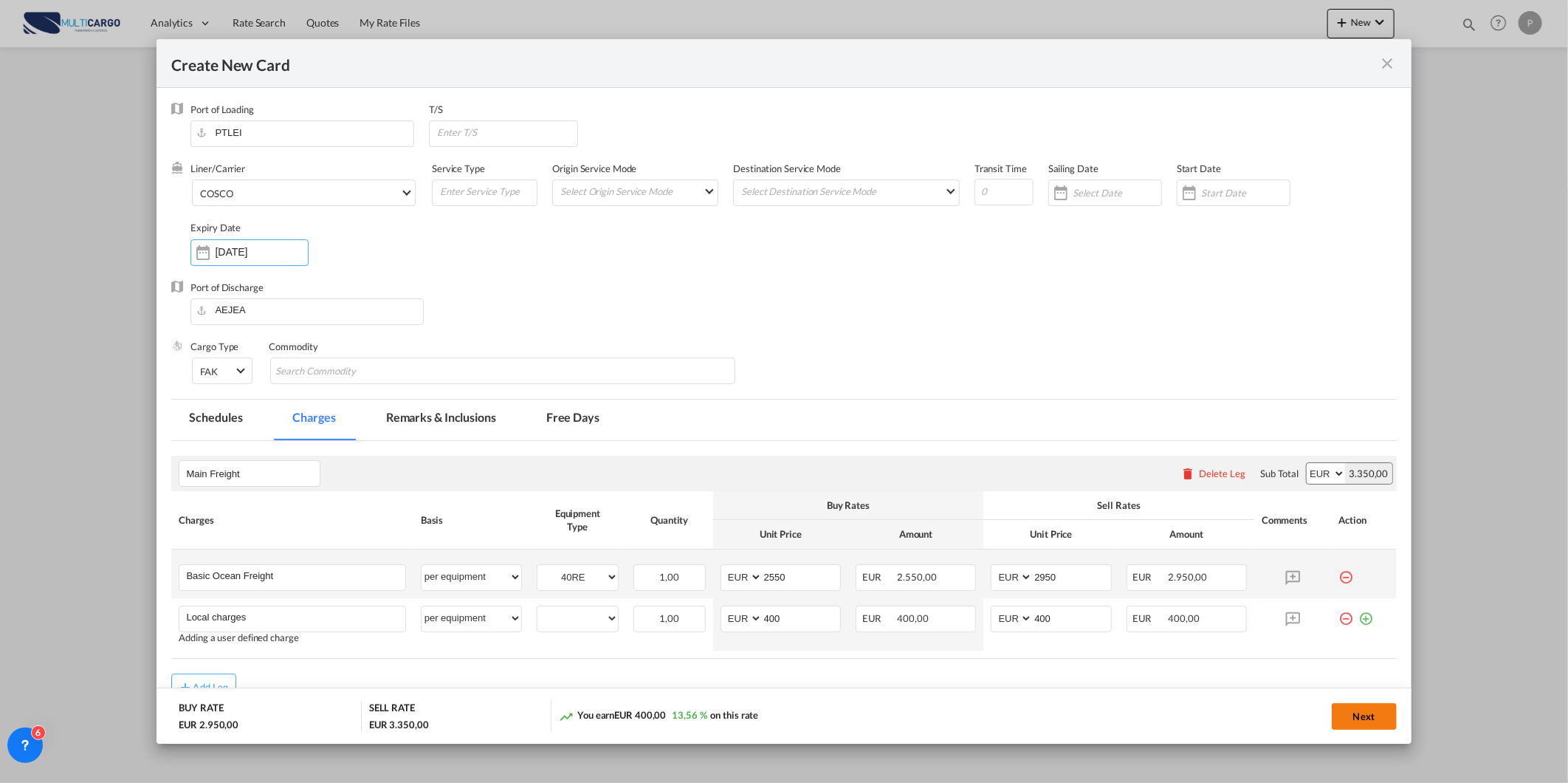
click at [1341, 727] on button "Next" at bounding box center [1364, 716] width 65 height 27
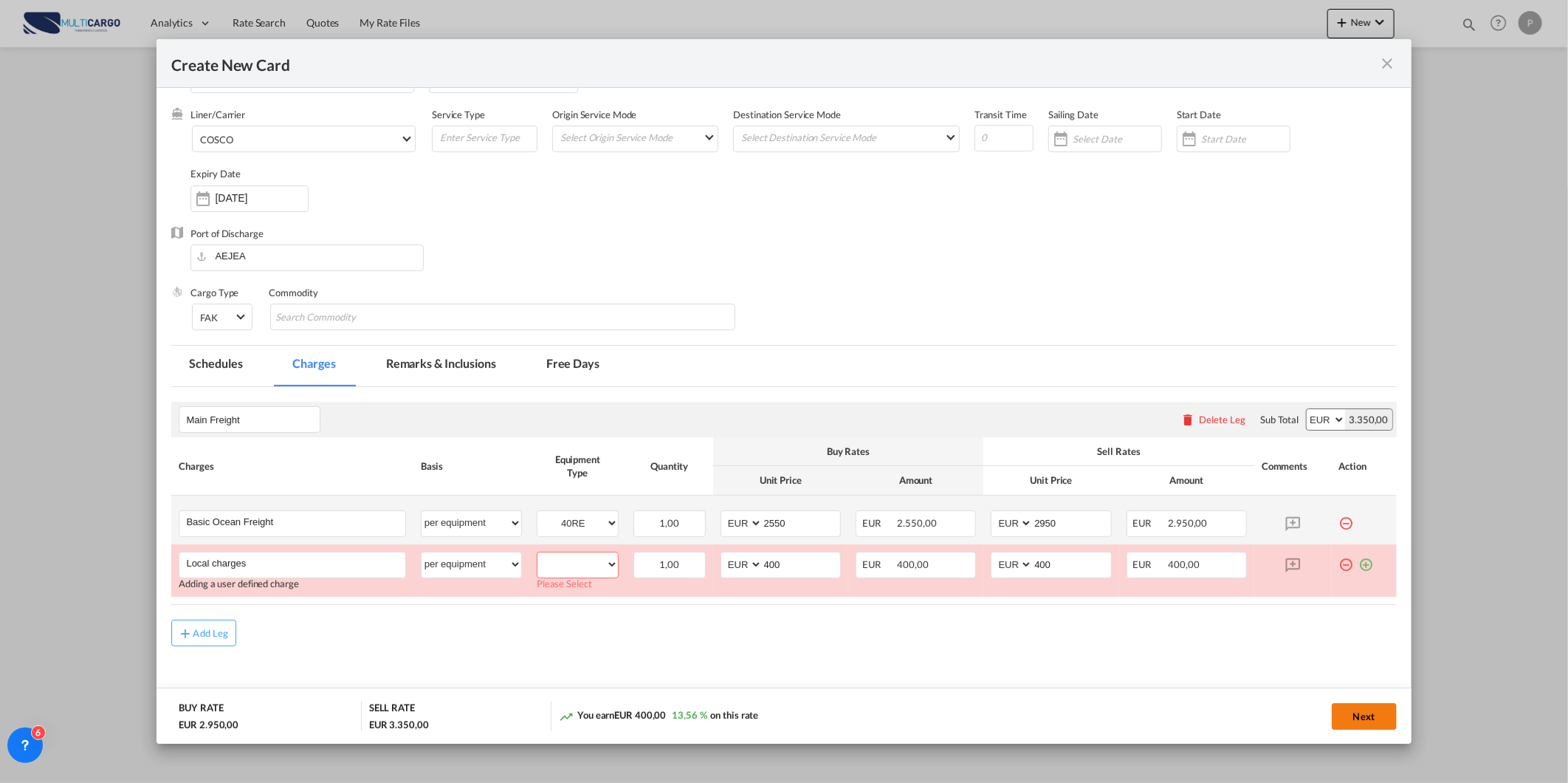
scroll to position [79, 0]
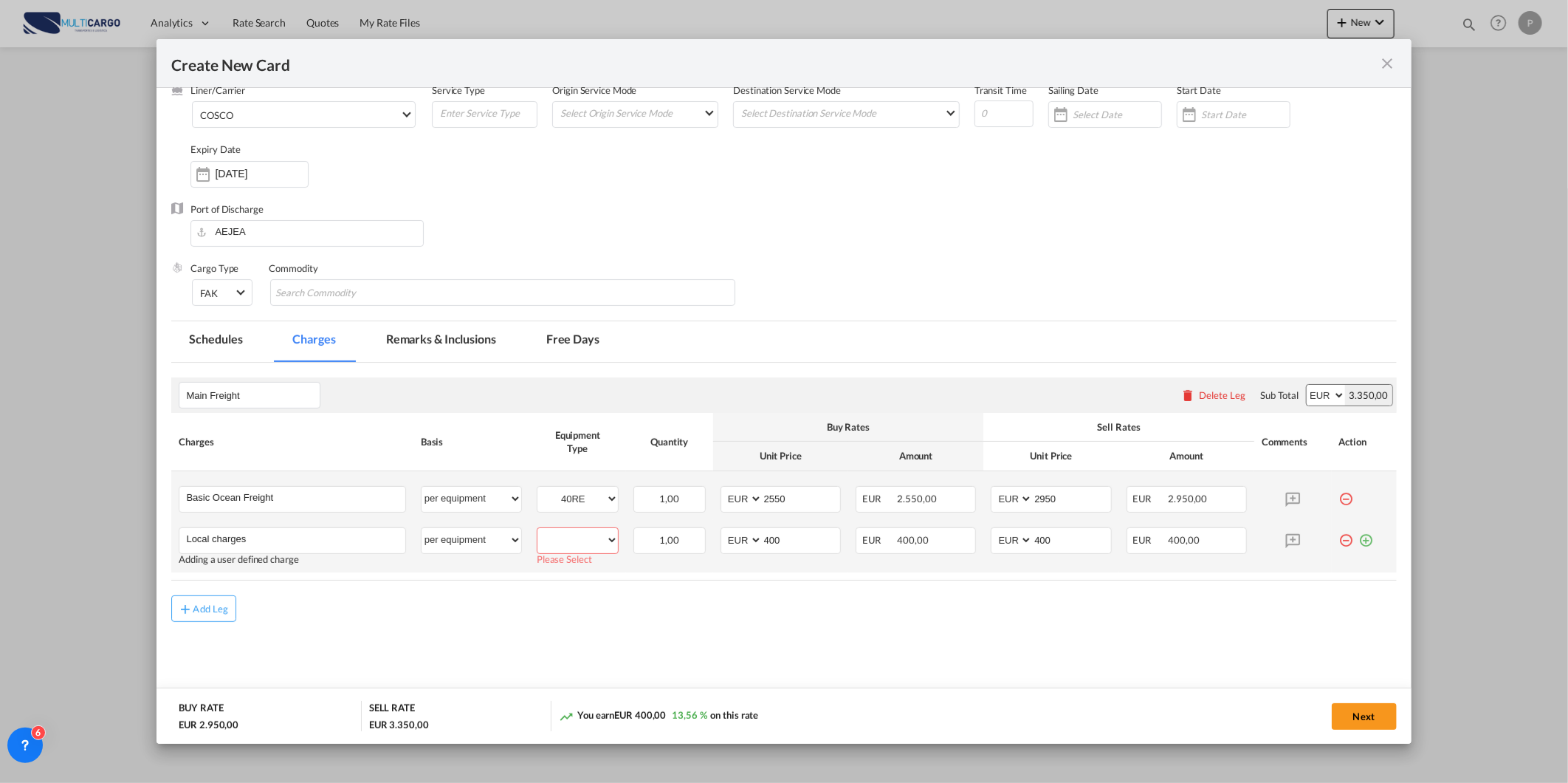
click at [589, 533] on select "40RE" at bounding box center [577, 541] width 81 height 20
select select "40RE"
click at [538, 531] on select "40RE" at bounding box center [577, 541] width 81 height 20
click at [1361, 728] on button "Next" at bounding box center [1364, 716] width 65 height 27
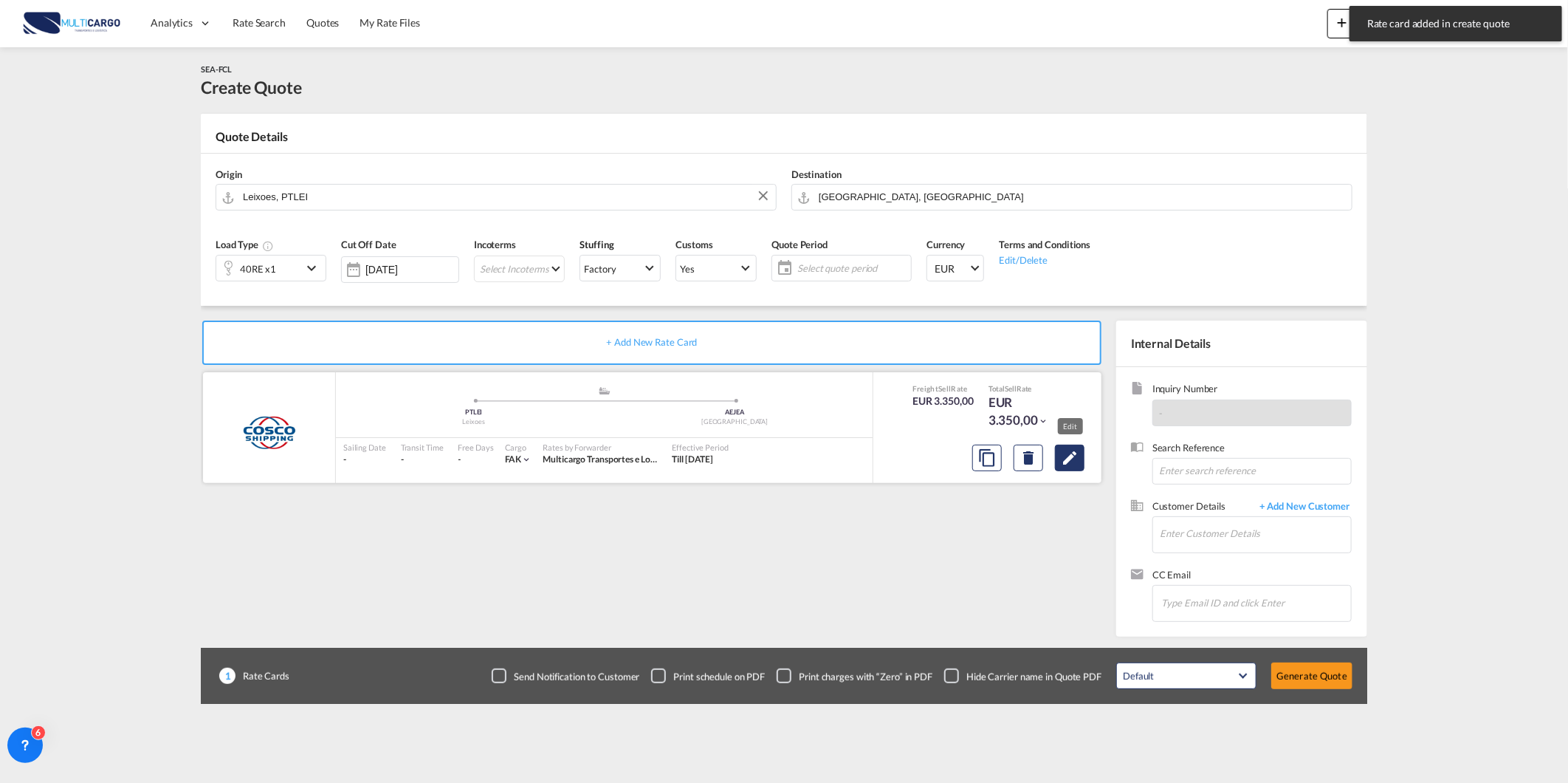
click at [1059, 451] on button "Edit" at bounding box center [1070, 457] width 30 height 27
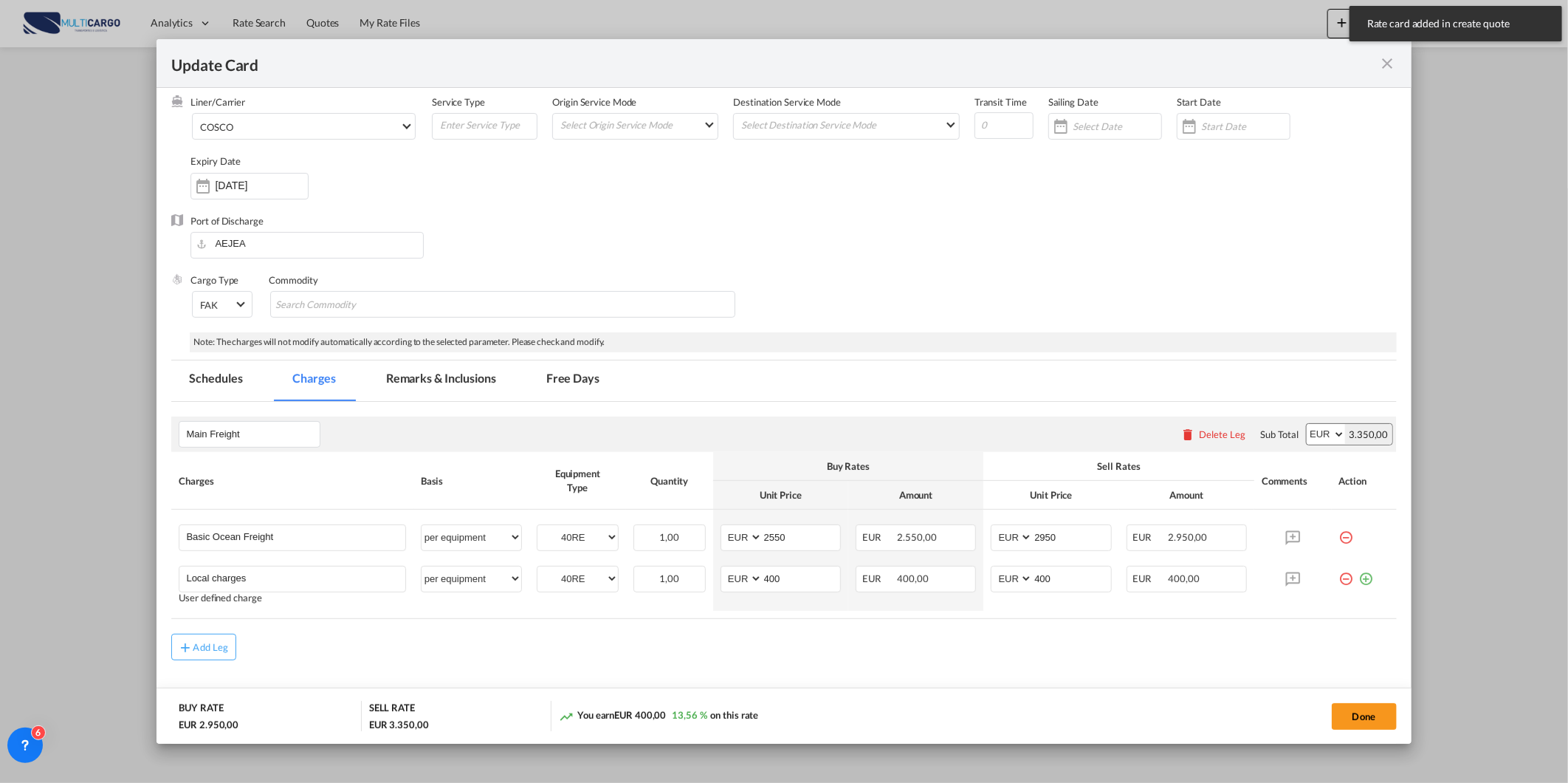
scroll to position [106, 0]
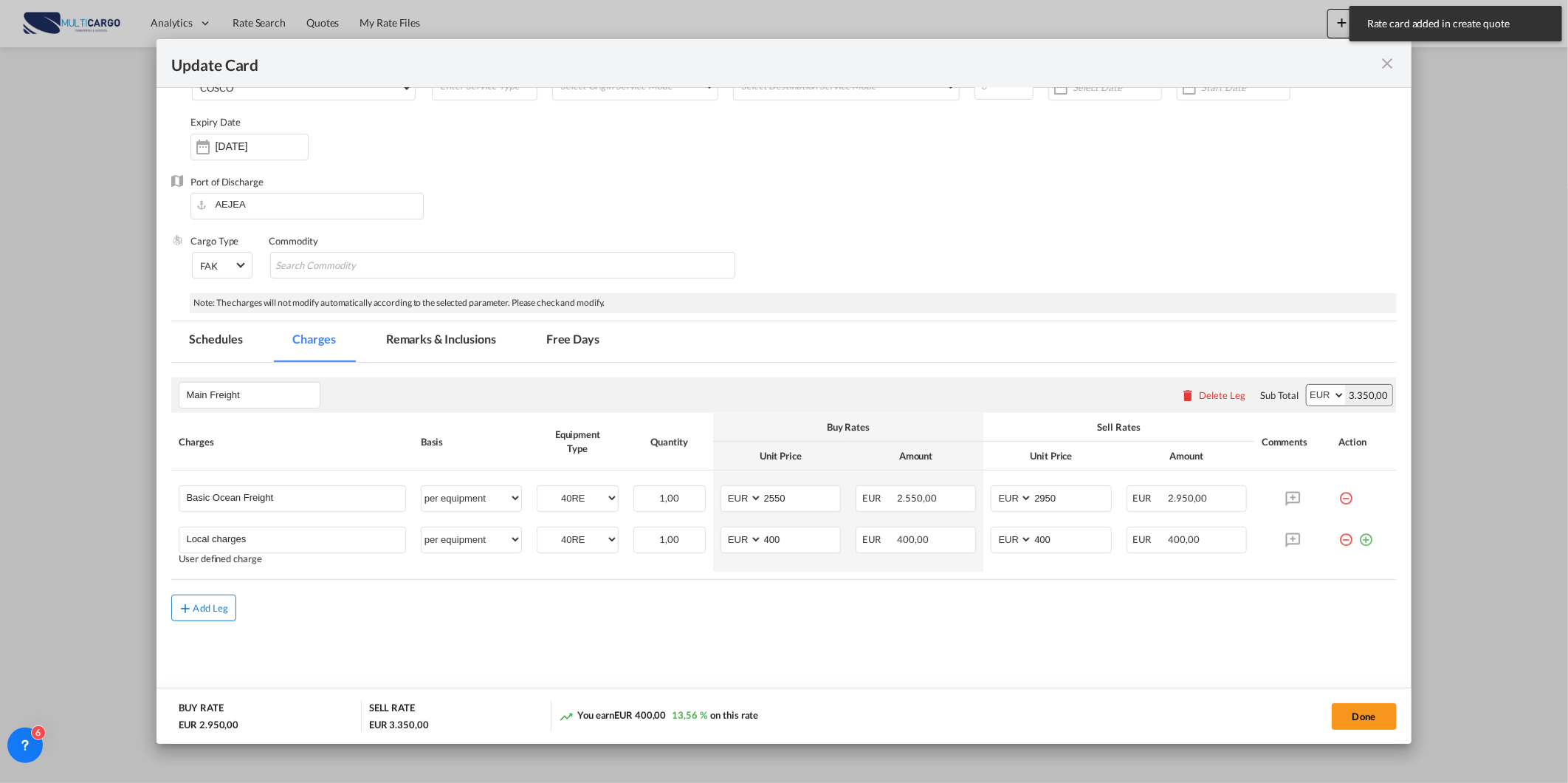
click at [184, 611] on md-icon "icon-plus md-link-fg s20" at bounding box center [185, 608] width 15 height 15
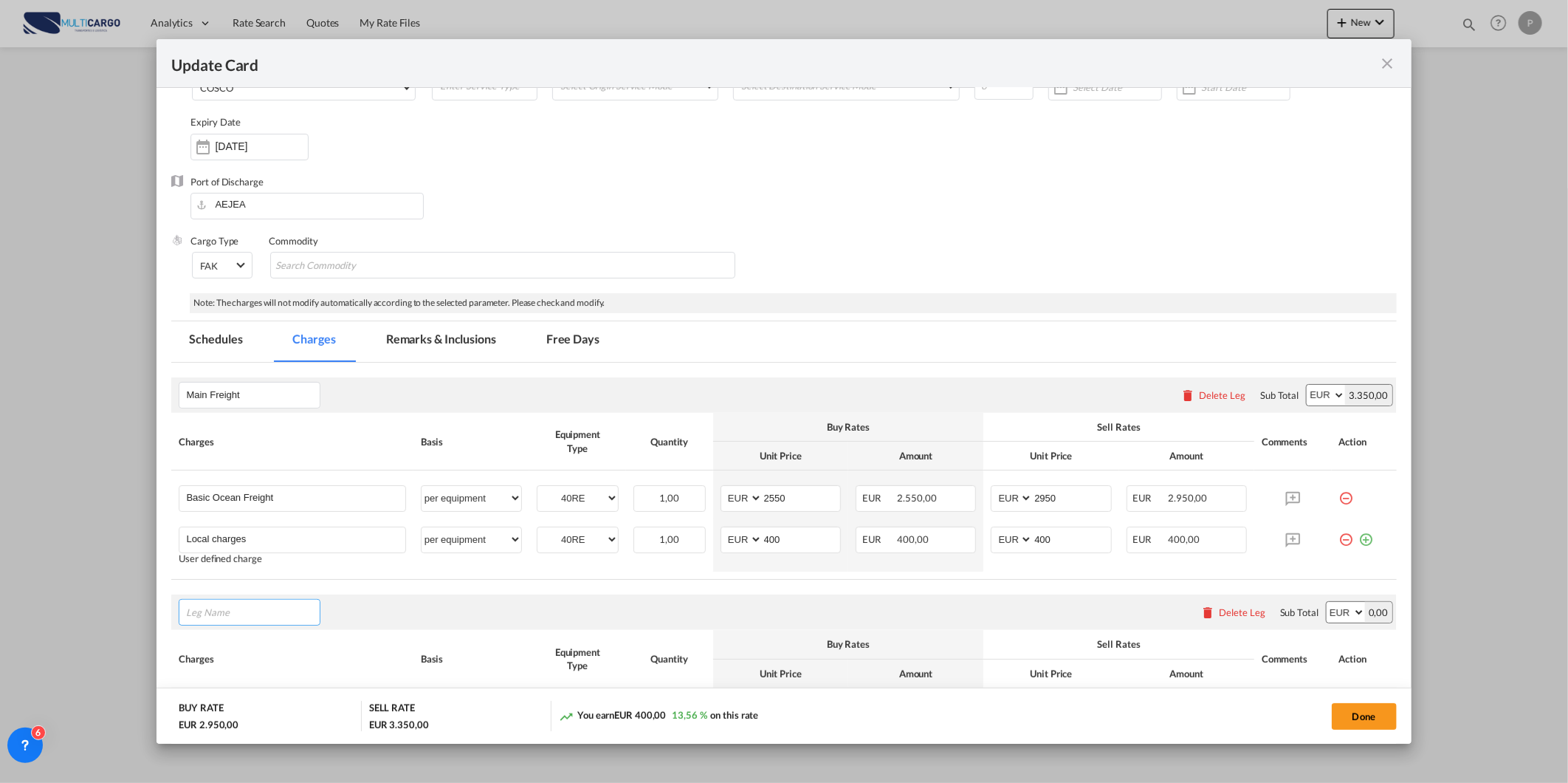
click at [259, 612] on input "Leg Name" at bounding box center [253, 613] width 133 height 22
click at [237, 480] on span "Origin Charges" at bounding box center [230, 477] width 67 height 13
type input "Origin Charges"
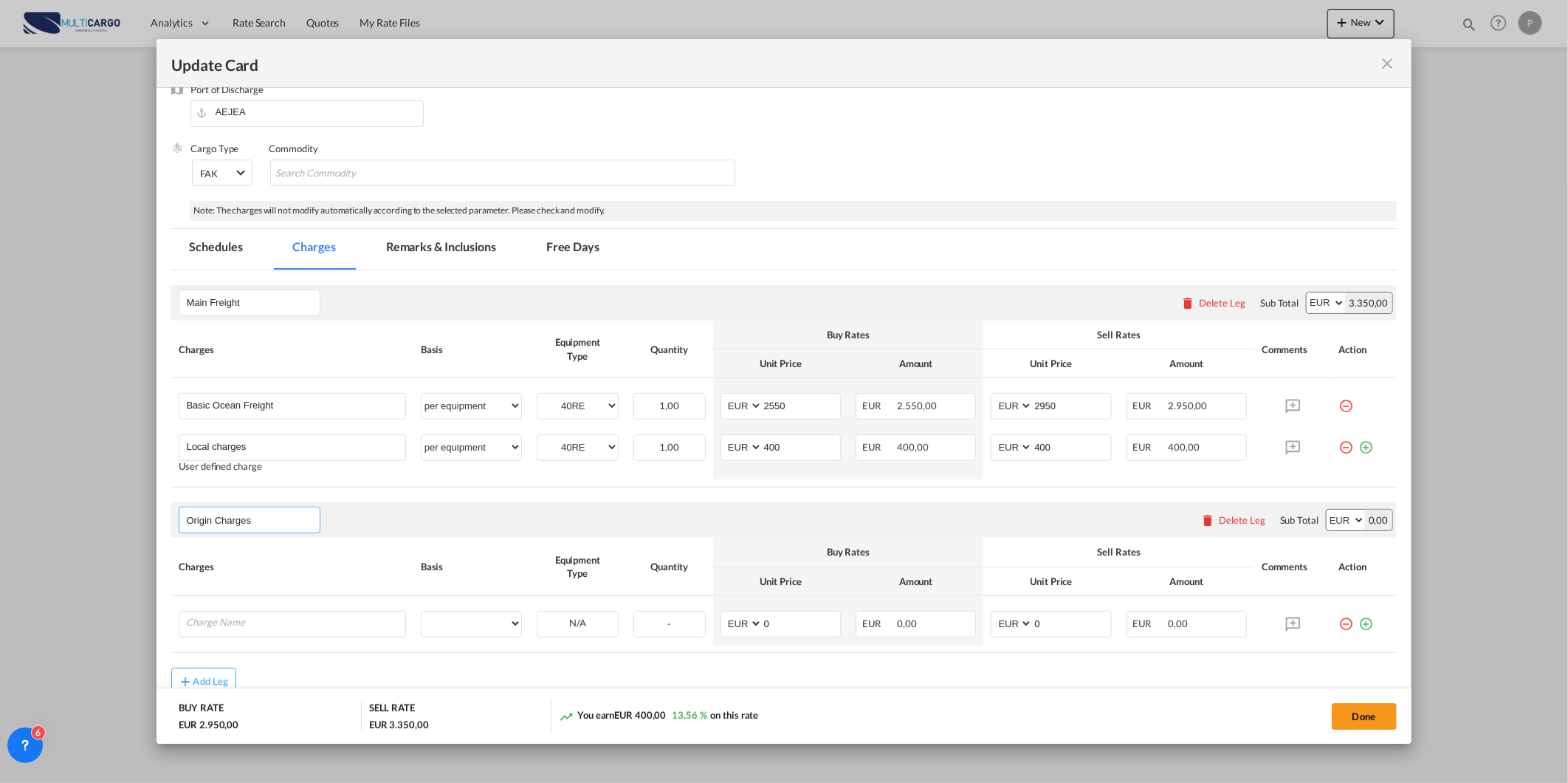
scroll to position [270, 0]
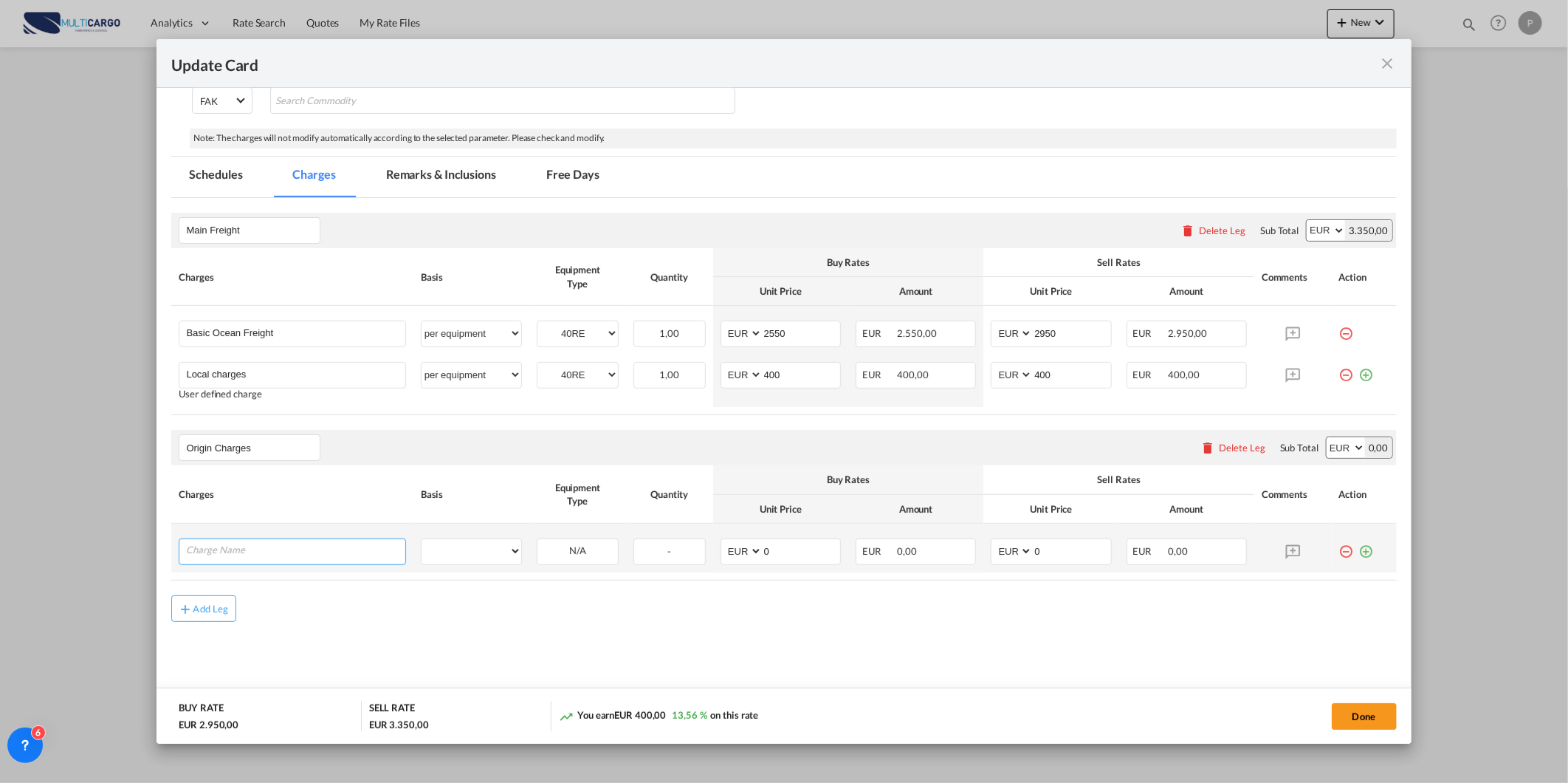
click at [285, 559] on input "Charge Name" at bounding box center [296, 550] width 219 height 22
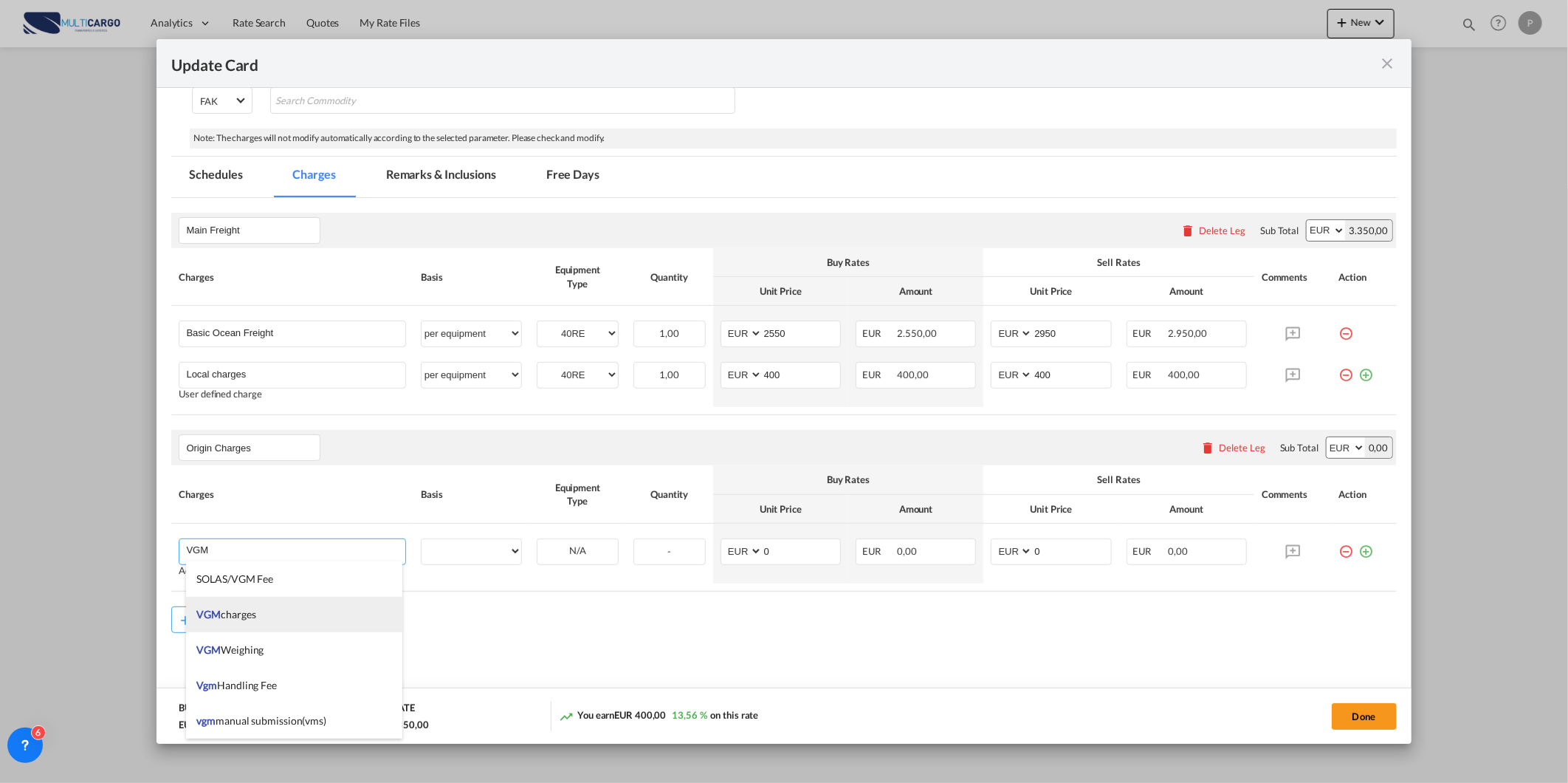
click at [283, 616] on li "VGM charges" at bounding box center [295, 615] width 217 height 36
type input "VGM charges"
select select "per equipment"
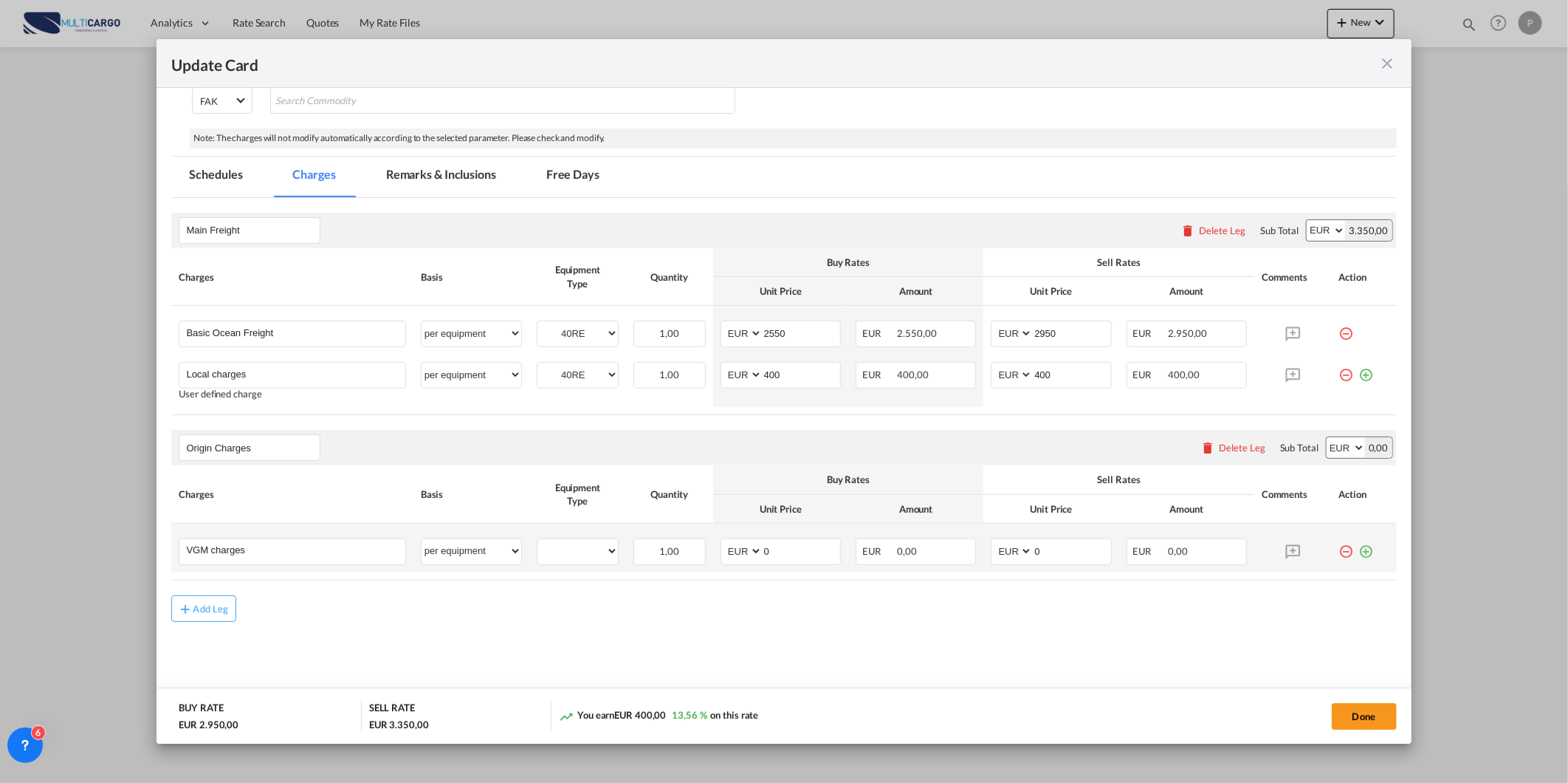
click at [1359, 553] on md-icon "icon-plus-circle-outline green-400-fg" at bounding box center [1366, 546] width 15 height 15
type input "b"
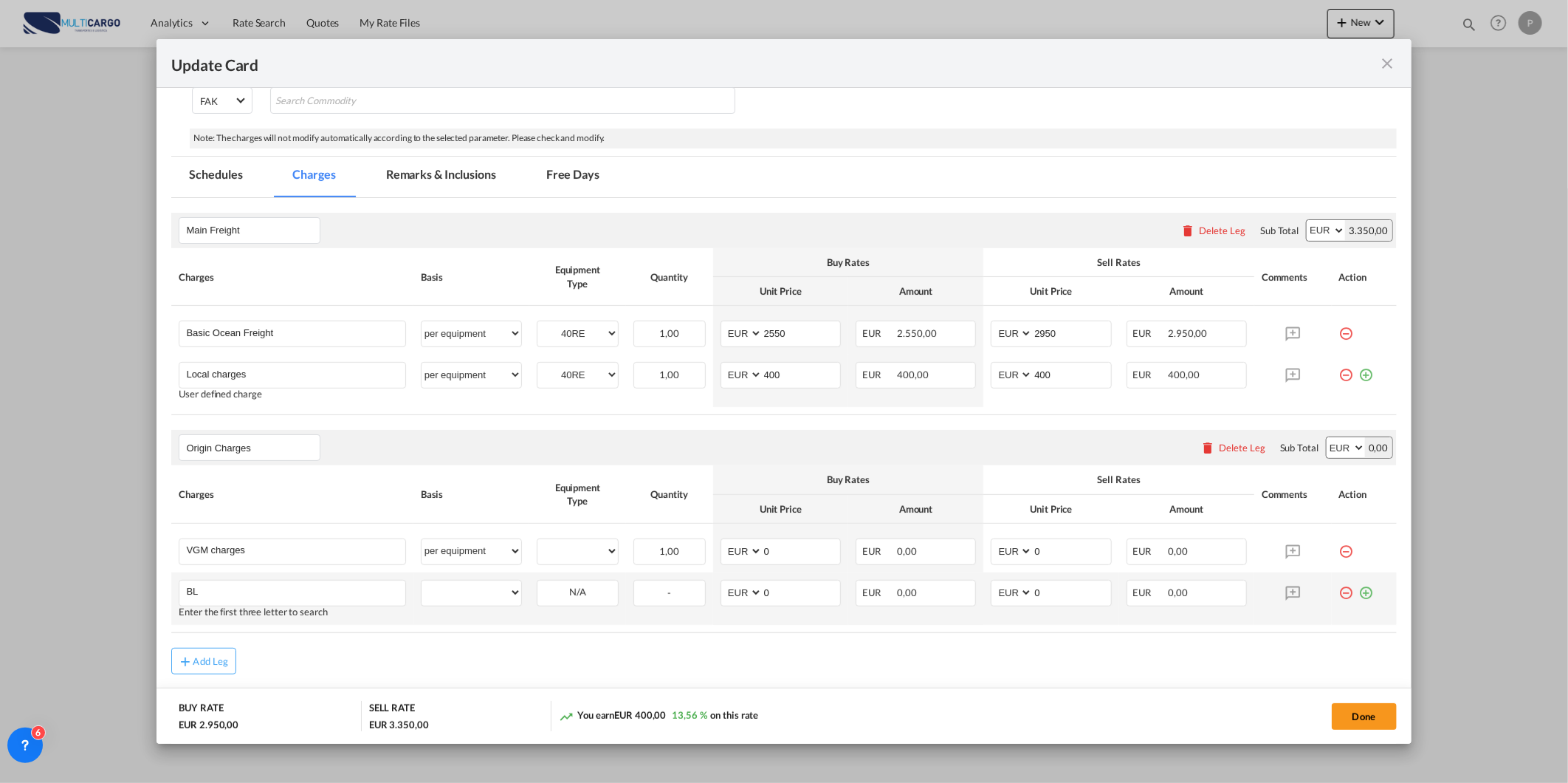
type input "BL"
click at [1362, 592] on div "Update Card Port ..." at bounding box center [1364, 587] width 50 height 15
click at [1359, 591] on md-icon "icon-plus-circle-outline green-400-fg" at bounding box center [1366, 587] width 15 height 15
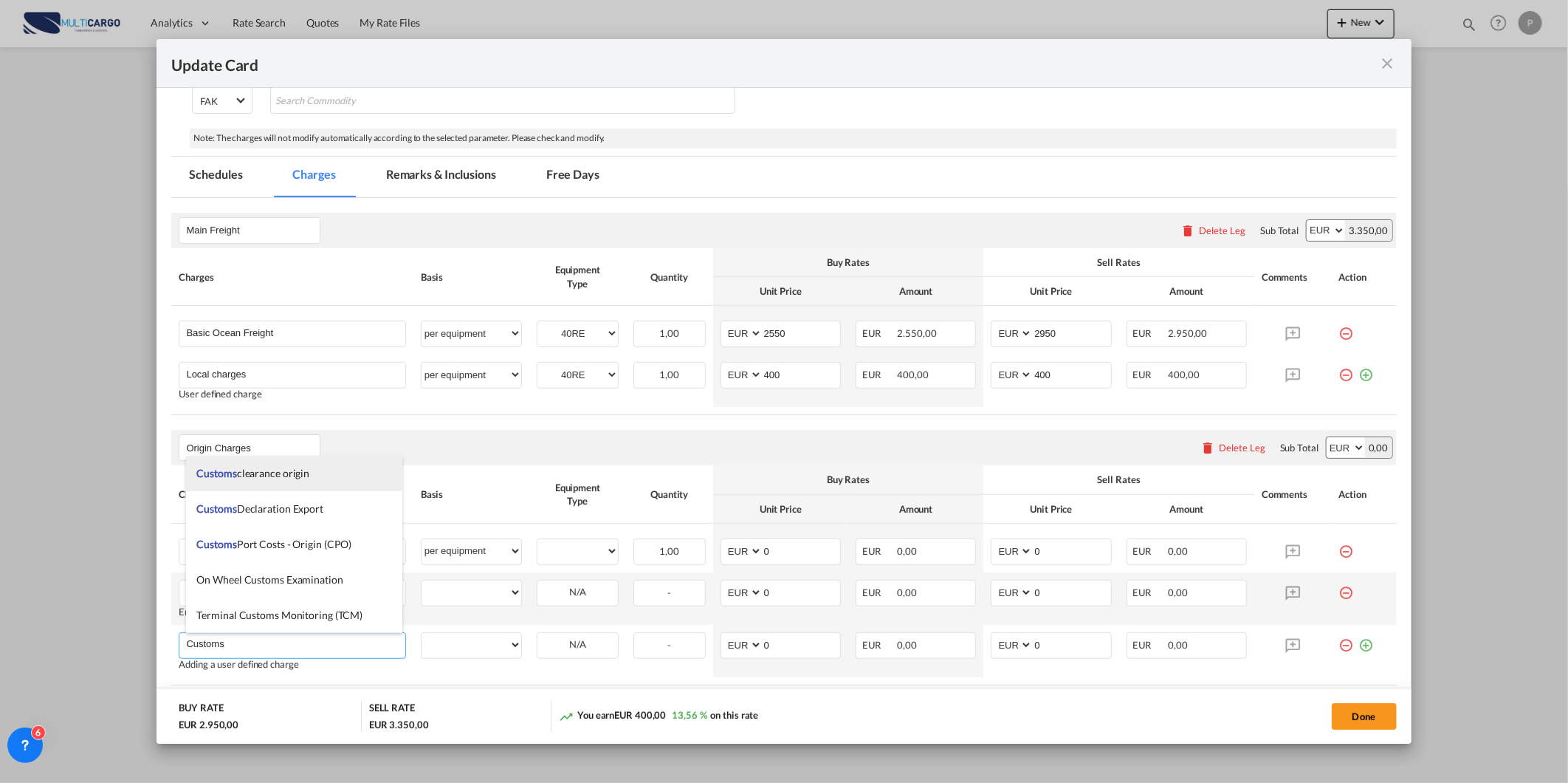
click at [331, 470] on li "Customs clearance origin" at bounding box center [295, 474] width 217 height 36
type input "Customs clearance origin"
select select "per equipment"
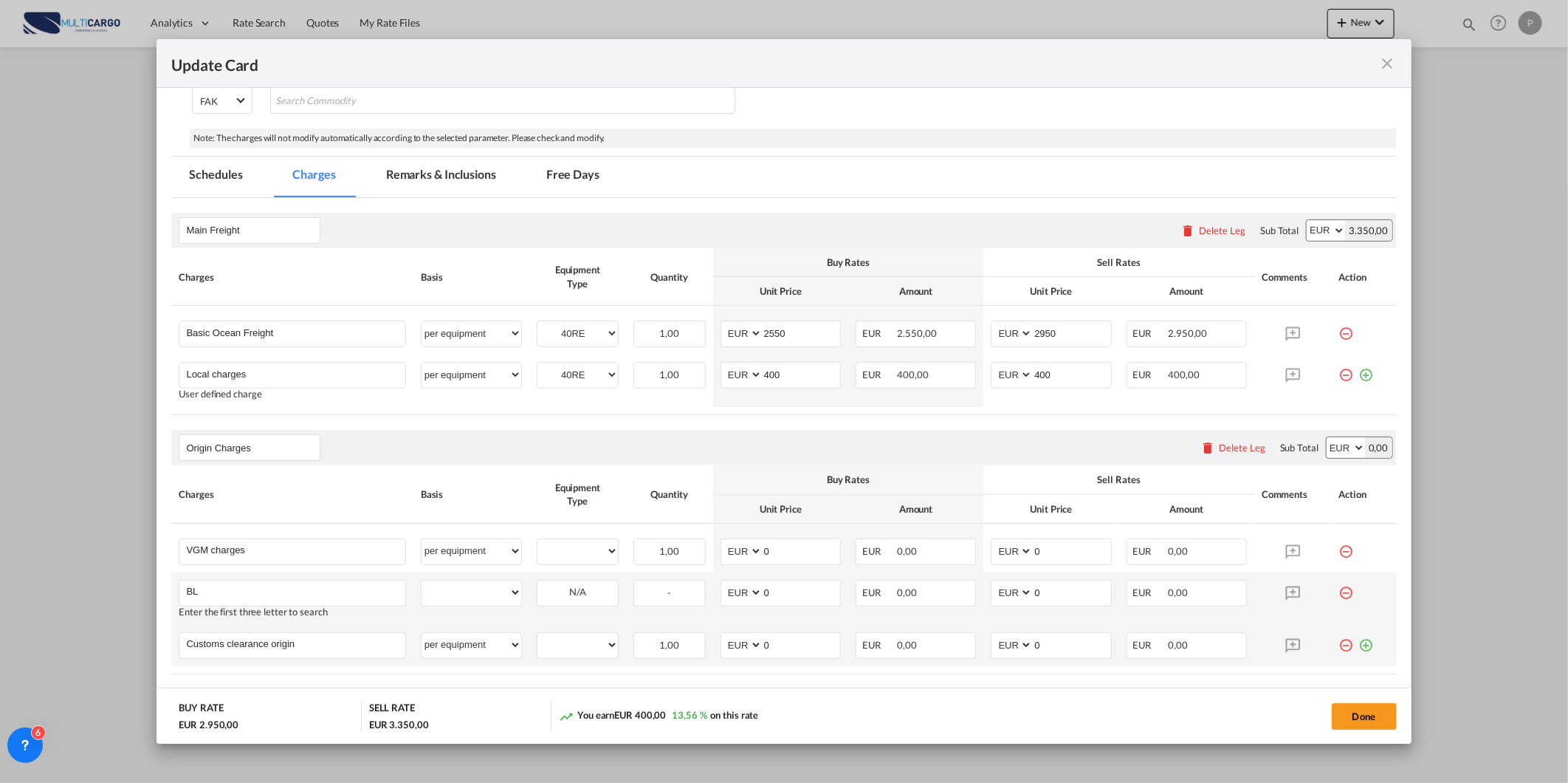
click at [1359, 647] on md-icon "icon-plus-circle-outline green-400-fg" at bounding box center [1366, 640] width 15 height 15
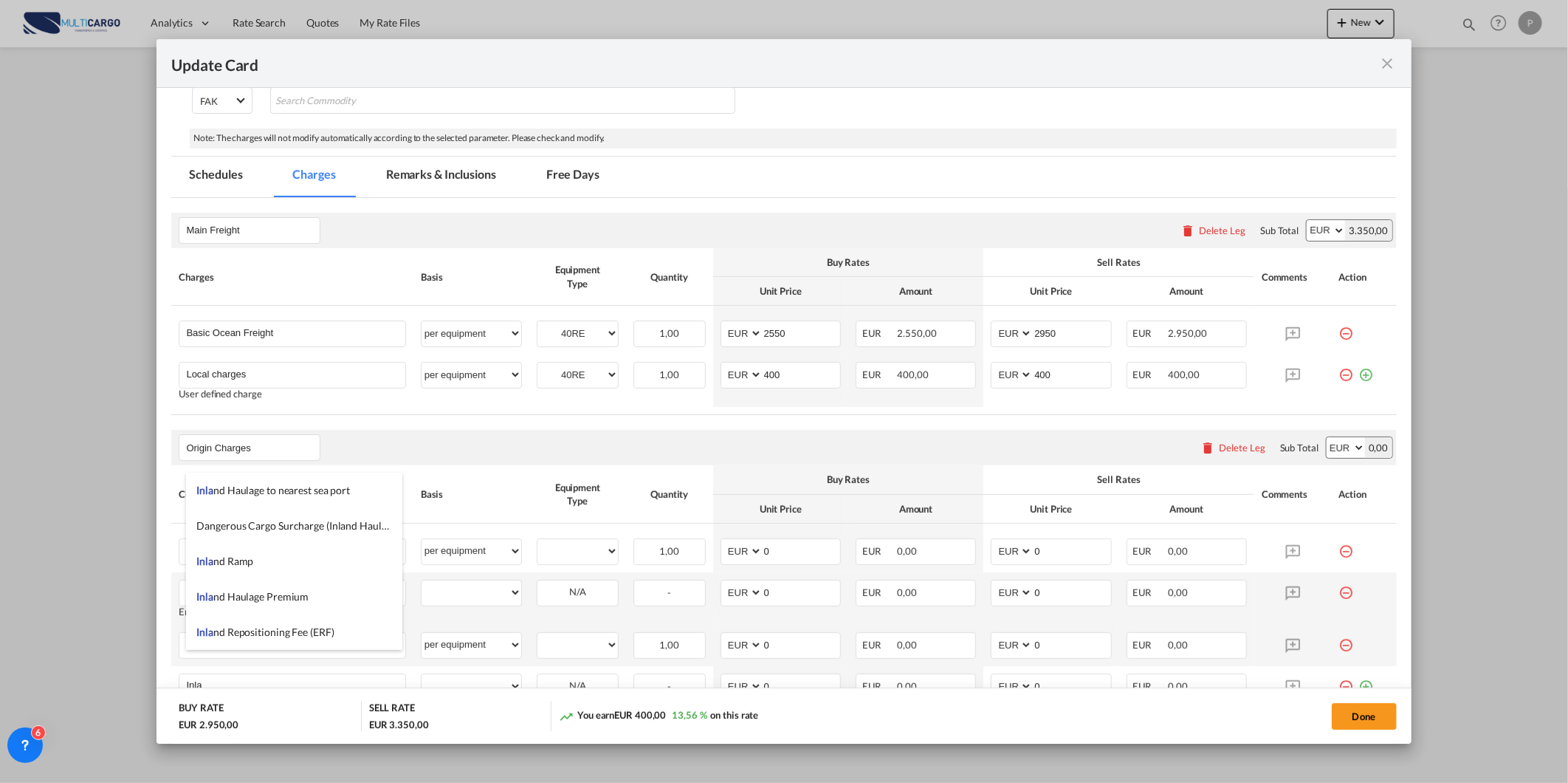
scroll to position [417, 0]
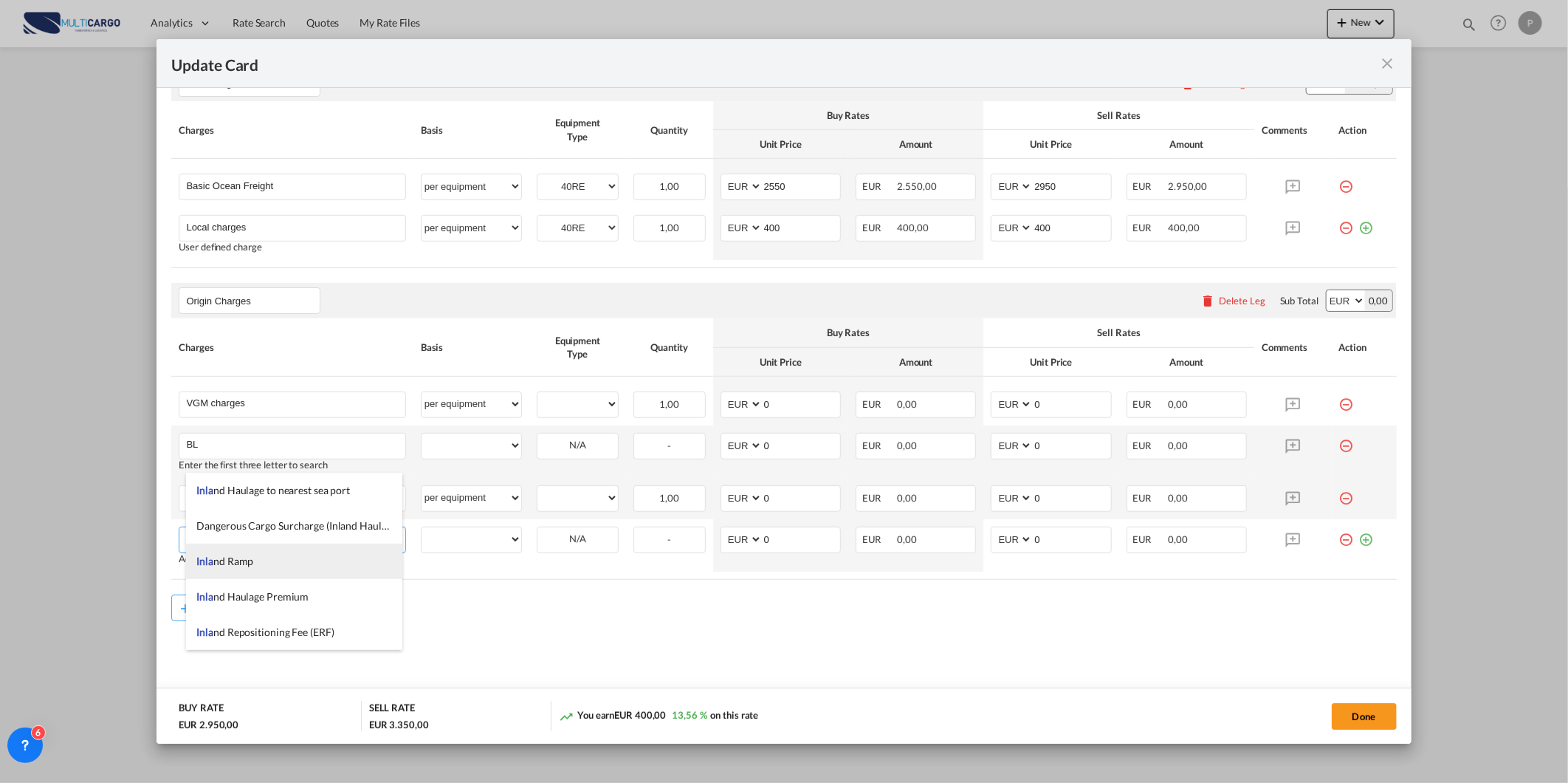
click at [290, 554] on li "Inla nd Ramp" at bounding box center [295, 562] width 217 height 36
type input "Inland Ramp"
select select "per equipment"
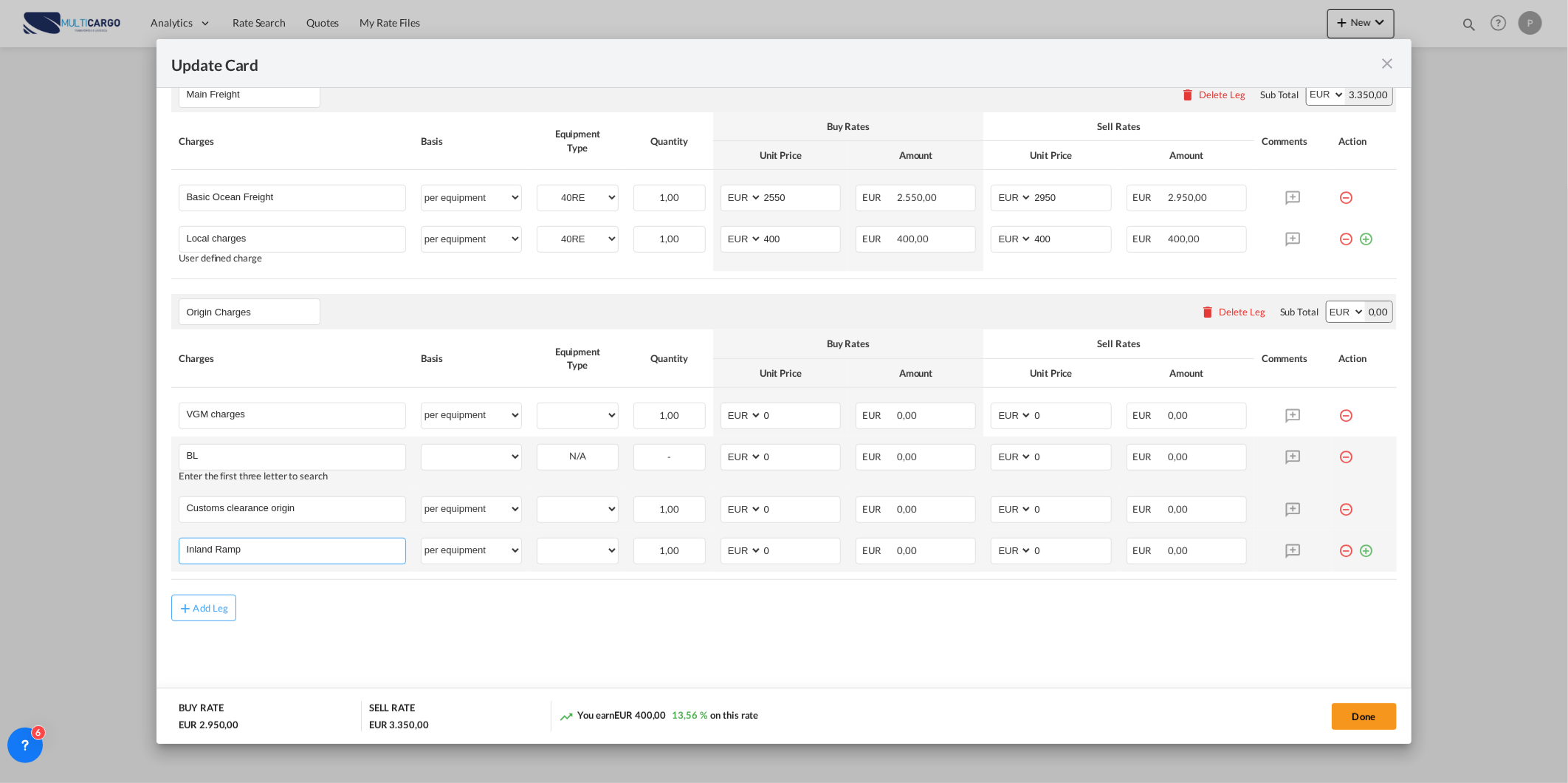
click at [355, 550] on input "Inland Ramp" at bounding box center [296, 550] width 219 height 22
click at [353, 550] on input "Inland Ramp" at bounding box center [296, 550] width 219 height 22
drag, startPoint x: 353, startPoint y: 550, endPoint x: 215, endPoint y: 548, distance: 138.0
click at [215, 548] on input "Inland Ramp" at bounding box center [296, 550] width 219 height 22
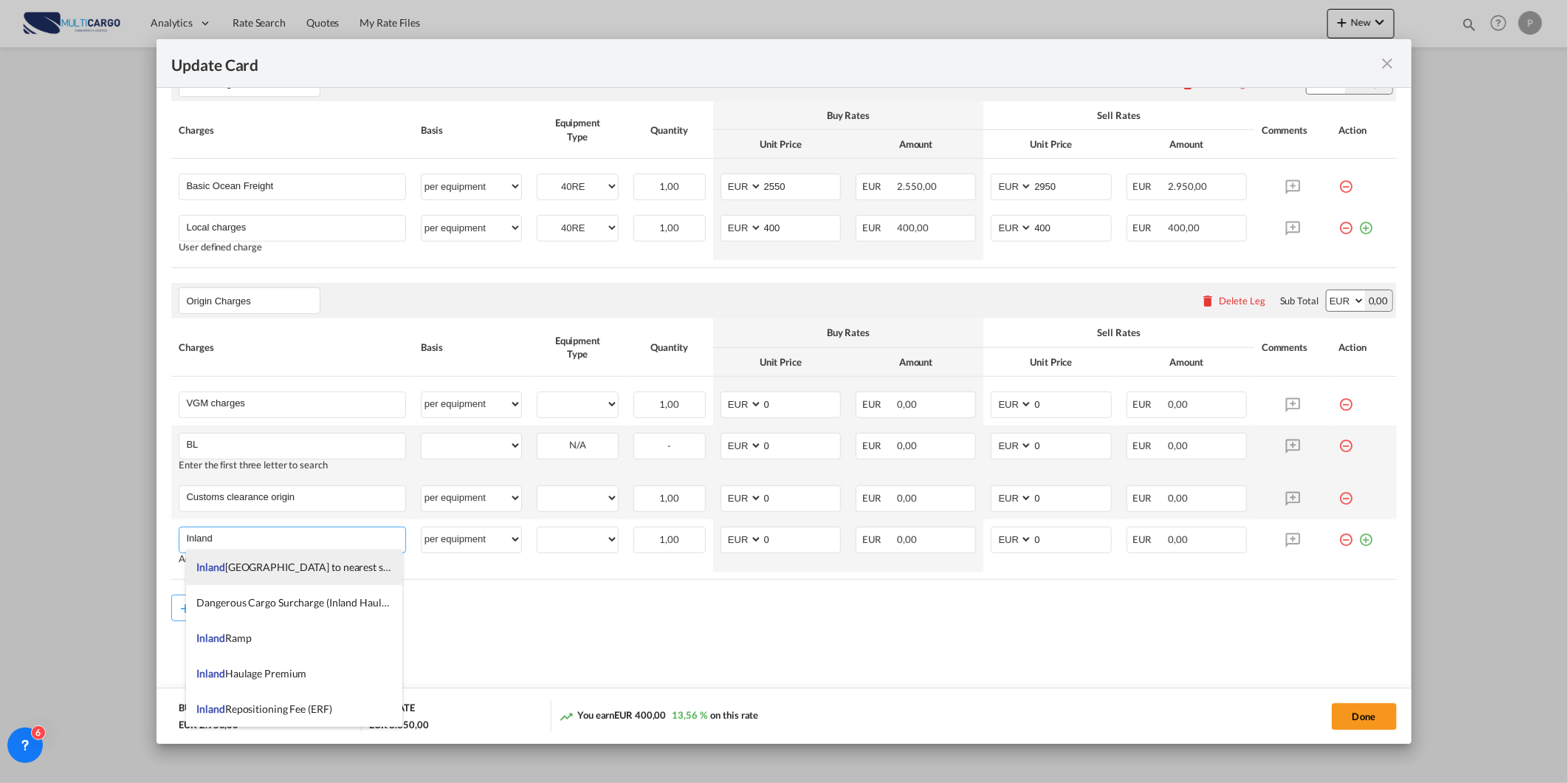
click at [335, 570] on span "Inland Haulage to nearest sea port" at bounding box center [307, 567] width 219 height 13
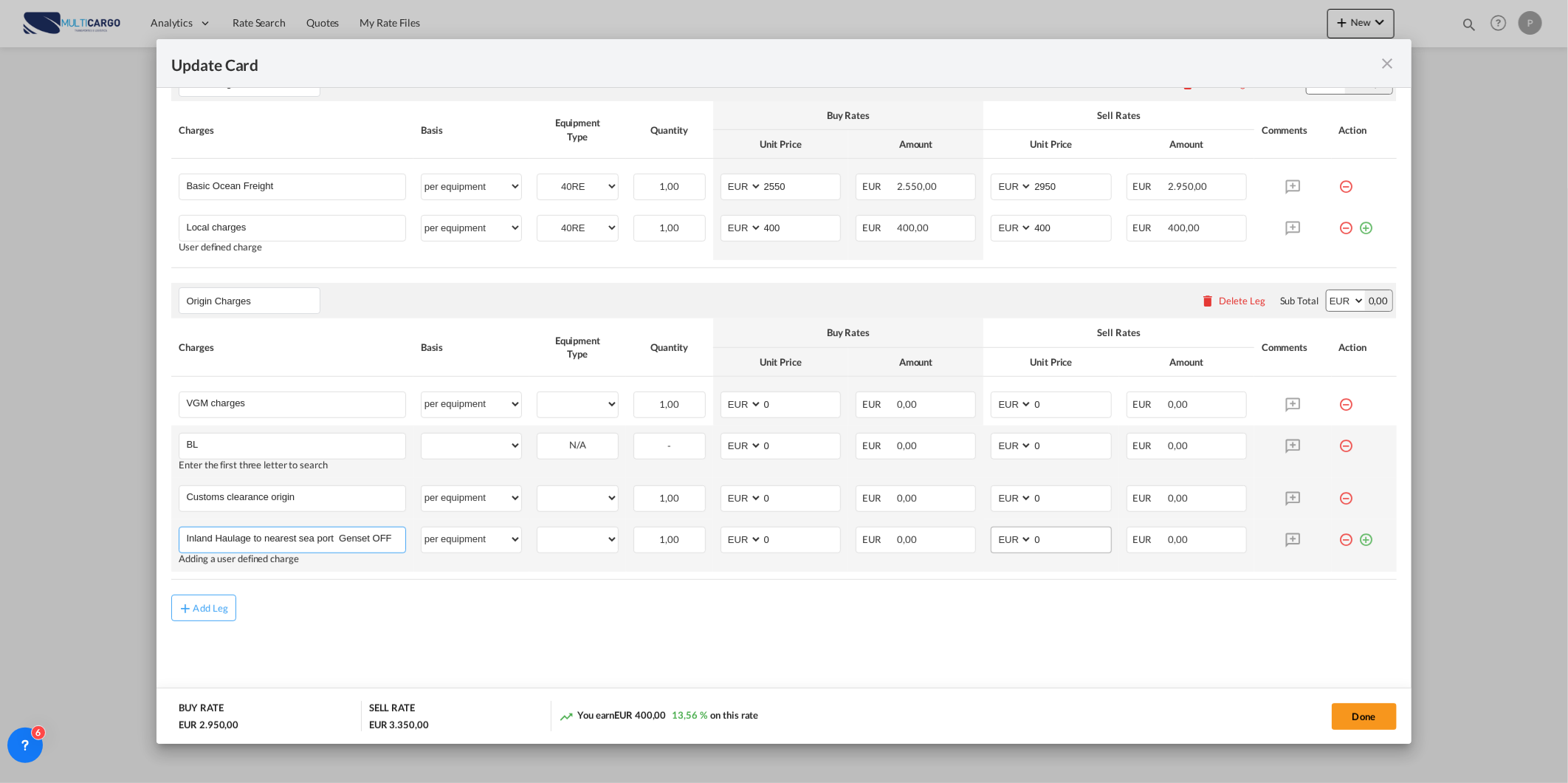
type input "Inland Haulage to nearest sea port Genset OFF"
drag, startPoint x: 1029, startPoint y: 540, endPoint x: 979, endPoint y: 552, distance: 51.4
click at [984, 552] on td "AED AFN ALL AMD ANG AOA ARS AUD AWG AZN BAM BBD BDT BGN BHD BIF BMD BND [PERSON…" at bounding box center [1051, 545] width 135 height 53
type input "440"
drag, startPoint x: 768, startPoint y: 533, endPoint x: 692, endPoint y: 528, distance: 76.2
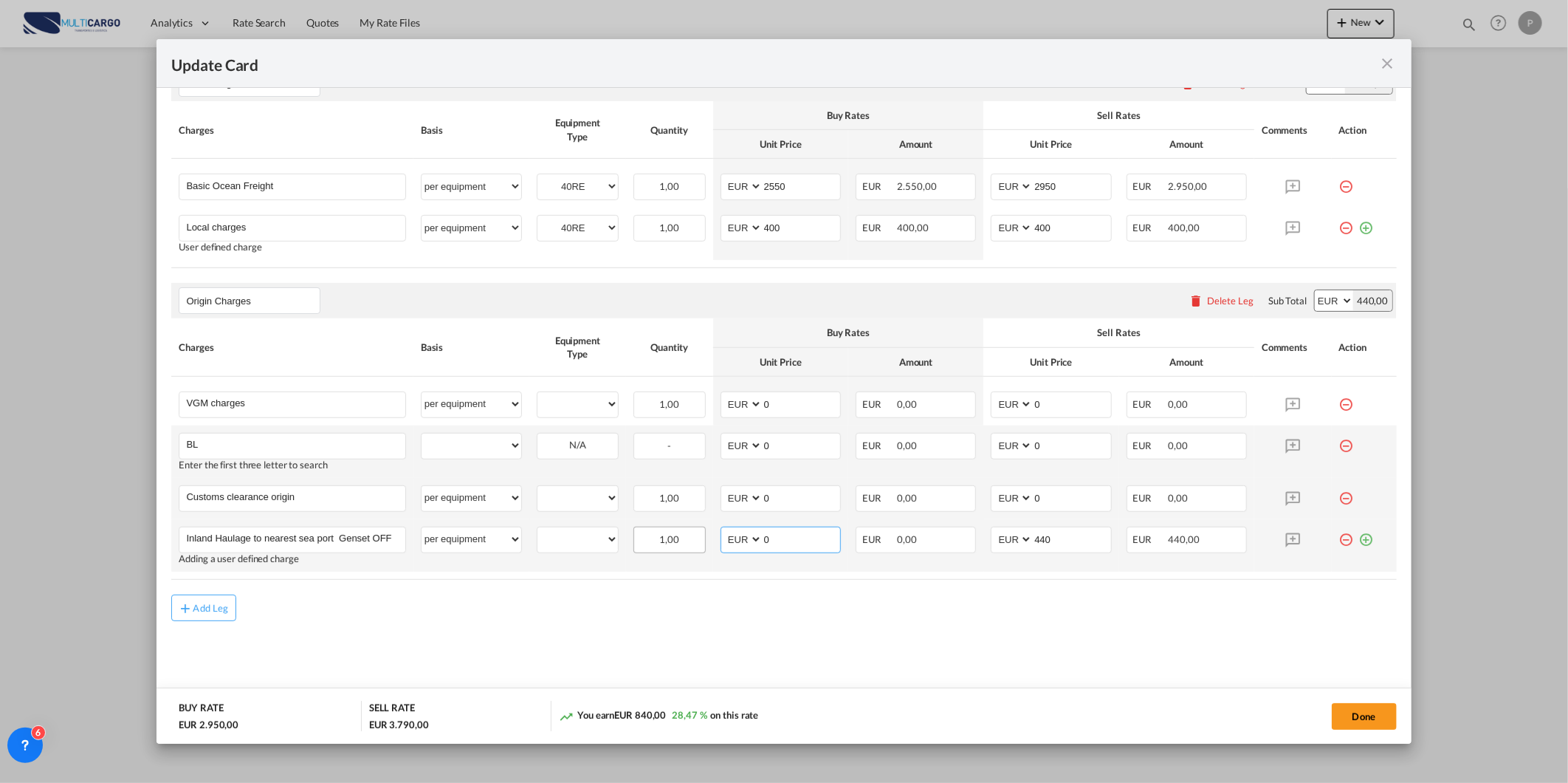
click at [699, 533] on tr "Inland Haulage to nearest sea port Genset OFF Please Enter User Defined Charges…" at bounding box center [784, 545] width 1225 height 53
type input "300"
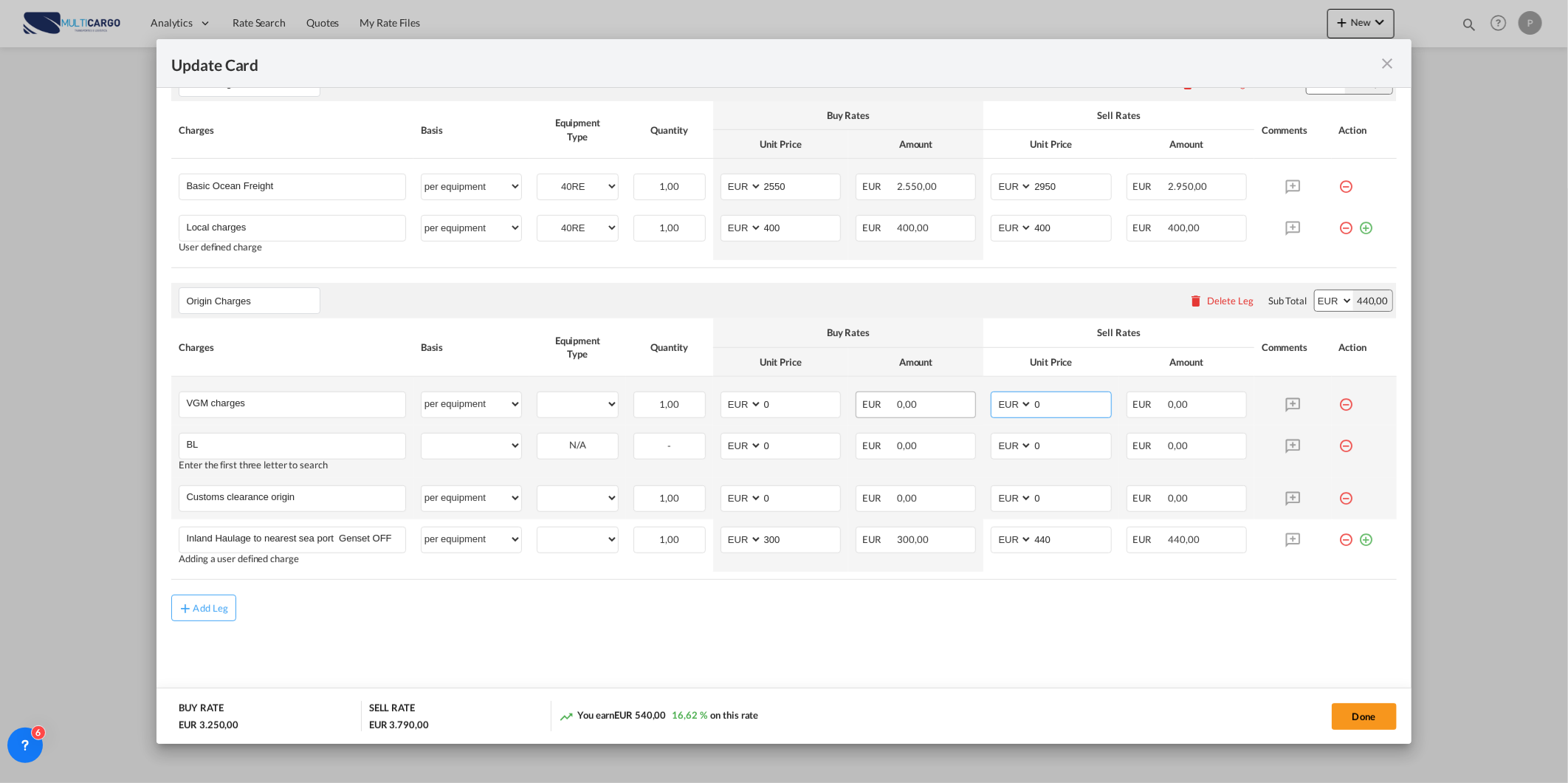
drag, startPoint x: 1048, startPoint y: 399, endPoint x: 948, endPoint y: 399, distance: 100.0
click at [948, 399] on tr "VGM charges Please Enter User Defined Charges Cannot Be Published per equipment…" at bounding box center [784, 400] width 1225 height 49
type input "30"
click at [1016, 443] on select "AED AFN ALL AMD ANG AOA ARS AUD AWG AZN BAM BBD BDT BGN BHD BIF BMD BND [PERSON…" at bounding box center [1012, 446] width 39 height 20
click at [1046, 440] on input "0" at bounding box center [1072, 444] width 78 height 22
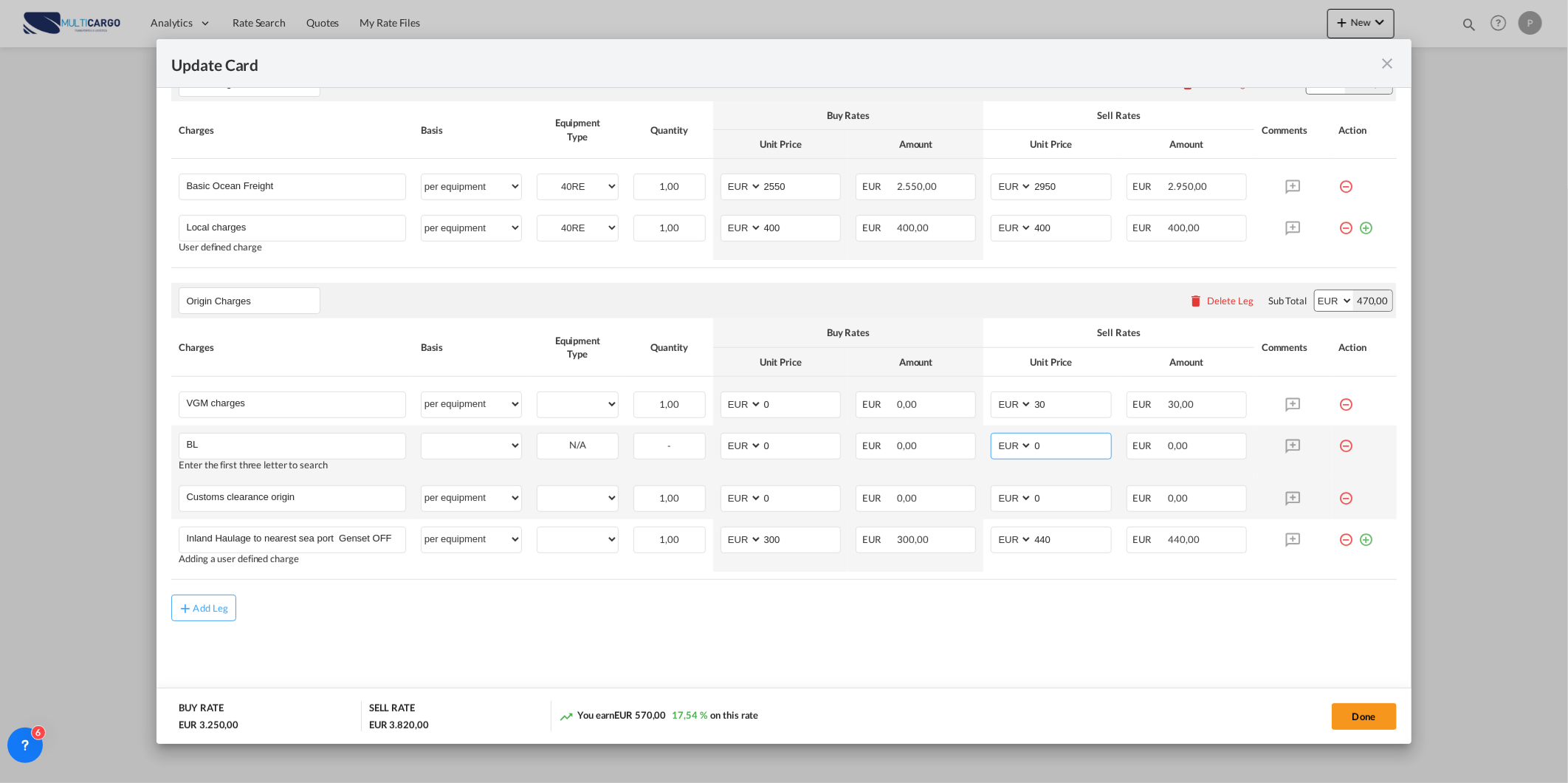
drag, startPoint x: 1049, startPoint y: 440, endPoint x: 977, endPoint y: 451, distance: 72.8
click at [991, 450] on md-input-container "AED AFN ALL AMD ANG AOA ARS AUD AWG AZN BAM BBD BDT BGN BHD BIF BMD BND [PERSON…" at bounding box center [1050, 446] width 120 height 27
type input "5"
type input "55"
click at [1041, 499] on input "0" at bounding box center [1072, 497] width 78 height 22
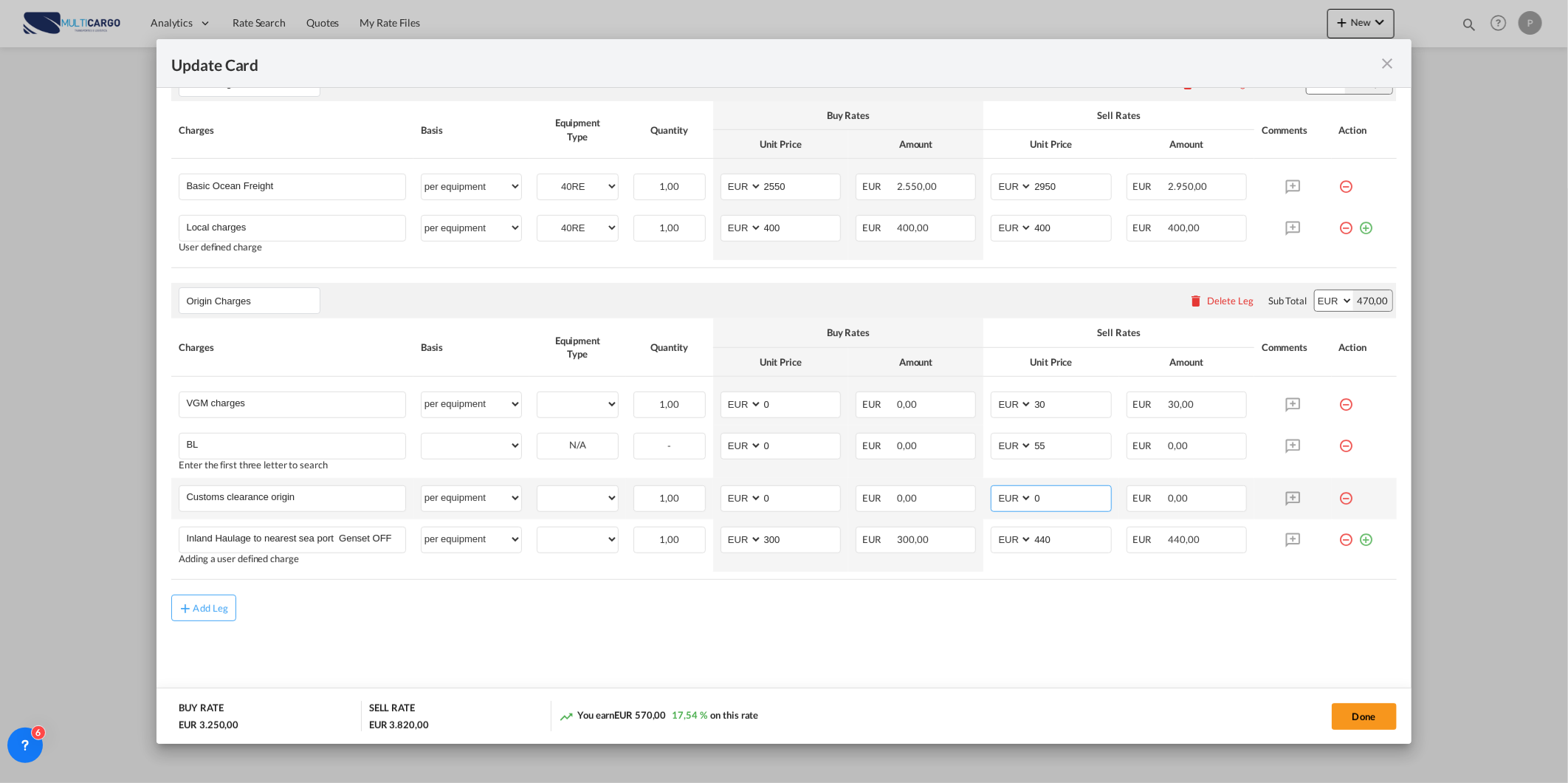
click at [1041, 499] on input "0" at bounding box center [1072, 497] width 78 height 22
type input "85"
click at [893, 616] on div "Add Leg" at bounding box center [784, 608] width 1225 height 27
click at [1366, 718] on button "Done" at bounding box center [1364, 716] width 65 height 27
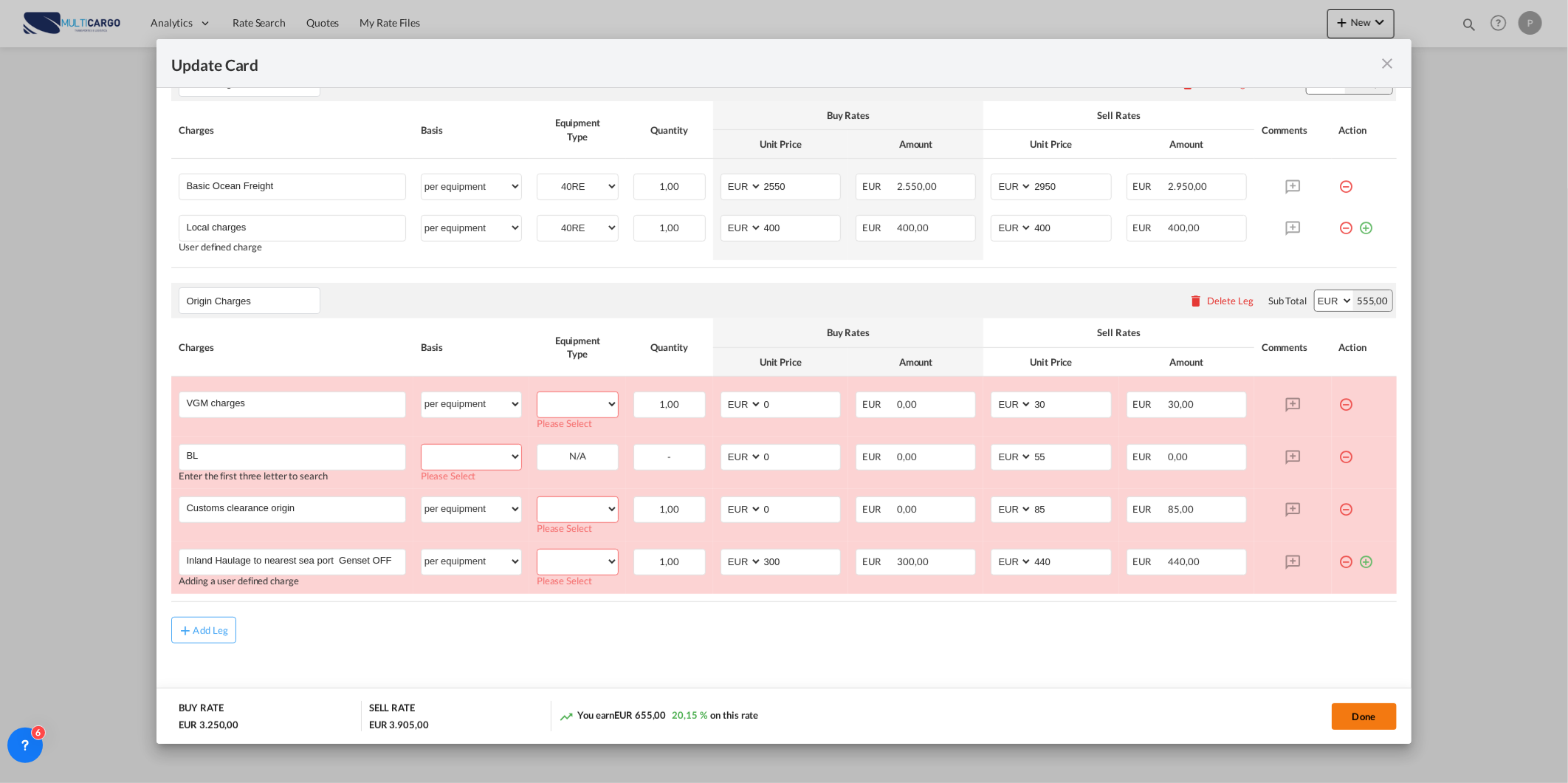
scroll to position [407, 0]
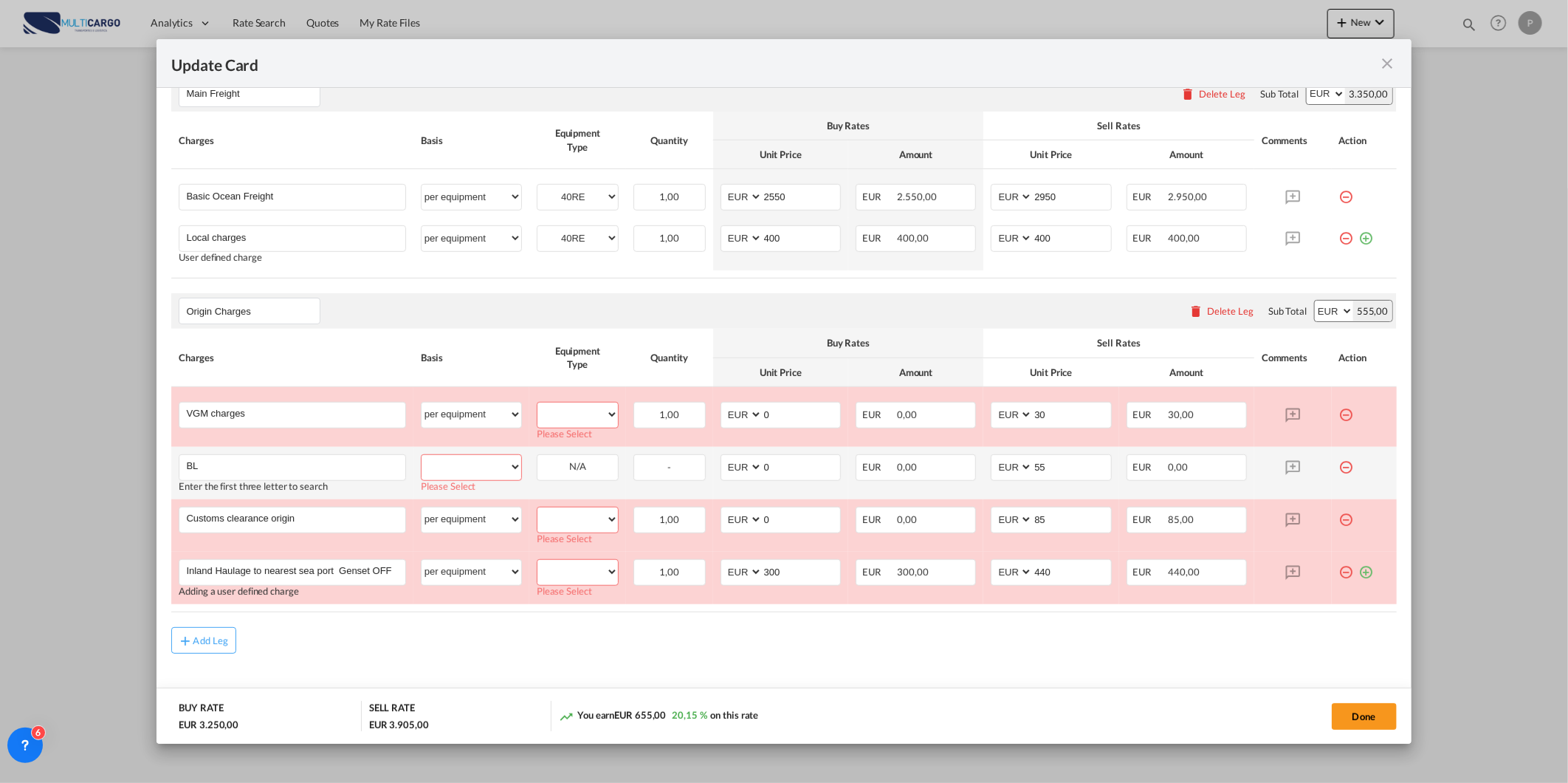
click at [515, 467] on select "per equipment per container per B/L per shipping bill per shipment per pallet p…" at bounding box center [471, 467] width 100 height 24
select select "per B/L"
click at [421, 455] on select "per equipment per container per B/L per shipping bill per shipment per pallet p…" at bounding box center [471, 467] width 100 height 24
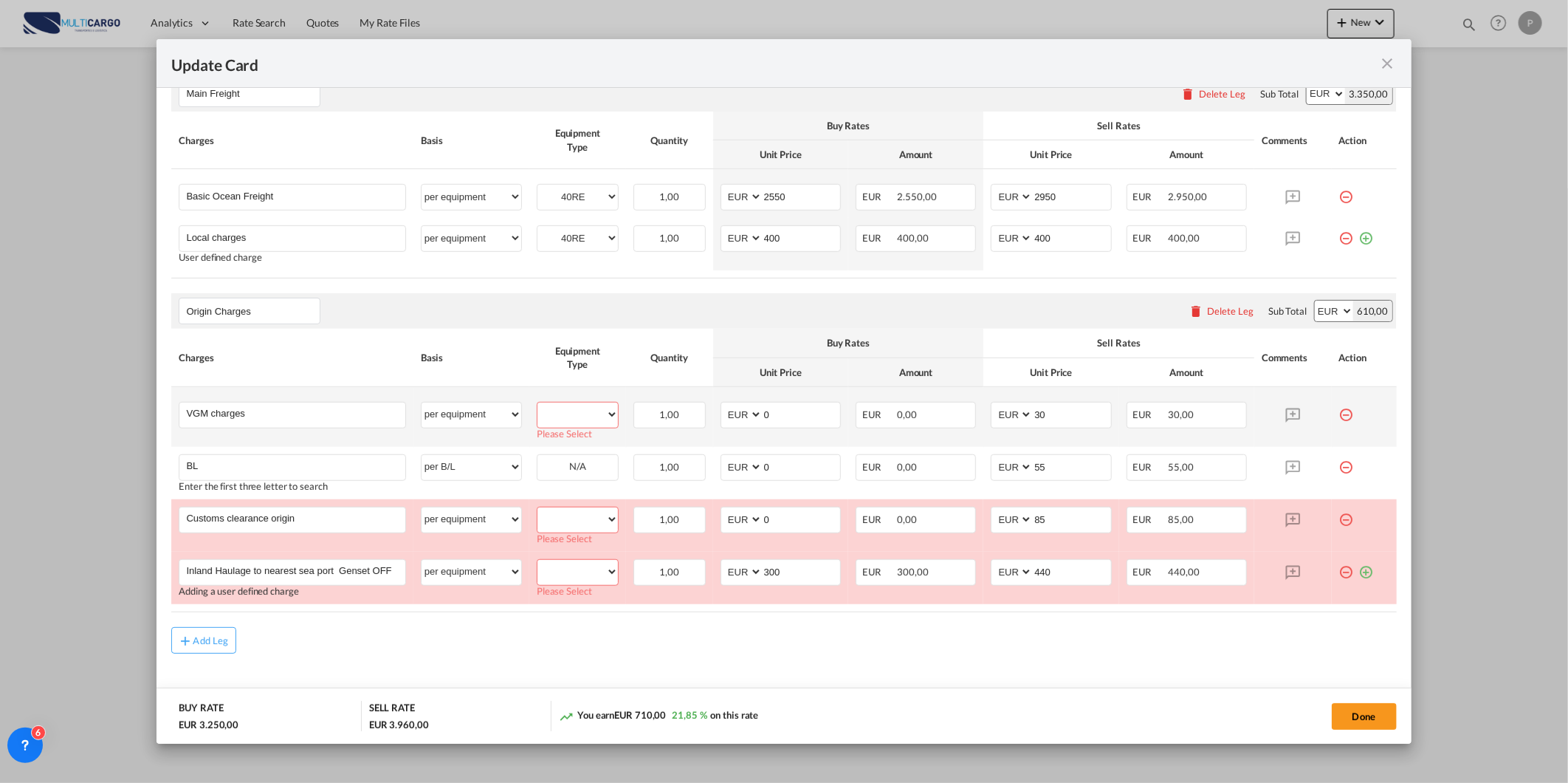
click at [578, 407] on select "40RE" at bounding box center [577, 414] width 81 height 20
select select "40RE"
click at [538, 404] on select "40RE" at bounding box center [577, 414] width 81 height 20
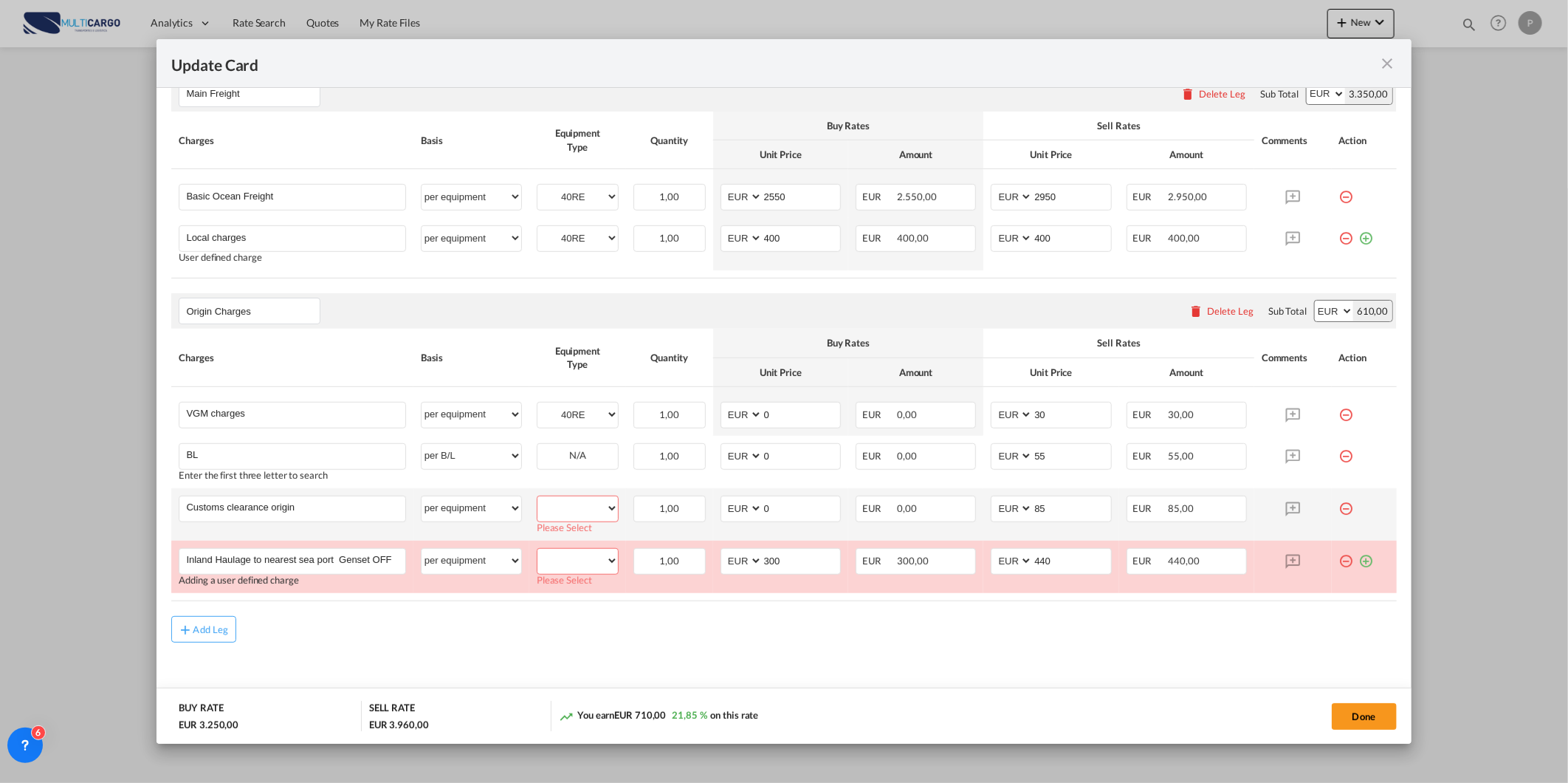
click at [592, 512] on select "40RE" at bounding box center [577, 509] width 81 height 20
select select "40RE"
click at [538, 499] on select "40RE" at bounding box center [577, 509] width 81 height 20
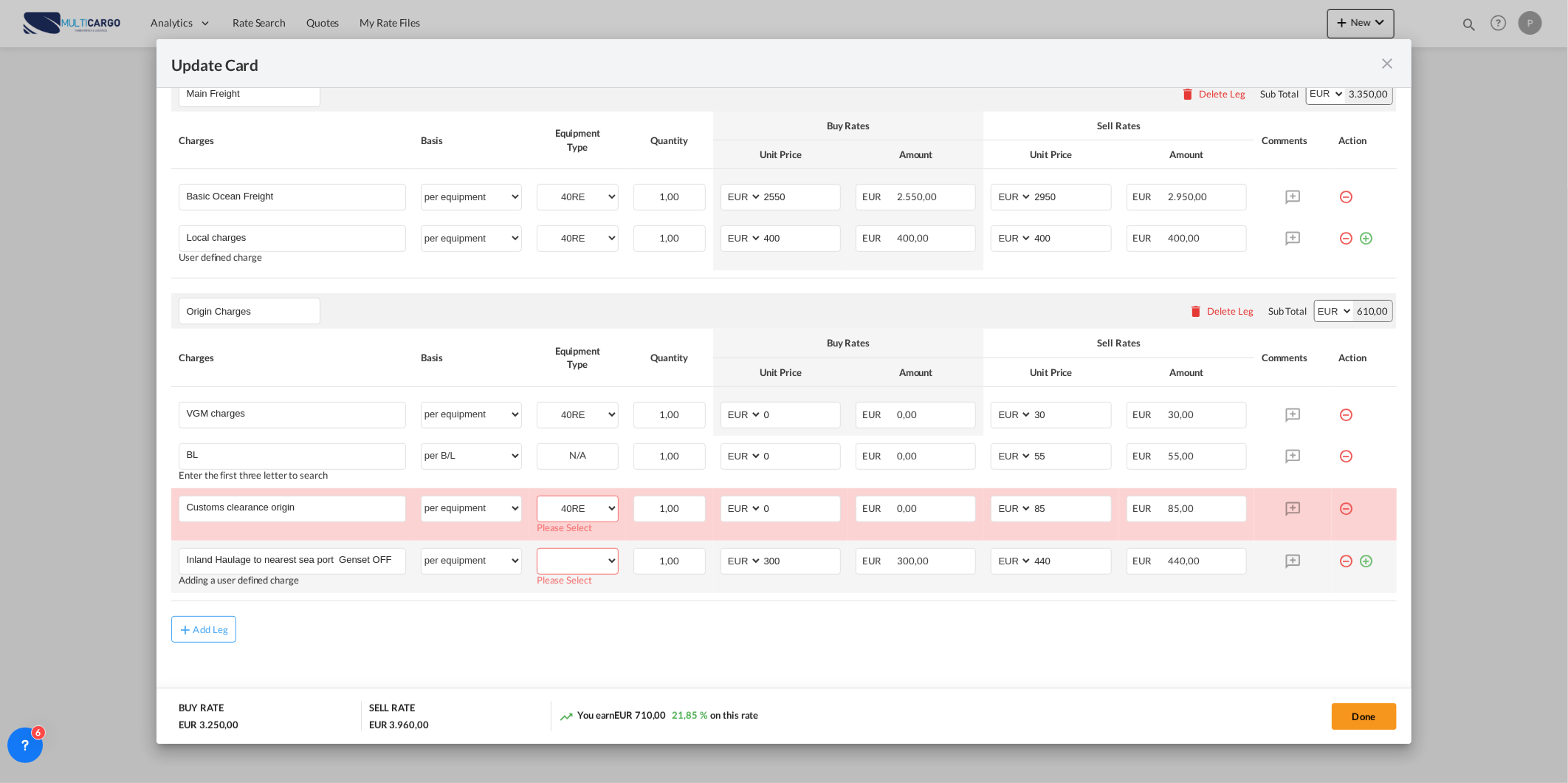
click at [575, 559] on select "40RE" at bounding box center [577, 561] width 81 height 20
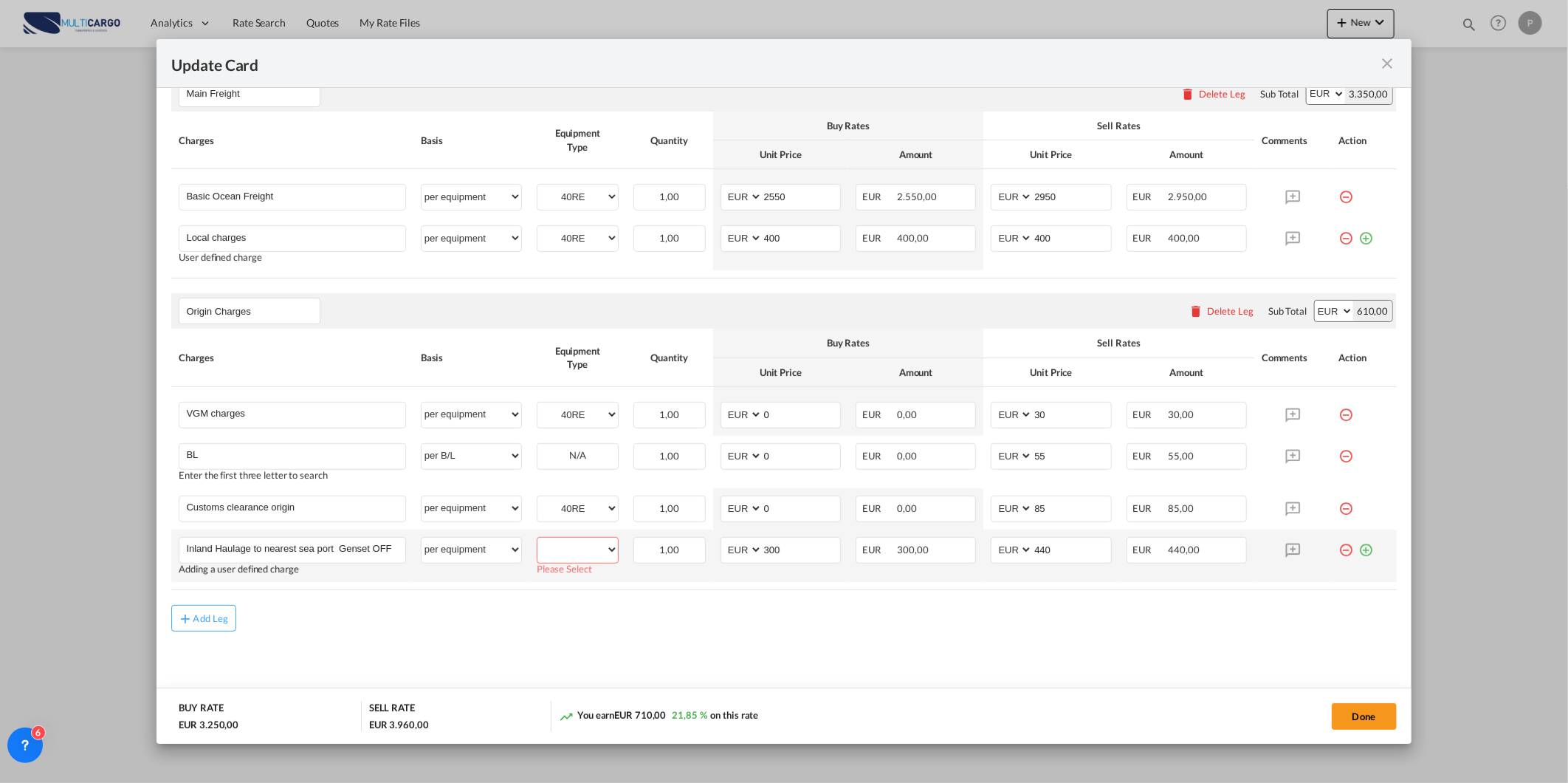
select select "40RE"
click at [538, 540] on select "40RE" at bounding box center [577, 550] width 81 height 20
click at [1359, 710] on button "Done" at bounding box center [1364, 716] width 65 height 27
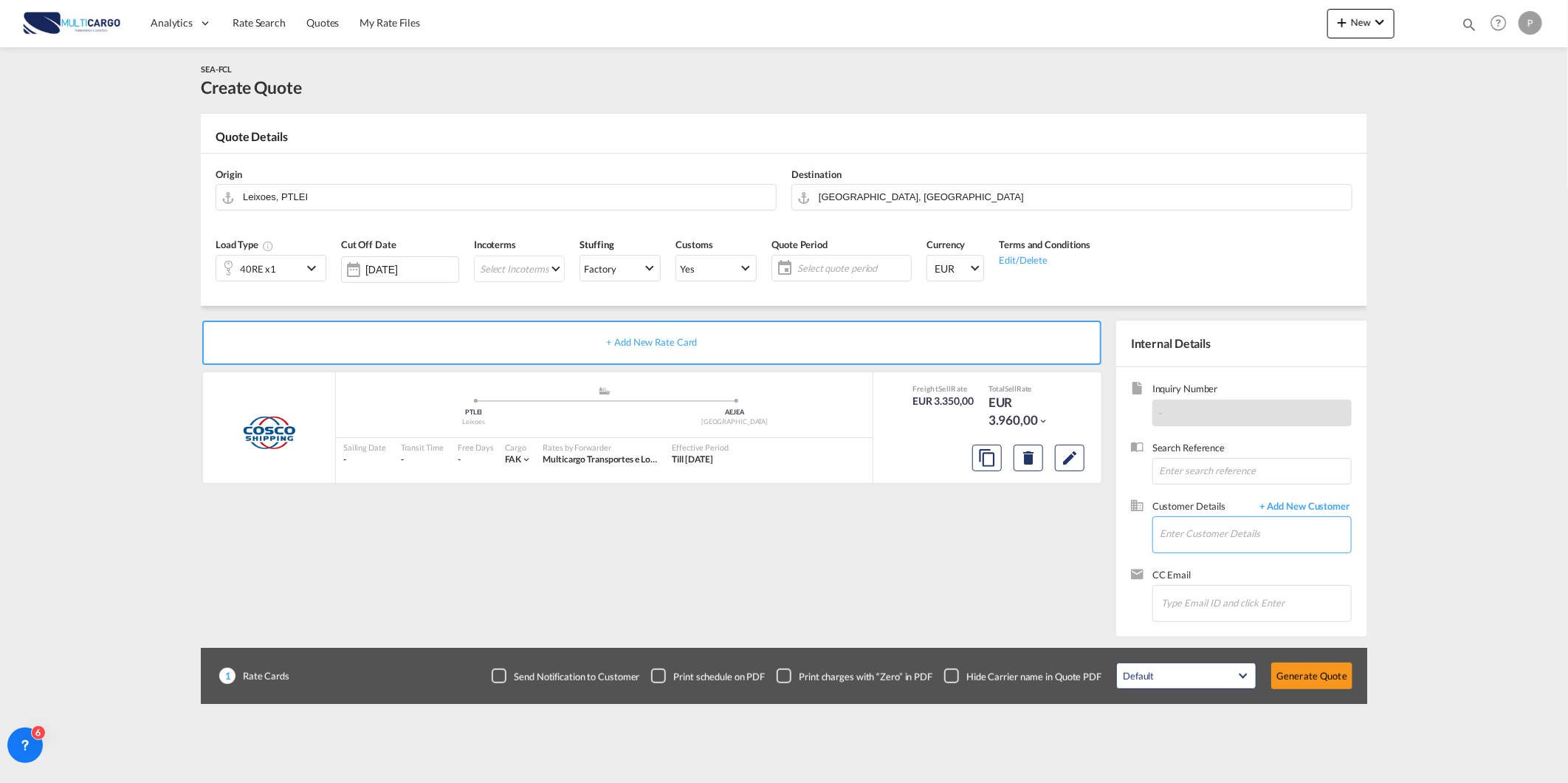
click at [1293, 536] on input "Enter Customer Details" at bounding box center [1255, 533] width 191 height 33
paste input "[EMAIL_ADDRESS][DOMAIN_NAME]"
click at [1276, 558] on div "[PERSON_NAME] [PERSON_NAME][EMAIL_ADDRESS][DOMAIN_NAME]" at bounding box center [1299, 560] width 281 height 40
type input "[EMAIL_ADDRESS][DOMAIN_NAME], [PERSON_NAME] D, [PERSON_NAME][EMAIL_ADDRESS][DOM…"
click at [1333, 682] on button "Generate Quote" at bounding box center [1312, 675] width 82 height 27
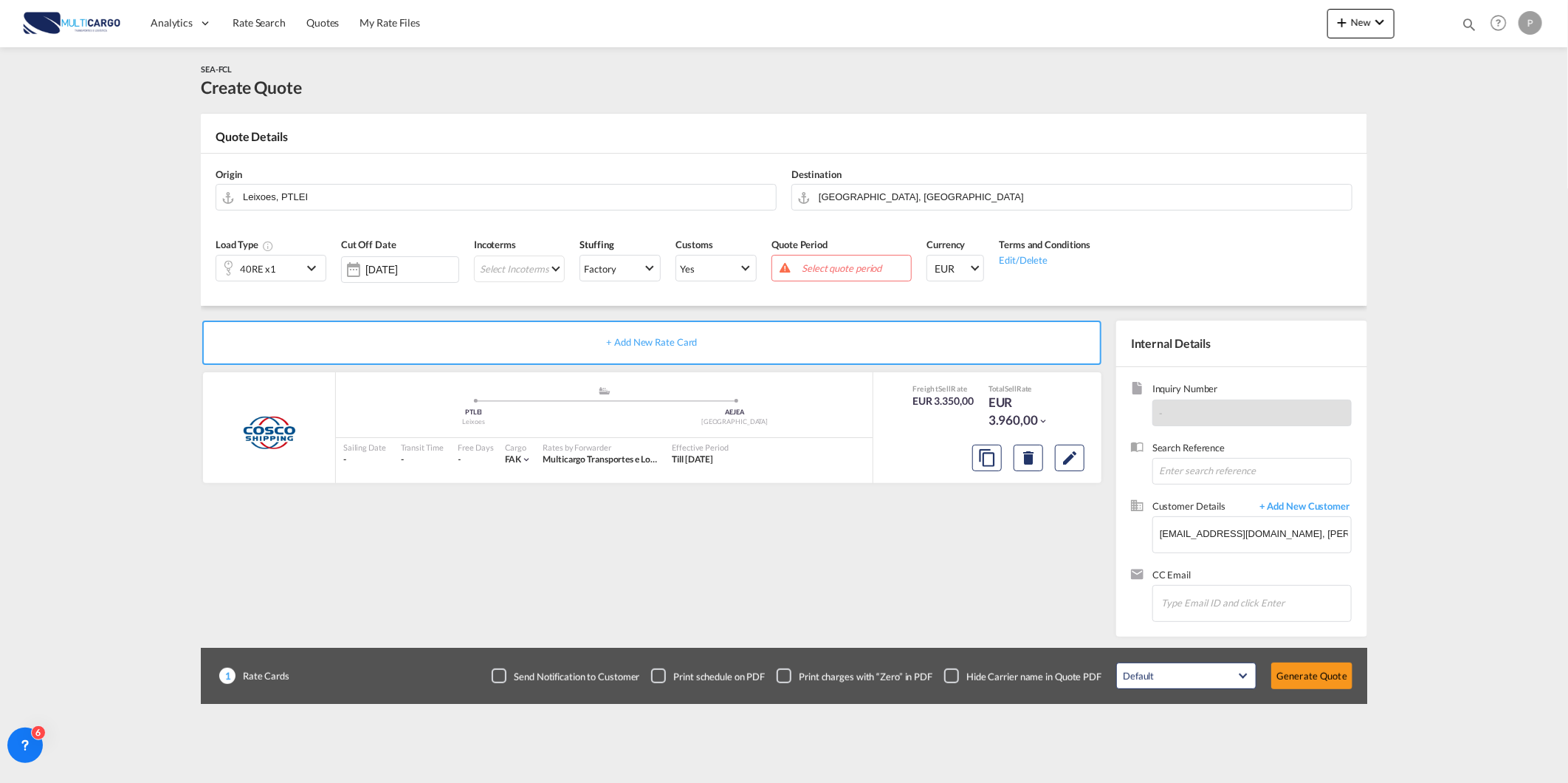
click at [845, 272] on span "Select quote period" at bounding box center [854, 268] width 106 height 13
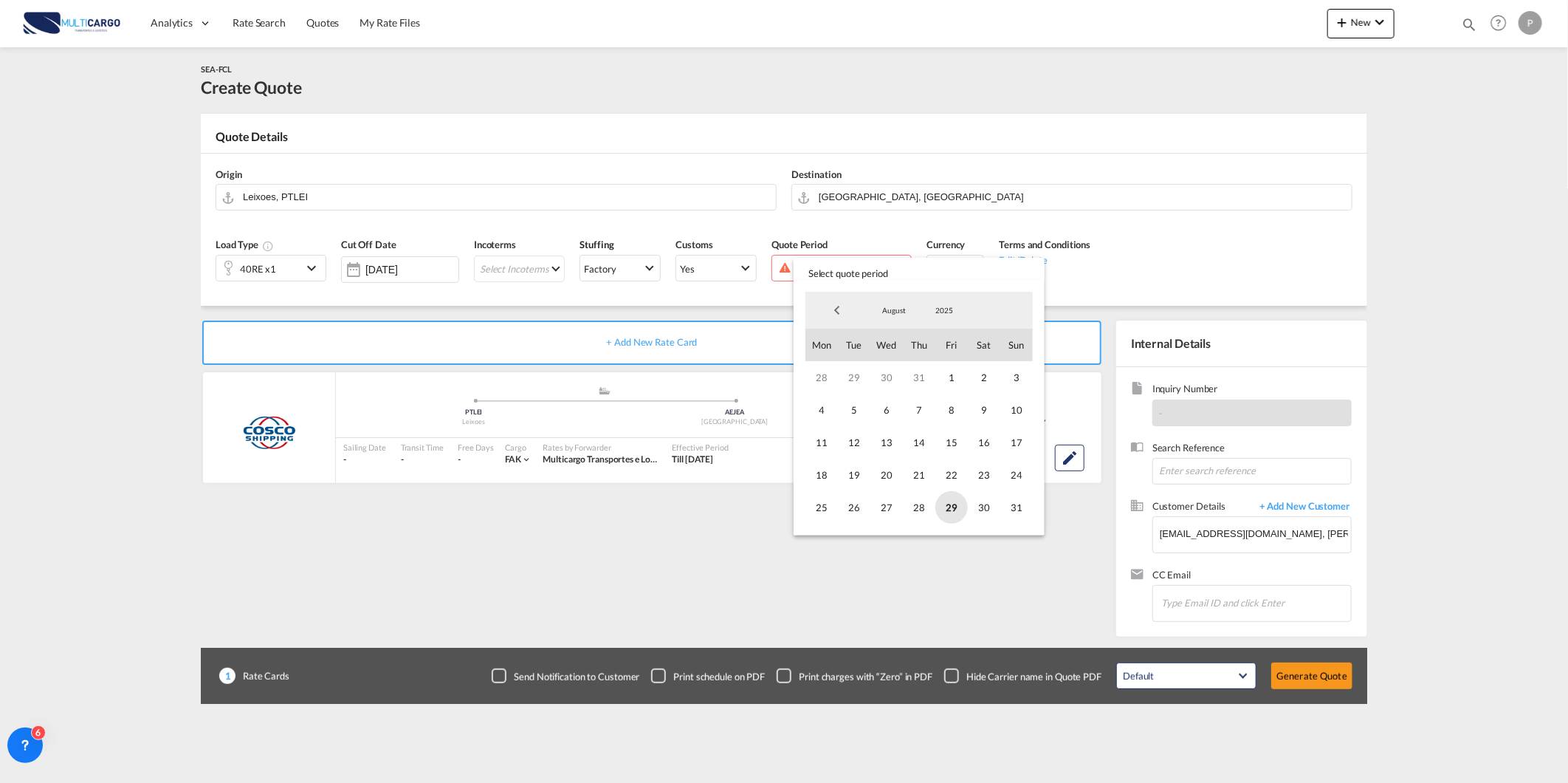
click at [954, 508] on span "29" at bounding box center [952, 507] width 33 height 33
click at [1024, 510] on span "31" at bounding box center [1016, 507] width 33 height 33
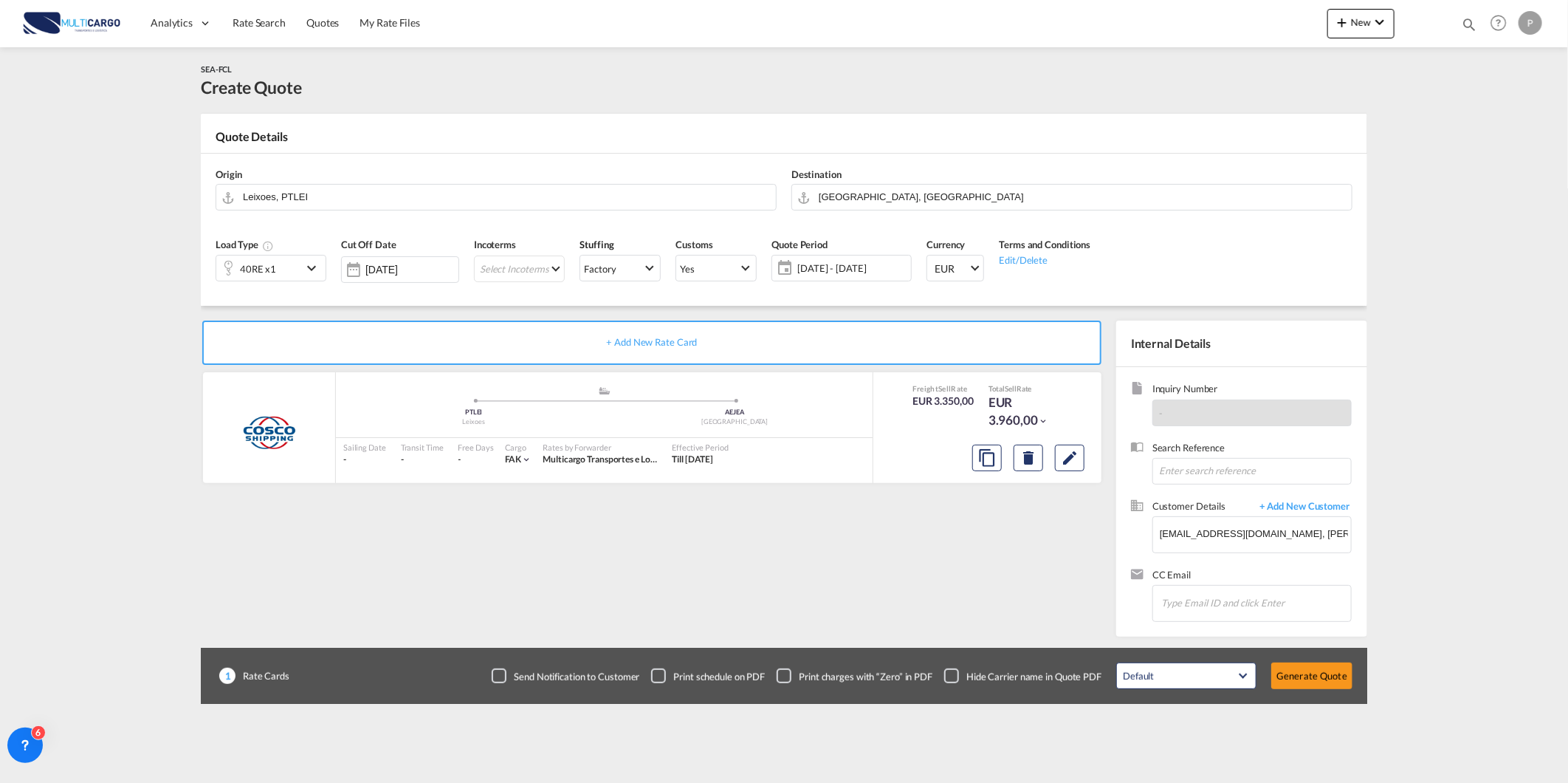
click at [1265, 670] on div "Default All in Leg Totals Default Generate Quote" at bounding box center [1234, 676] width 251 height 42
click at [1290, 682] on button "Generate Quote" at bounding box center [1312, 675] width 82 height 27
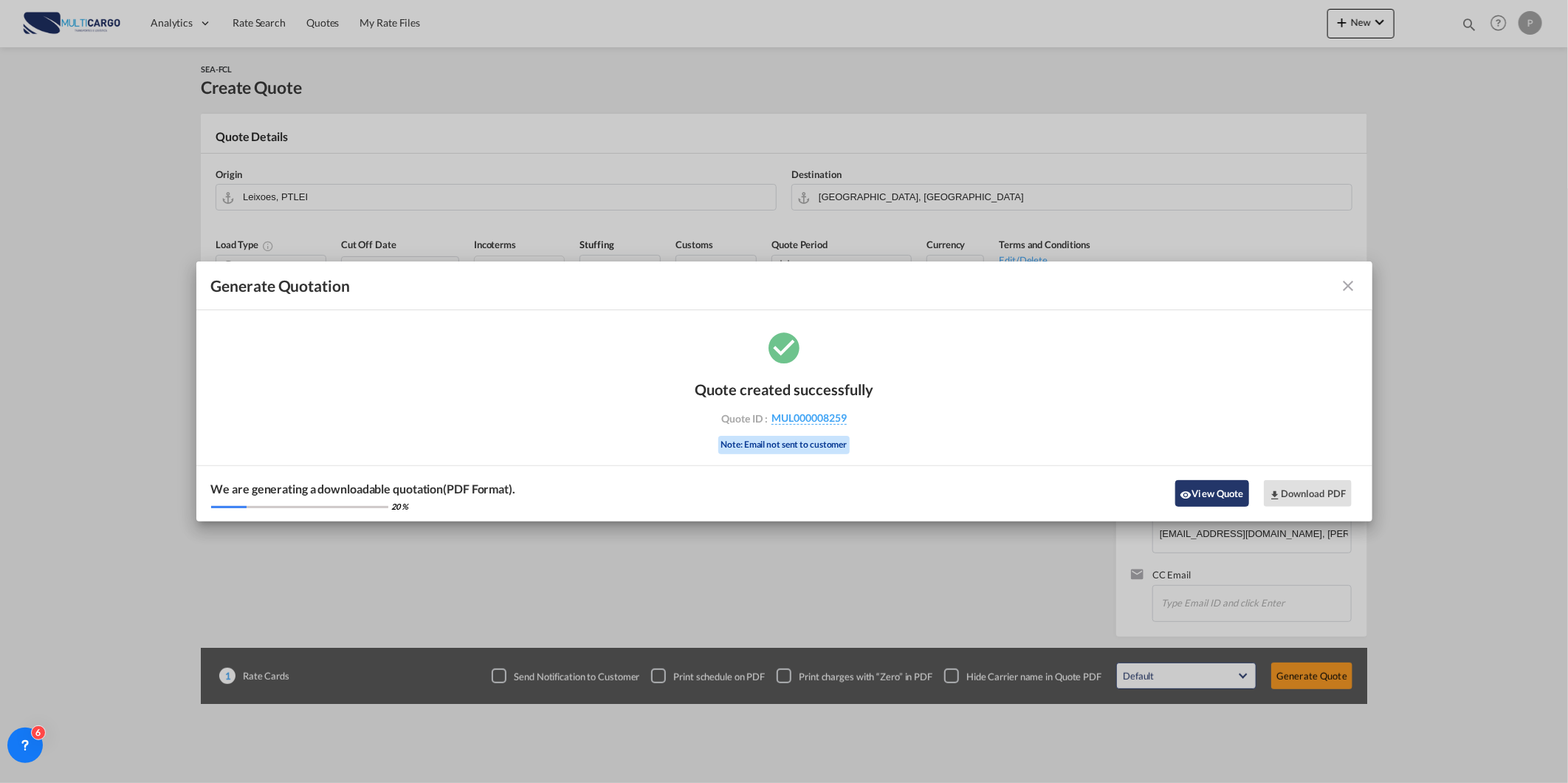
click at [1206, 505] on button "View Quote" at bounding box center [1213, 493] width 74 height 27
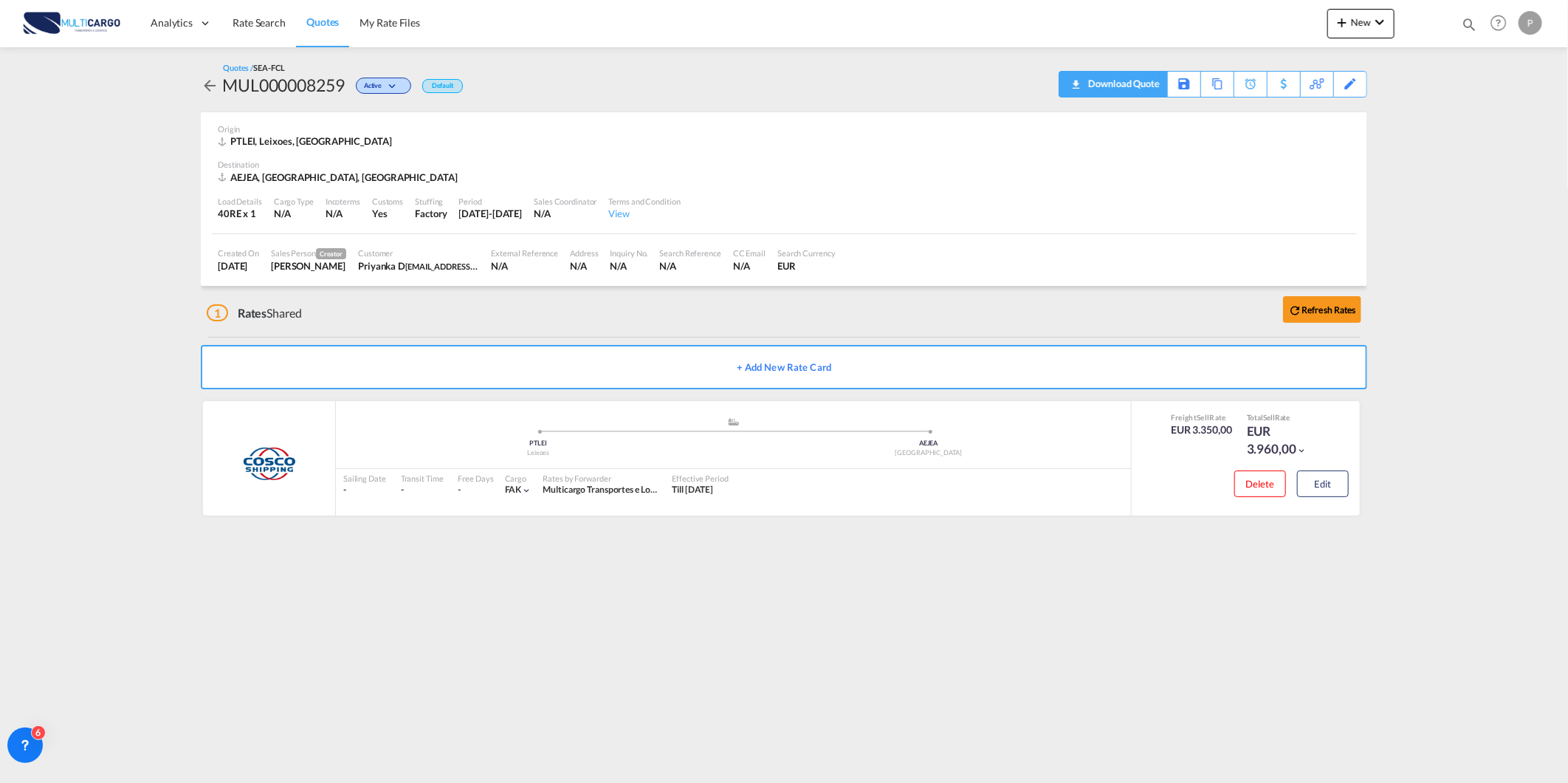
click at [1145, 90] on div "Download Quote" at bounding box center [1122, 84] width 76 height 24
click at [1391, 17] on button "New" at bounding box center [1360, 24] width 67 height 30
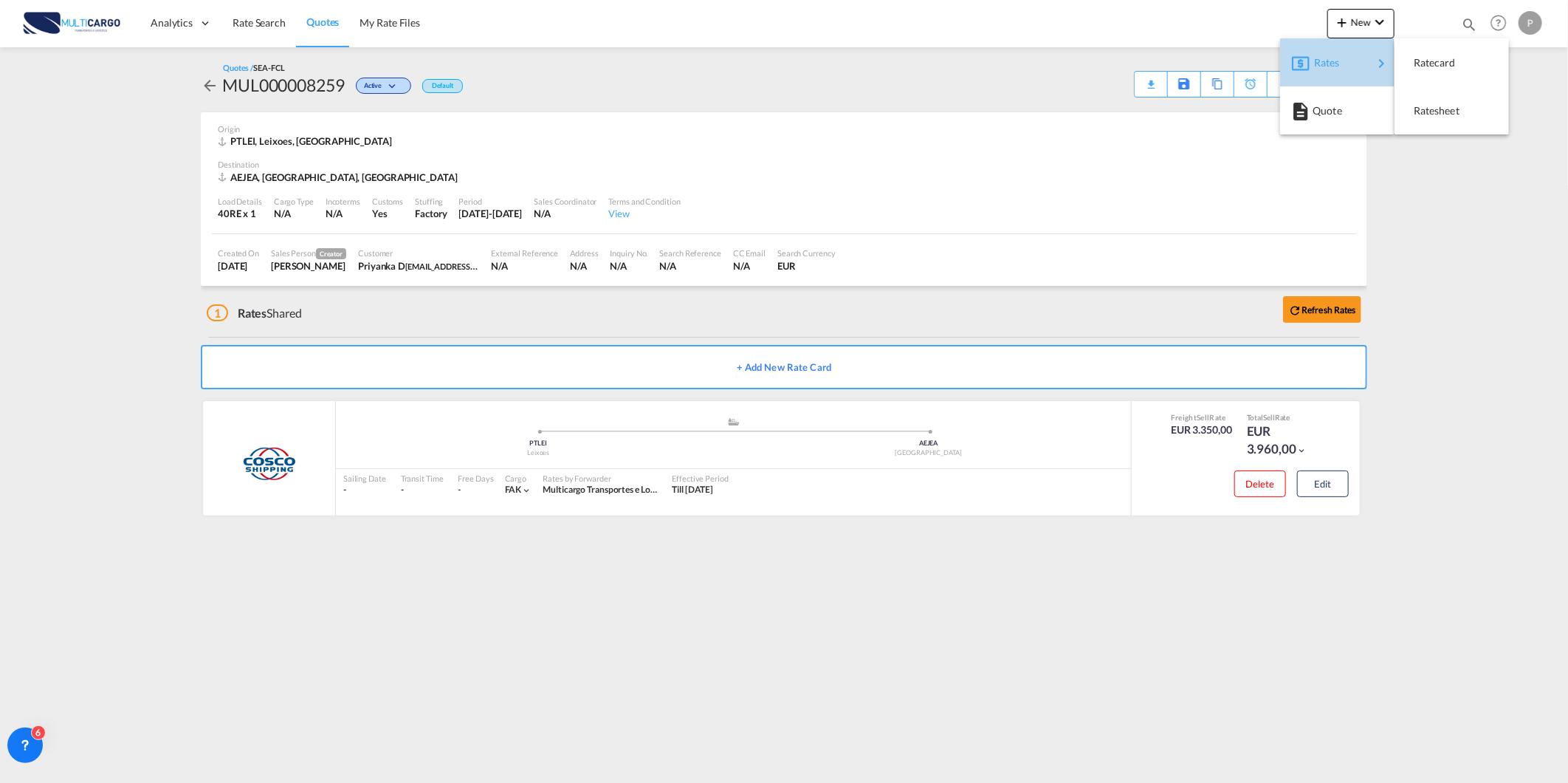
click at [1368, 77] on div "Rates" at bounding box center [1343, 62] width 59 height 37
click at [1425, 119] on span "Ratesheet" at bounding box center [1422, 111] width 16 height 30
